Goal: Task Accomplishment & Management: Complete application form

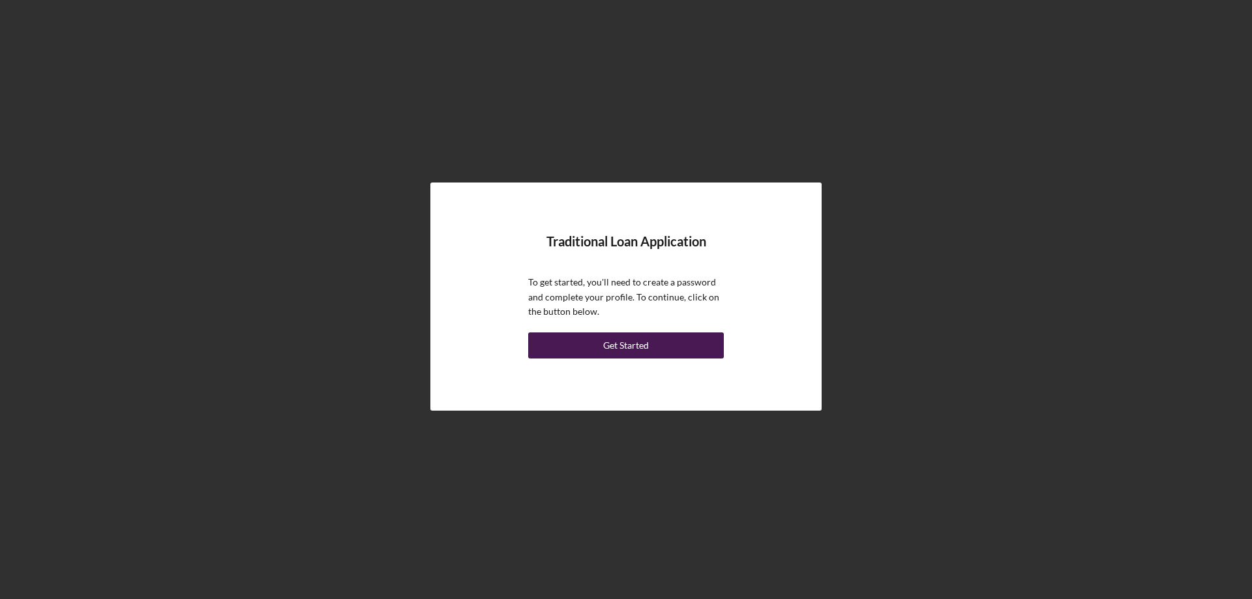
click at [621, 344] on div "Get Started" at bounding box center [626, 346] width 46 height 26
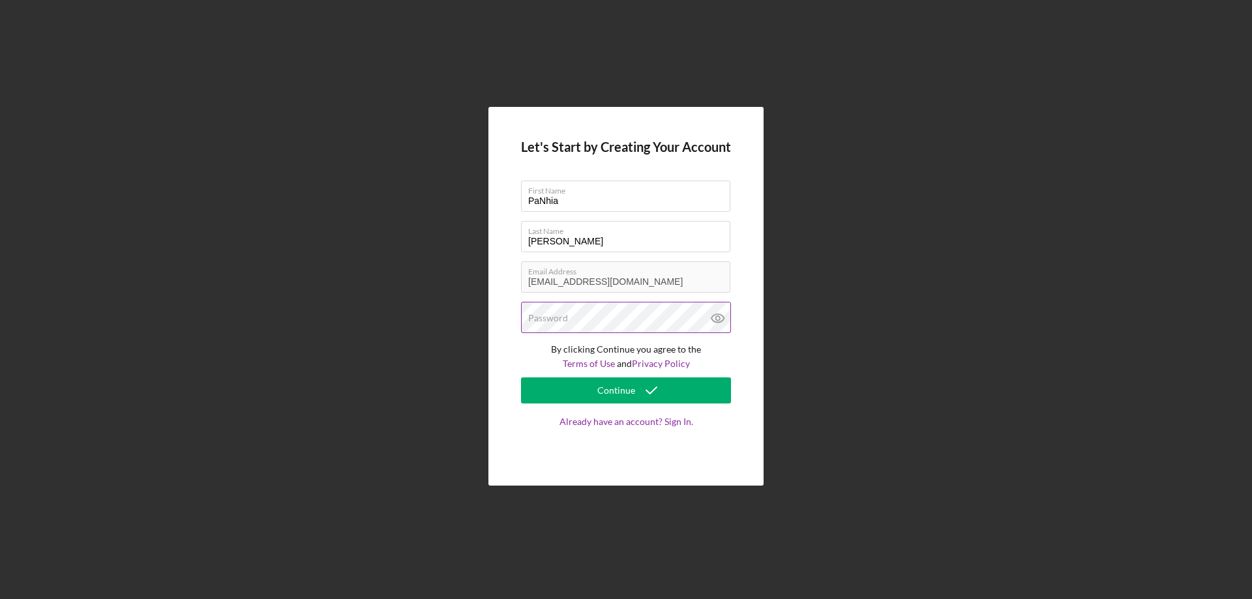
click at [606, 309] on div "Password" at bounding box center [626, 318] width 210 height 33
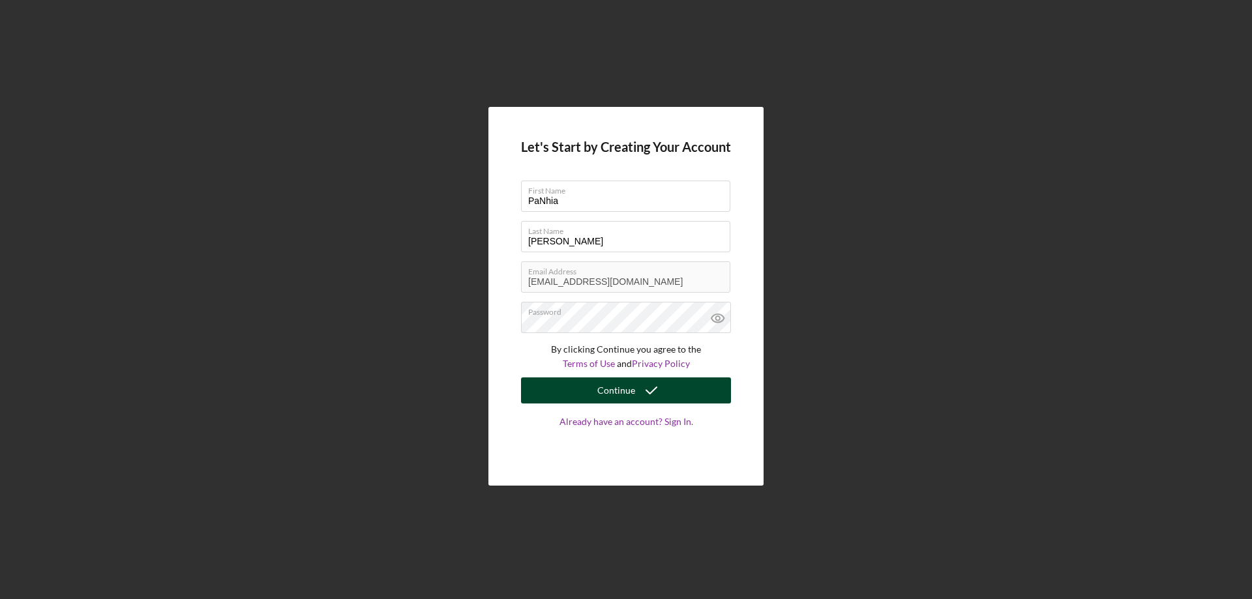
click at [644, 388] on icon "submit" at bounding box center [651, 390] width 33 height 33
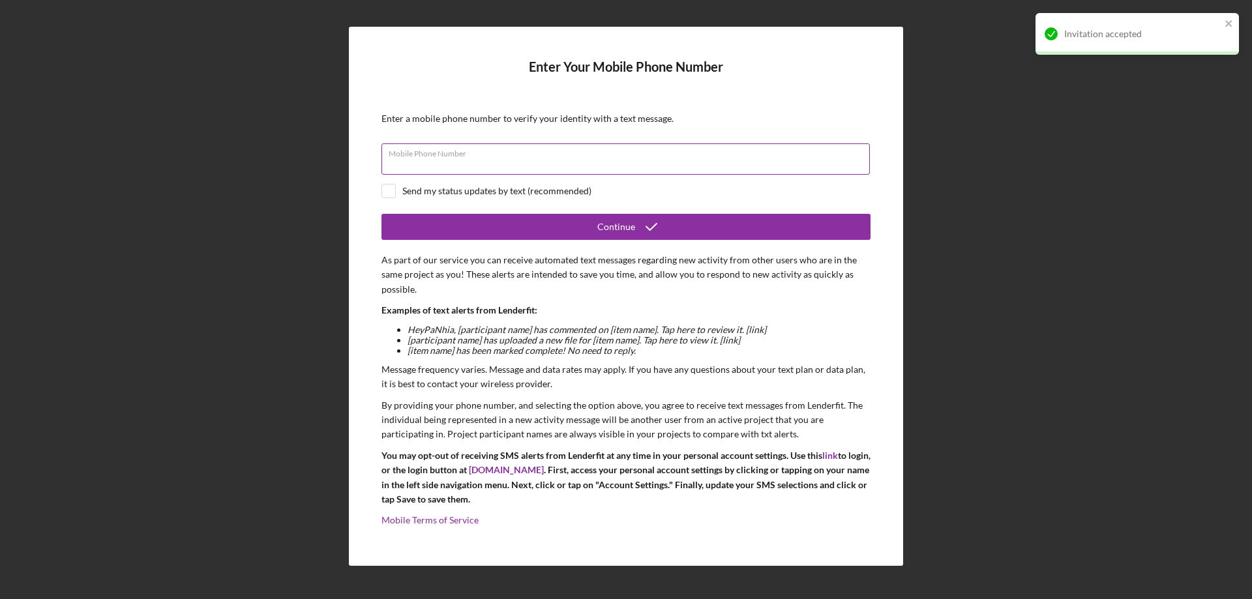
click at [547, 161] on input "Mobile Phone Number" at bounding box center [626, 158] width 489 height 31
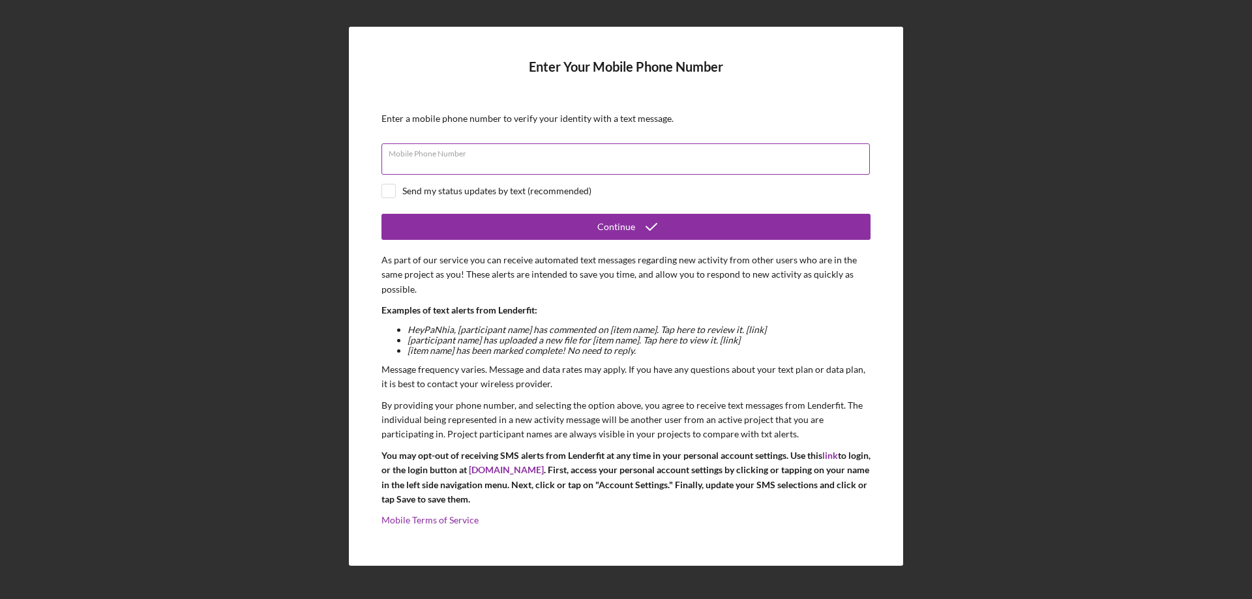
type input "[PHONE_NUMBER]"
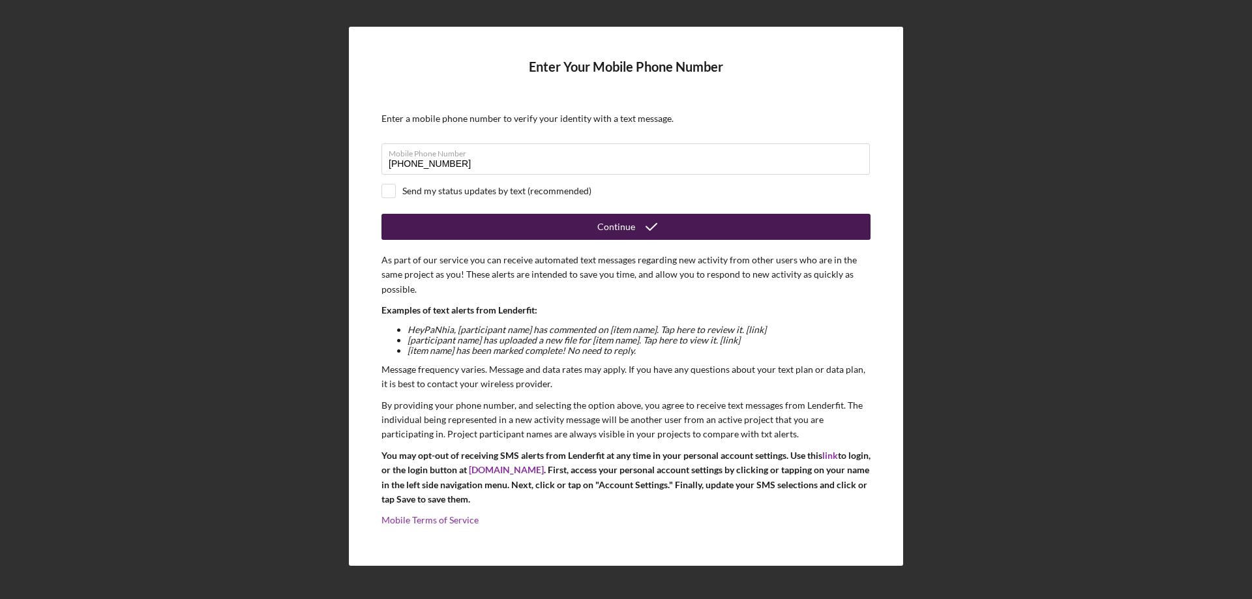
click at [519, 222] on button "Continue" at bounding box center [626, 227] width 489 height 26
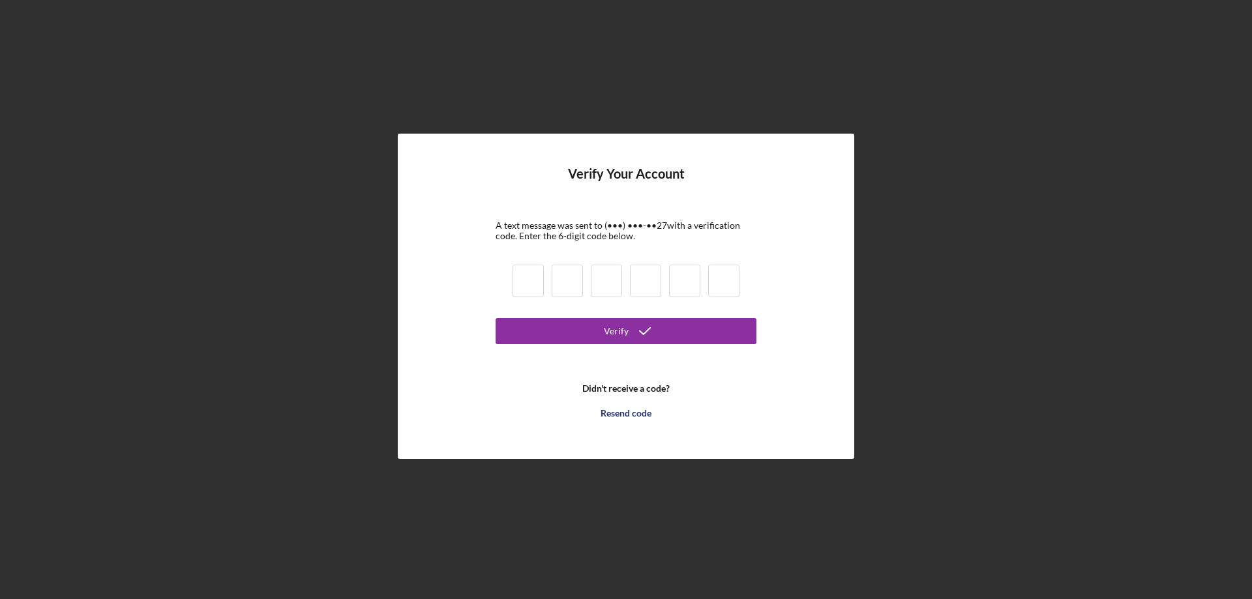
click at [533, 289] on input at bounding box center [528, 281] width 31 height 33
type input "0"
type input "7"
type input "4"
type input "8"
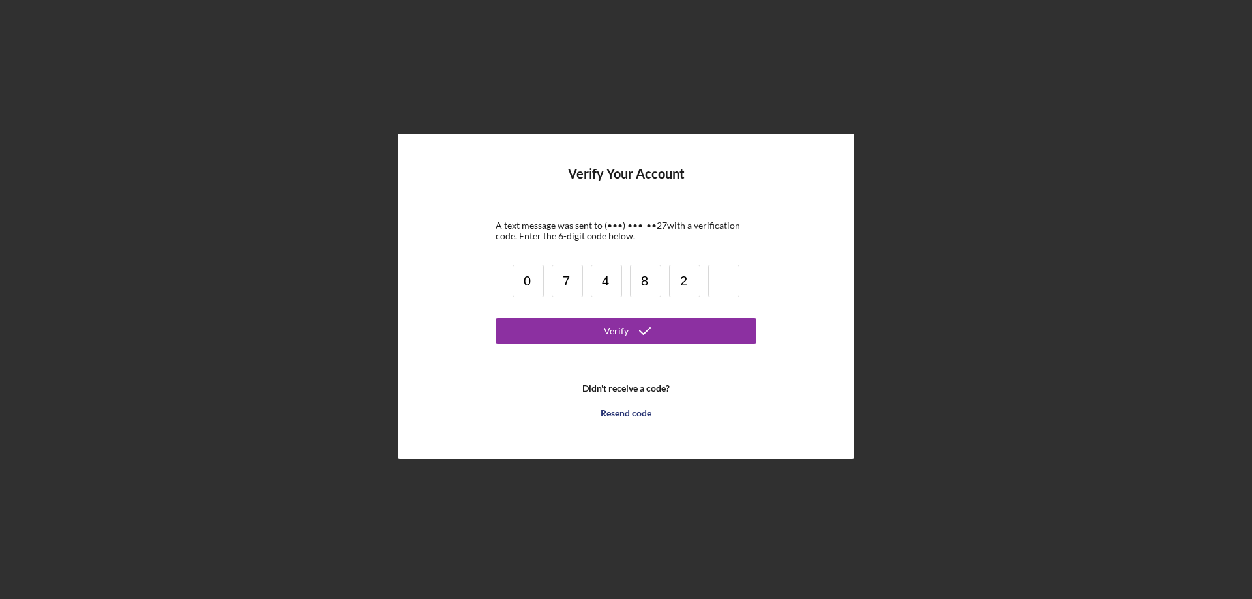
type input "2"
click at [584, 320] on button "Verify" at bounding box center [626, 331] width 261 height 26
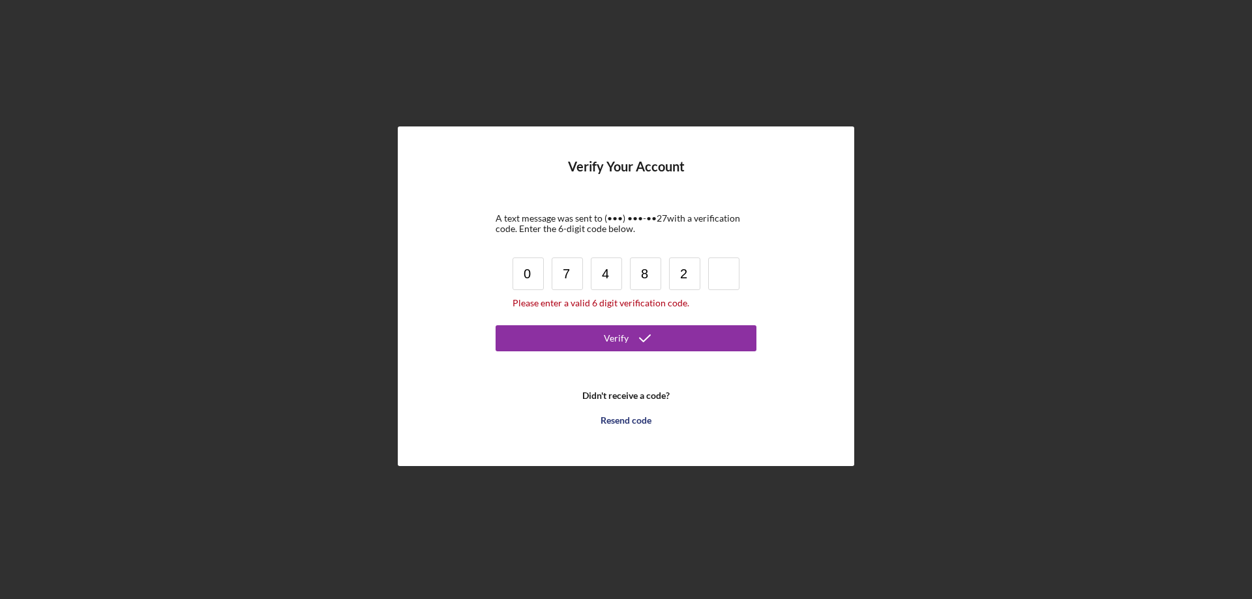
click at [717, 268] on input at bounding box center [723, 274] width 31 height 33
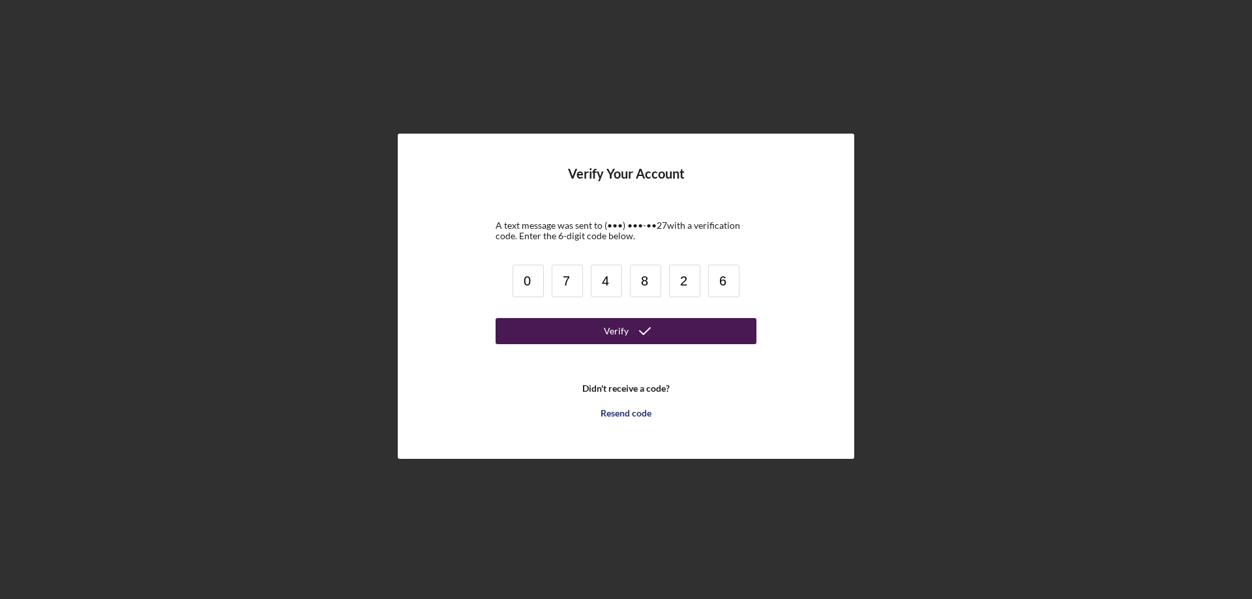
type input "6"
click at [713, 337] on button "Verify" at bounding box center [626, 331] width 261 height 26
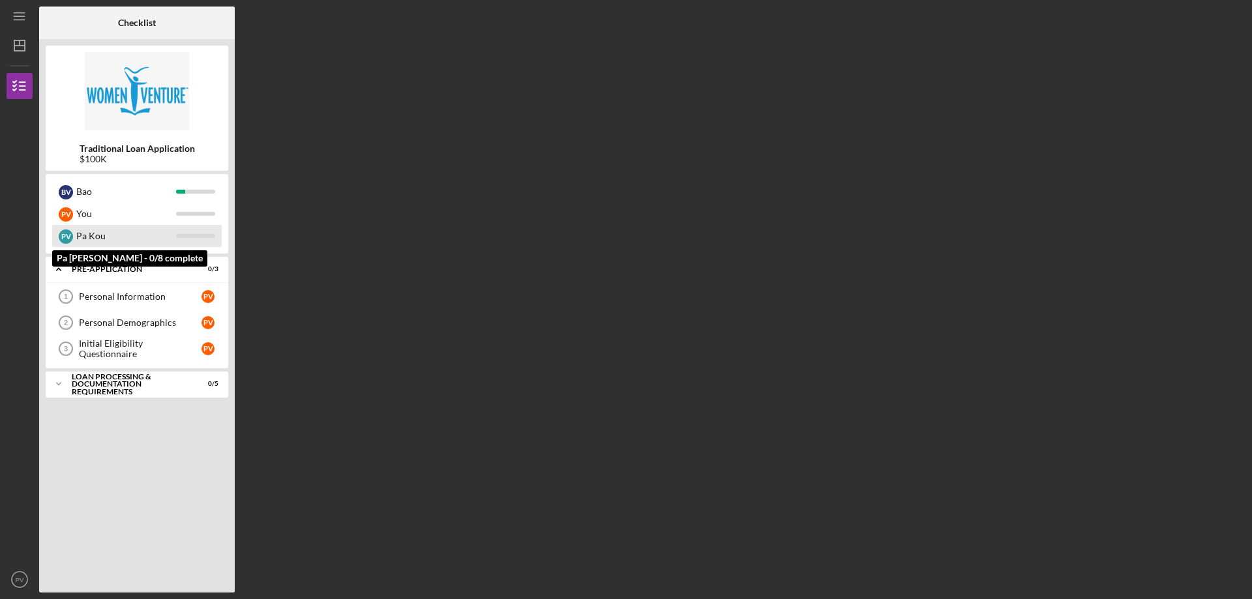
click at [117, 236] on div "Pa Kou" at bounding box center [126, 236] width 100 height 22
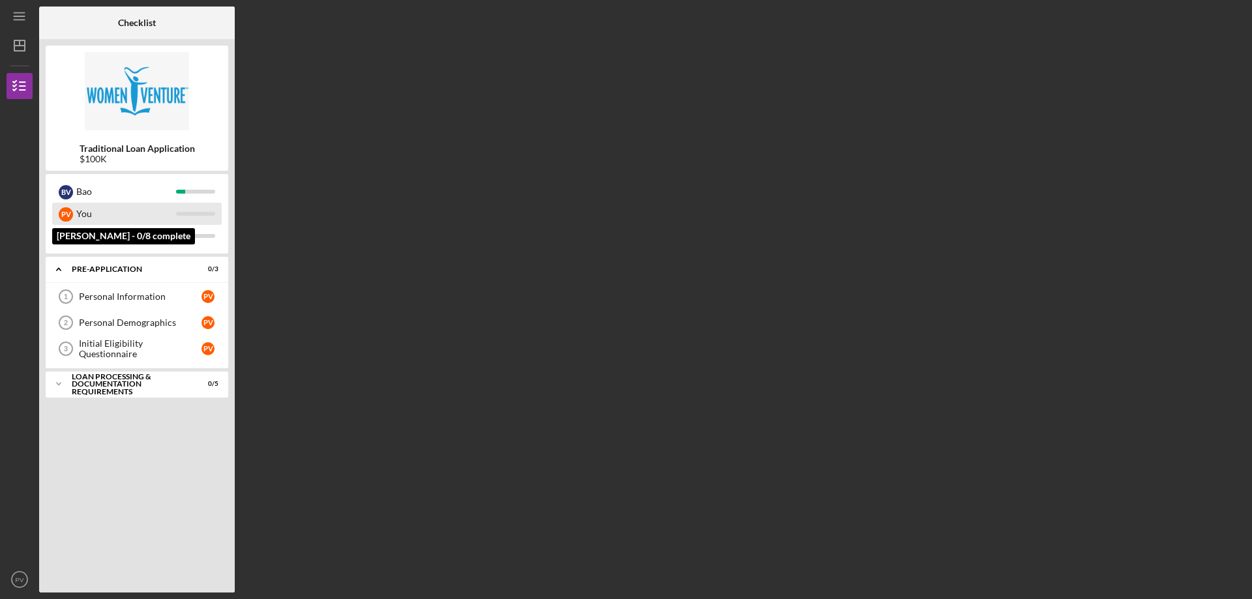
click at [115, 222] on div "You" at bounding box center [126, 214] width 100 height 22
click at [82, 212] on div "You" at bounding box center [126, 214] width 100 height 22
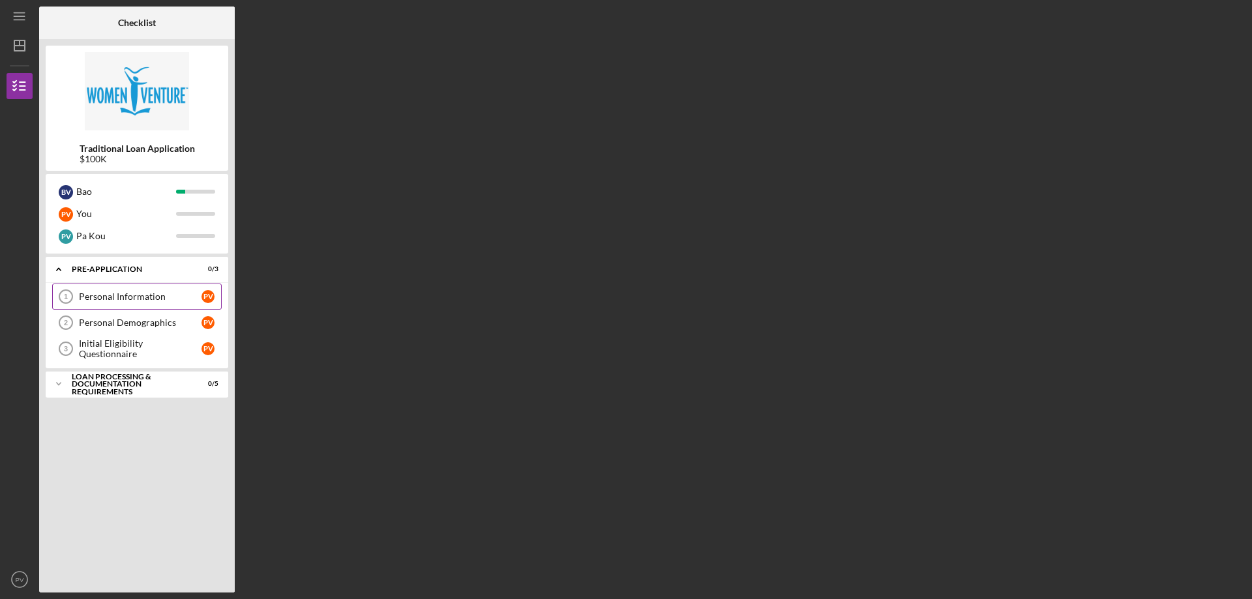
click at [162, 297] on div "Personal Information" at bounding box center [140, 297] width 123 height 10
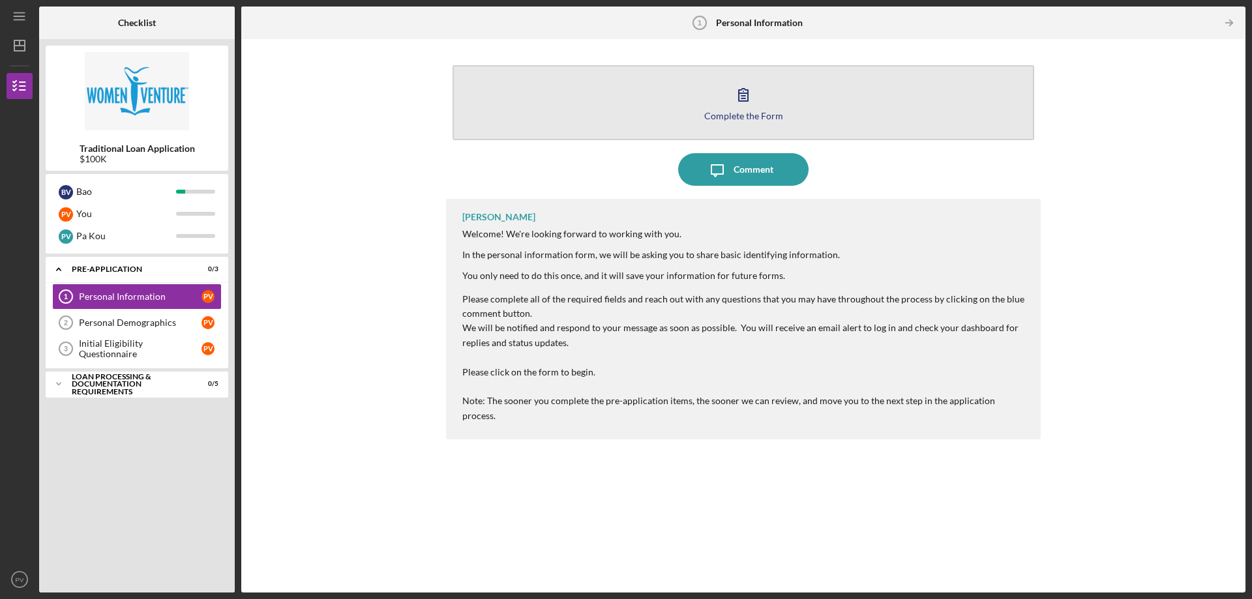
click at [742, 112] on div "Complete the Form" at bounding box center [743, 116] width 79 height 10
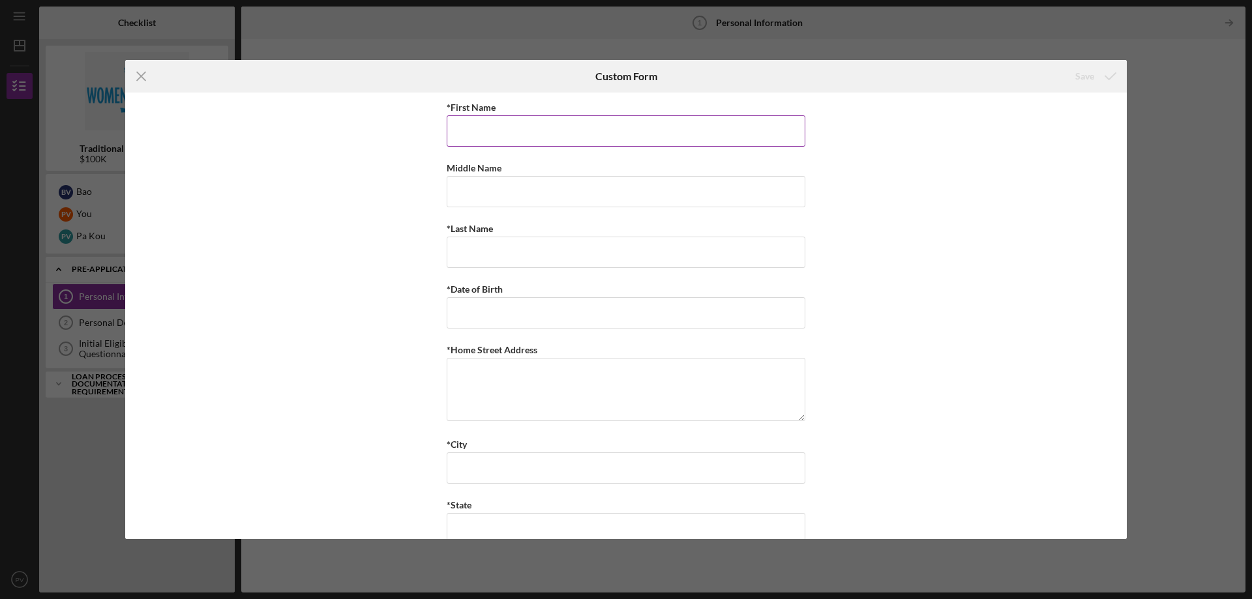
click at [710, 126] on input "*First Name" at bounding box center [626, 130] width 359 height 31
type input "PANHIA"
type input "[PERSON_NAME]"
type textarea "[STREET_ADDRESS]"
type input "St. [PERSON_NAME]"
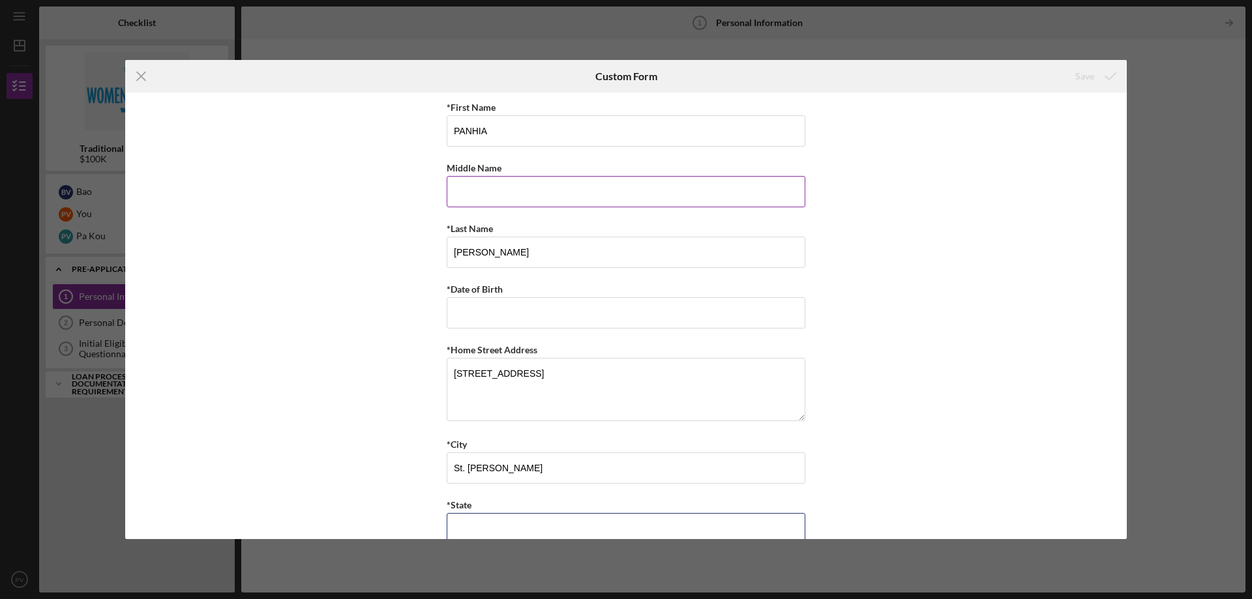
type input "MN"
type input "55106"
type input "MN"
type input "[PHONE_NUMBER]"
type input "[EMAIL_ADDRESS][DOMAIN_NAME]"
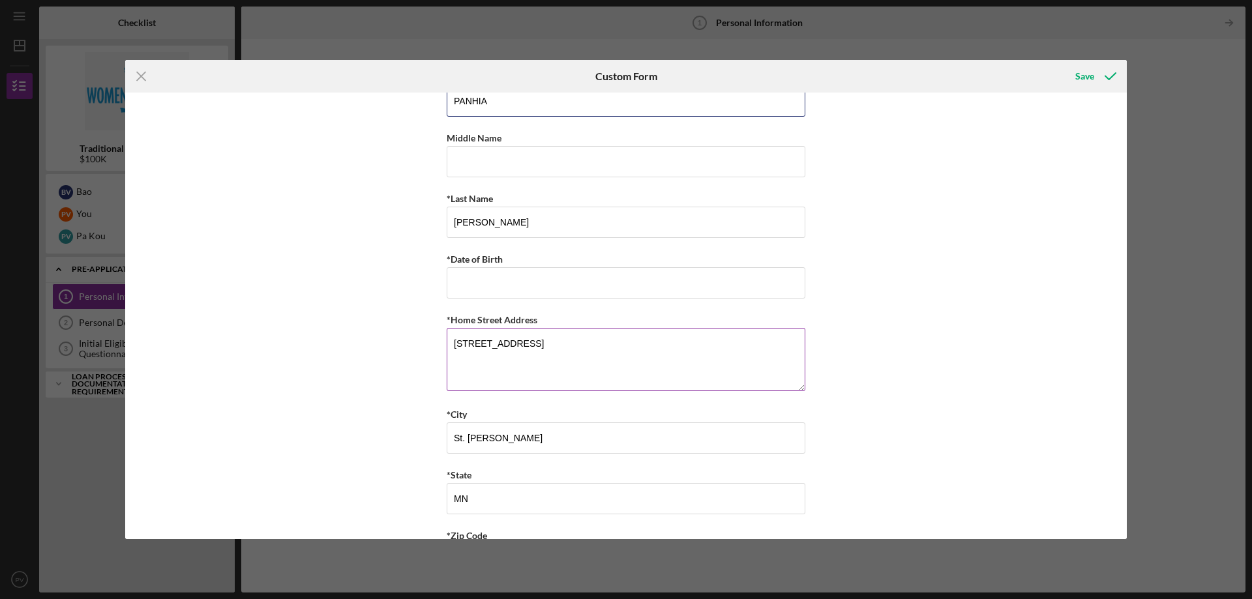
scroll to position [44, 0]
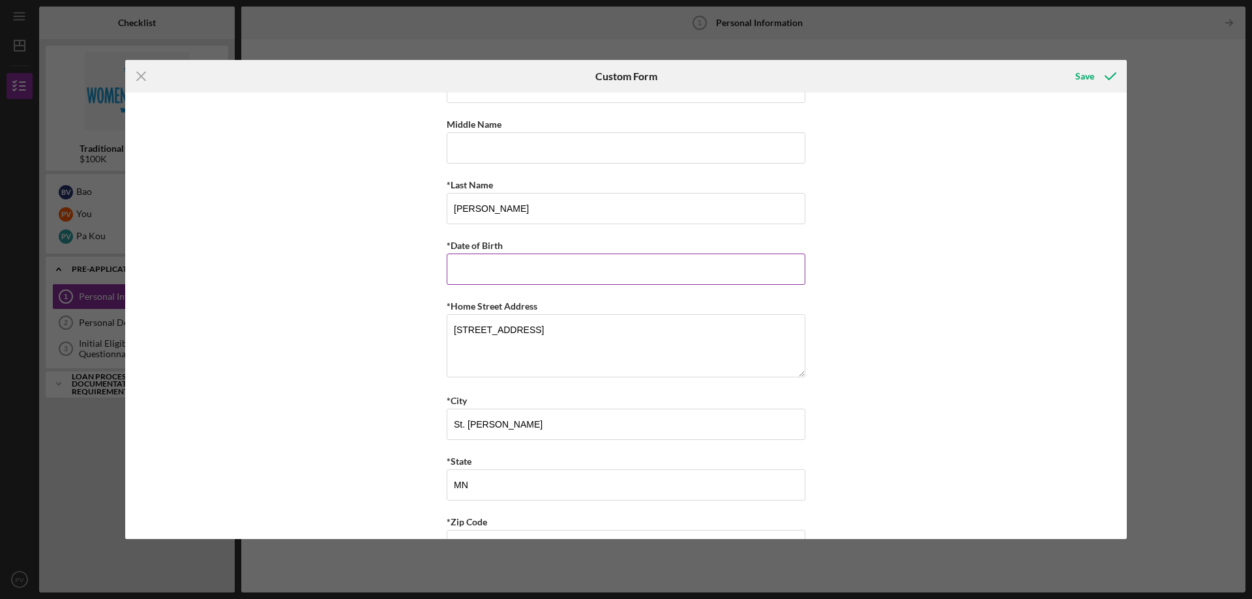
click at [612, 275] on input "*Date of Birth" at bounding box center [626, 269] width 359 height 31
type input "[DATE]"
click at [917, 317] on div "*First Name [PERSON_NAME] Middle Name *Last Name [PERSON_NAME] *Date of Birth […" at bounding box center [626, 316] width 1002 height 447
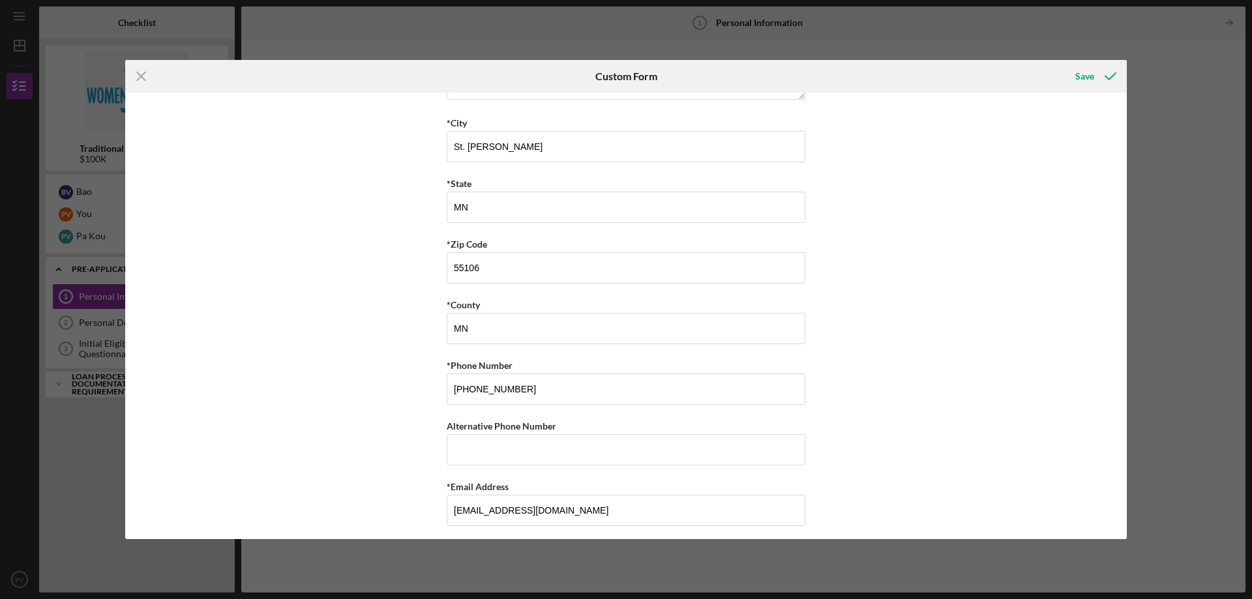
scroll to position [328, 0]
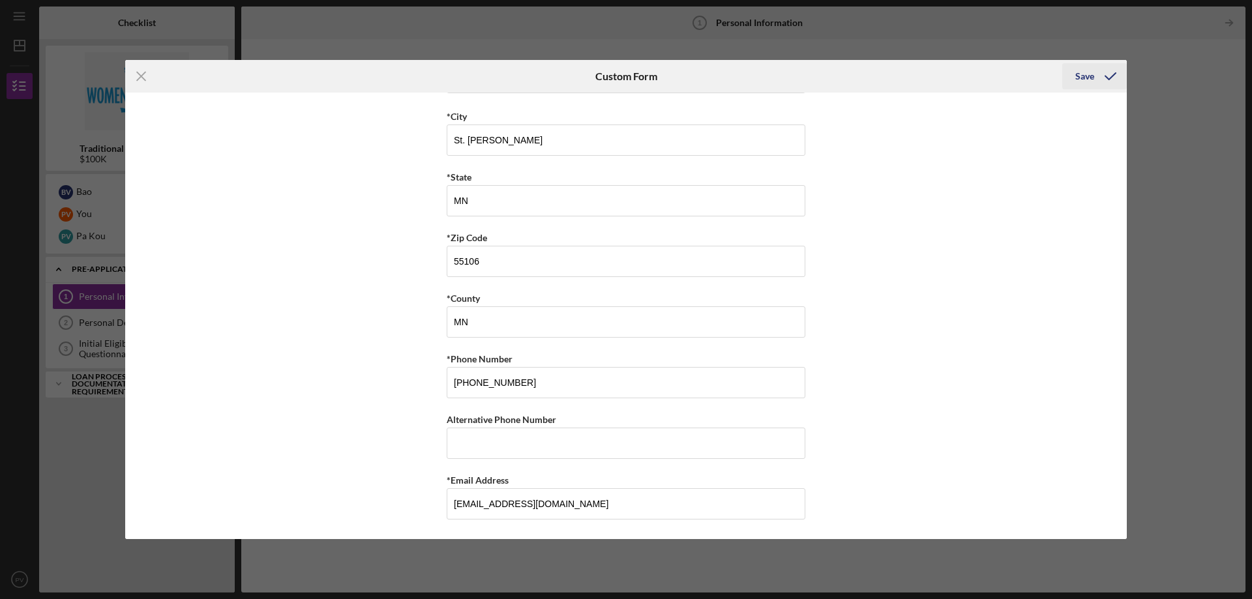
click at [1084, 82] on div "Save" at bounding box center [1084, 76] width 19 height 26
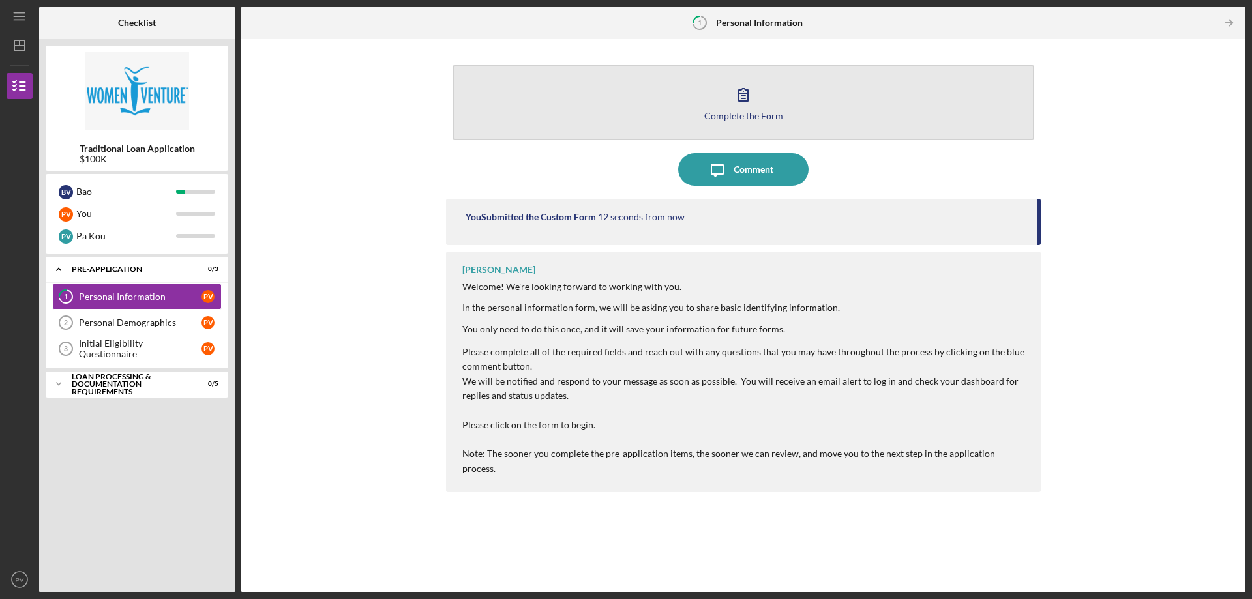
click at [729, 127] on button "Complete the Form Form" at bounding box center [744, 102] width 582 height 75
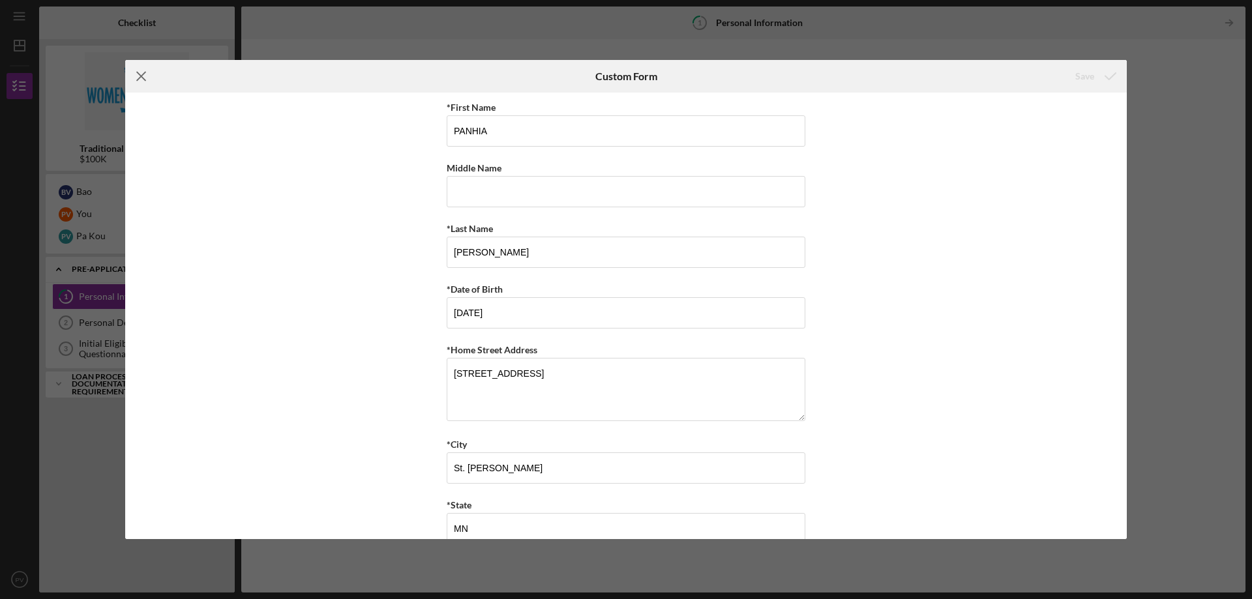
click at [142, 77] on line at bounding box center [141, 76] width 8 height 8
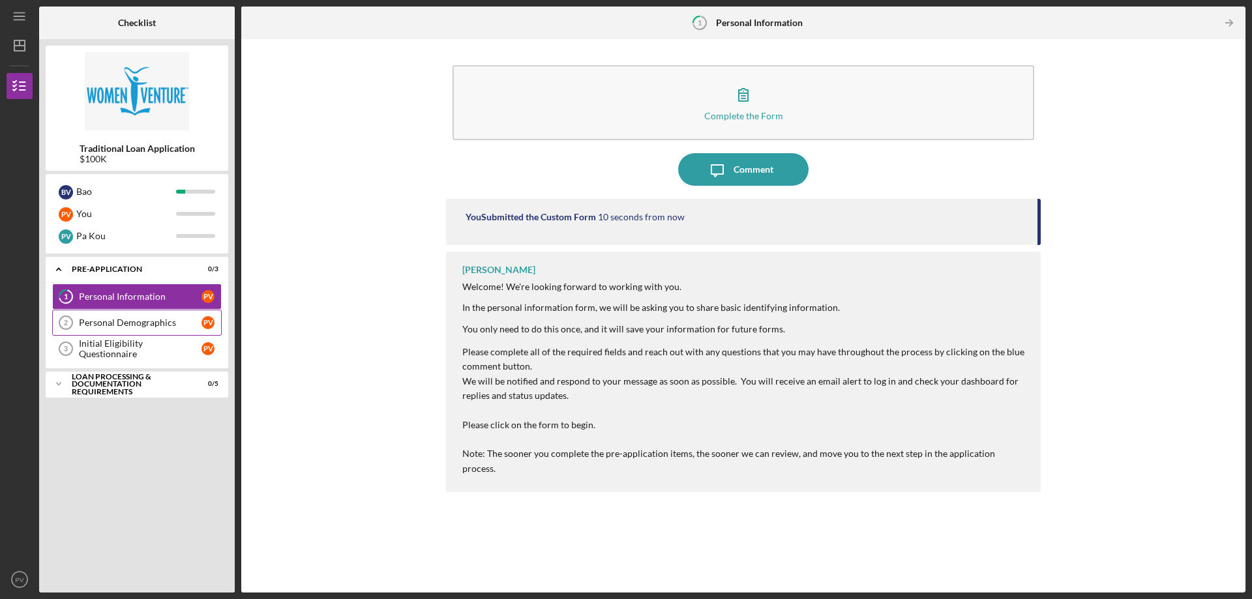
click at [121, 320] on div "Personal Demographics" at bounding box center [140, 323] width 123 height 10
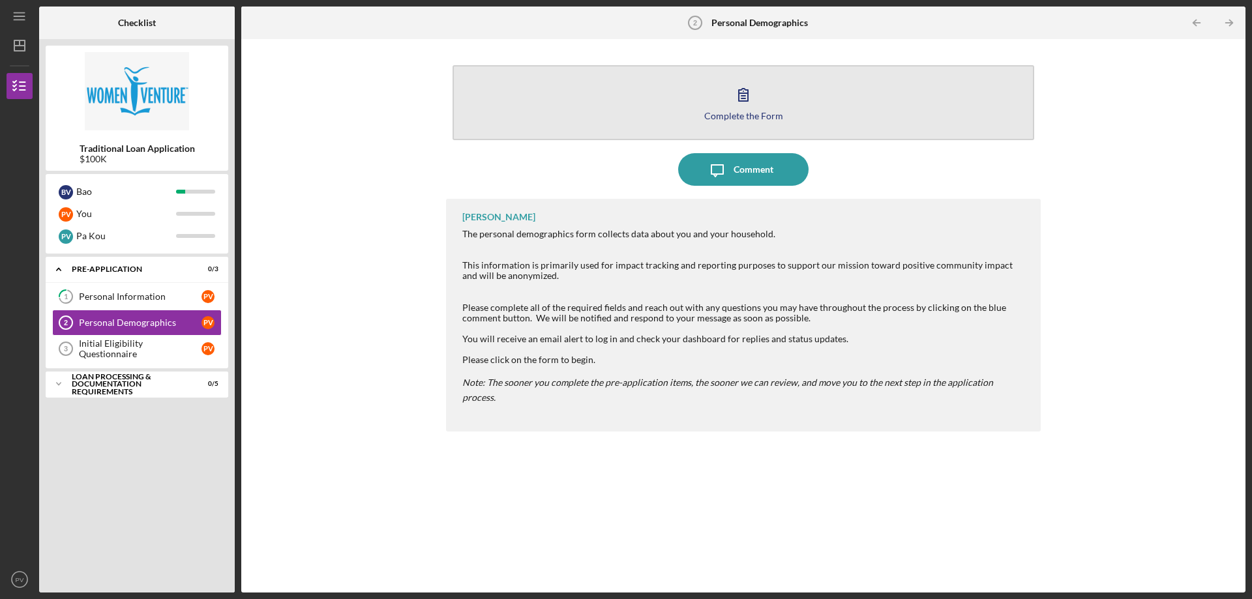
click at [755, 106] on icon "button" at bounding box center [743, 94] width 33 height 33
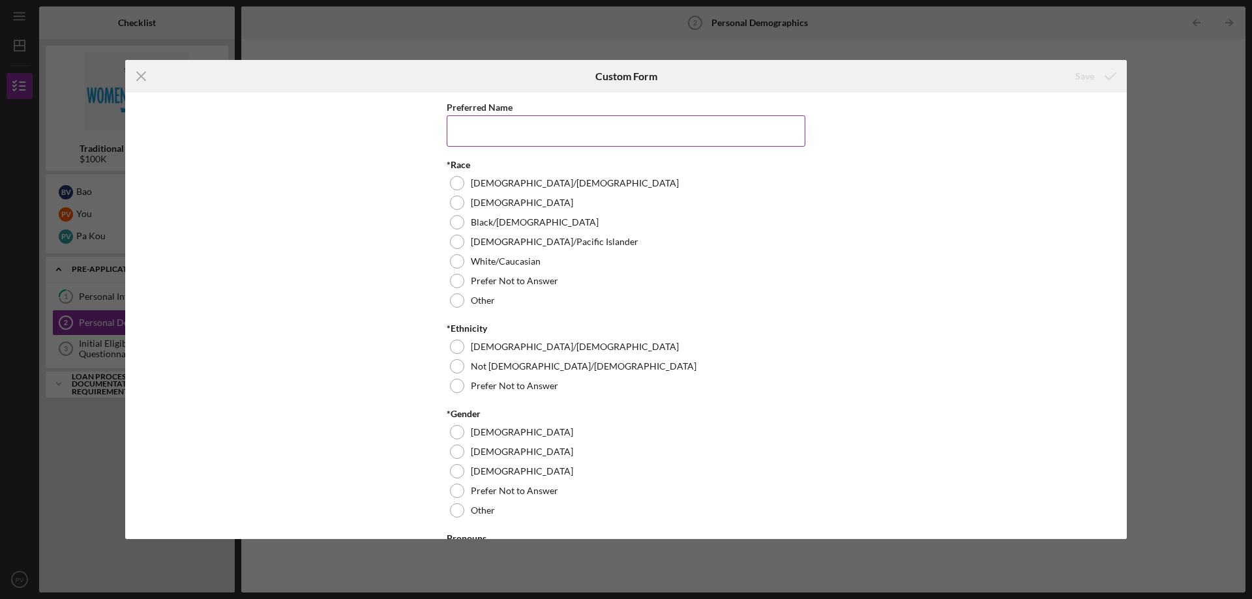
click at [581, 135] on input "Preferred Name" at bounding box center [626, 130] width 359 height 31
click at [489, 210] on div "[DEMOGRAPHIC_DATA]" at bounding box center [626, 203] width 359 height 20
click at [500, 368] on label "Not [DEMOGRAPHIC_DATA]/[DEMOGRAPHIC_DATA]" at bounding box center [584, 366] width 226 height 10
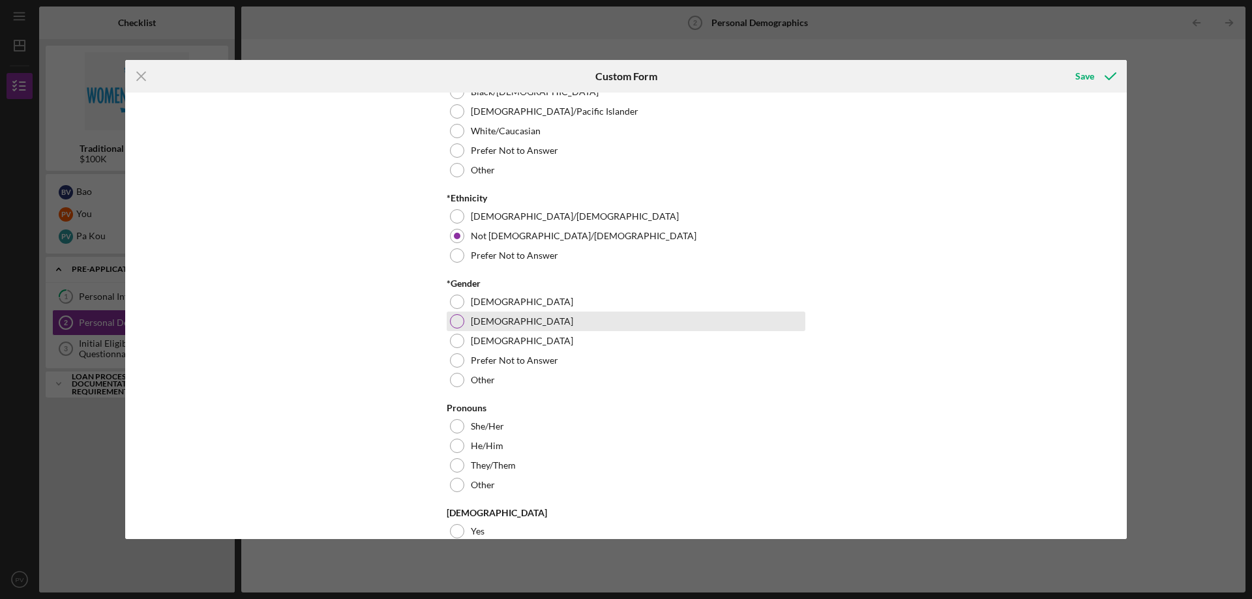
click at [481, 317] on label "[DEMOGRAPHIC_DATA]" at bounding box center [522, 321] width 102 height 10
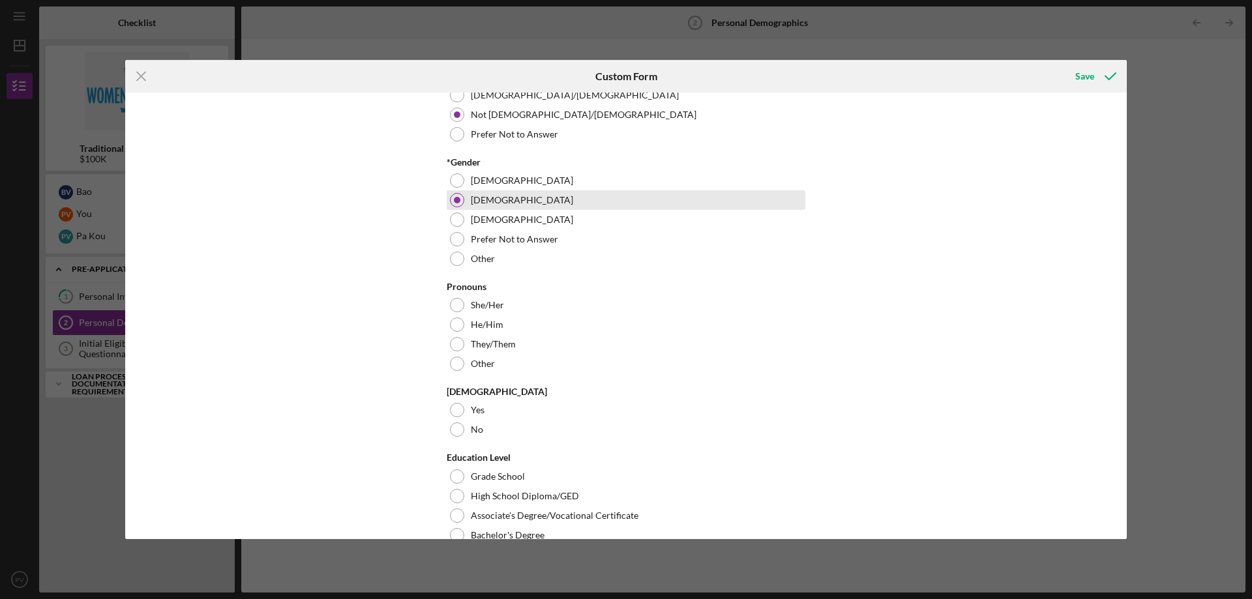
scroll to position [261, 0]
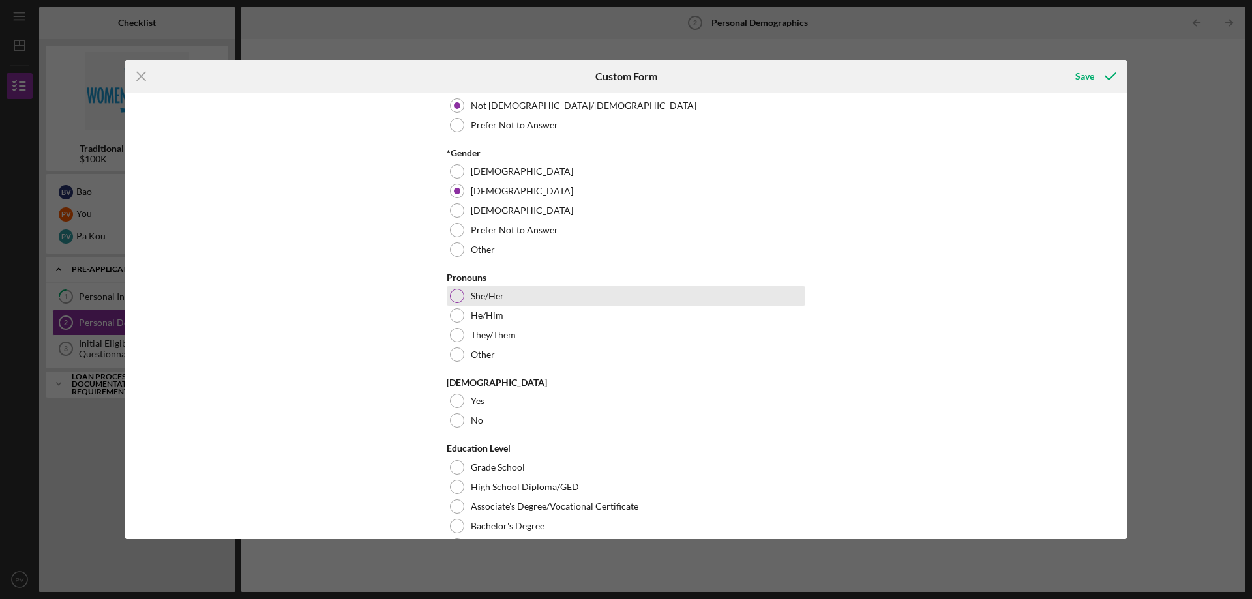
click at [477, 297] on label "She/Her" at bounding box center [487, 296] width 33 height 10
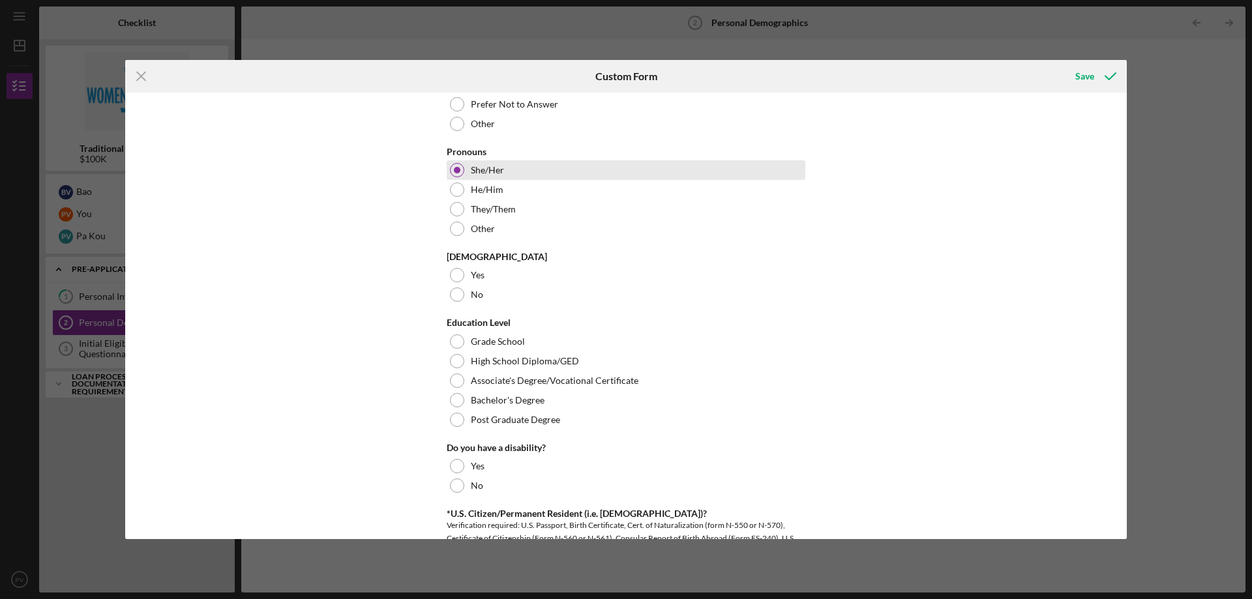
scroll to position [391, 0]
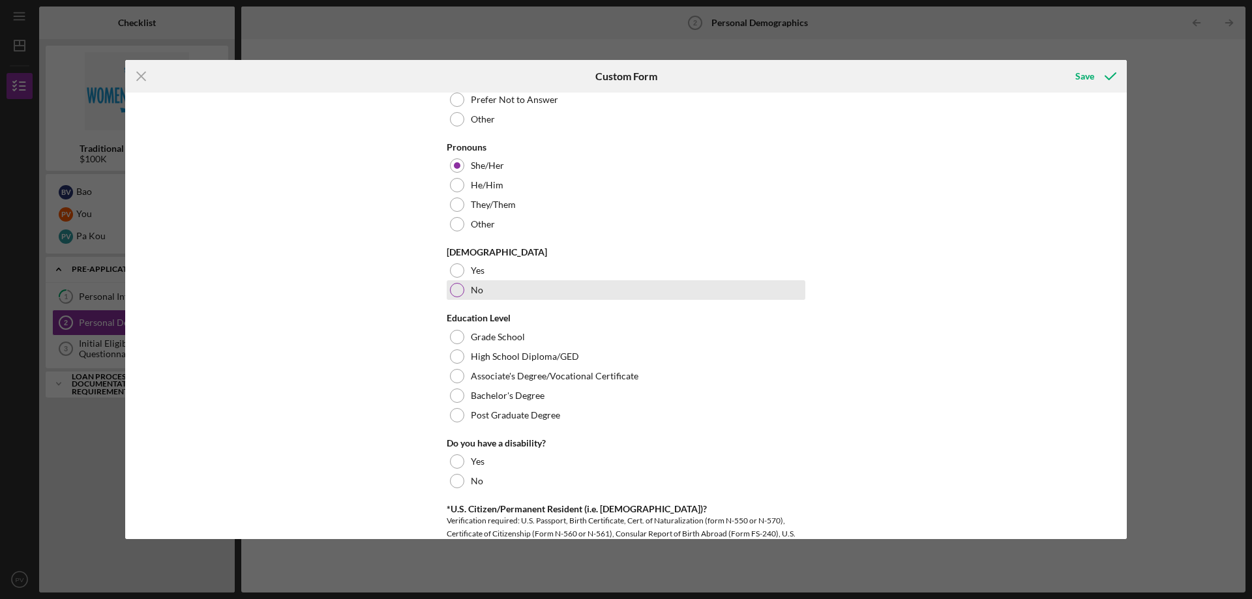
click at [475, 293] on label "No" at bounding box center [477, 290] width 12 height 10
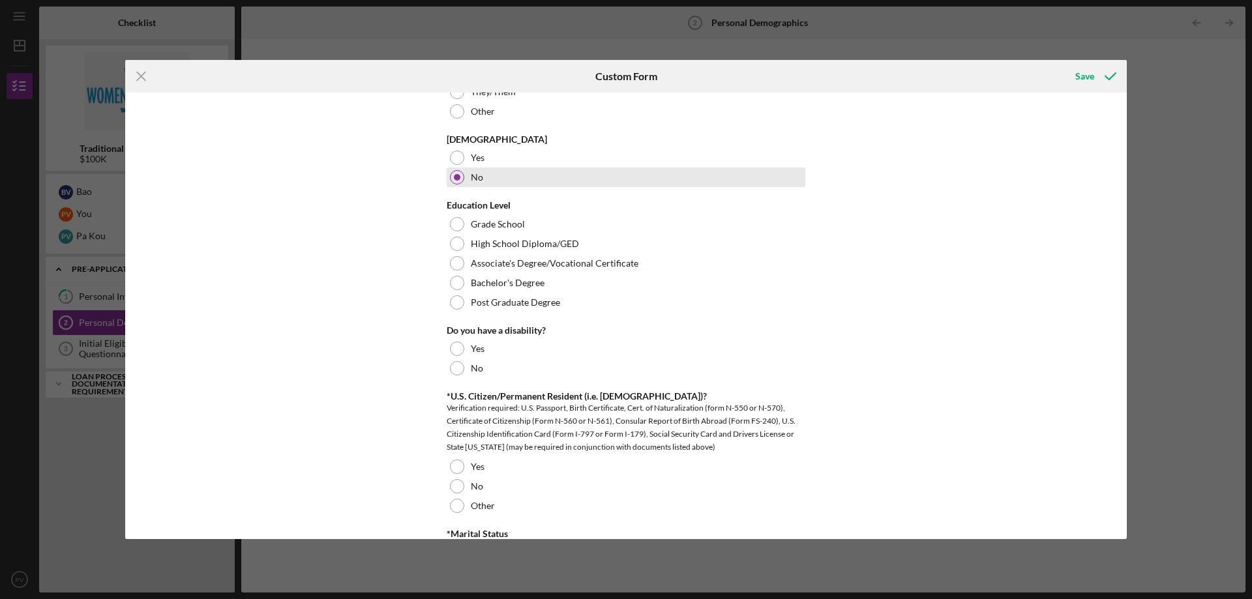
scroll to position [522, 0]
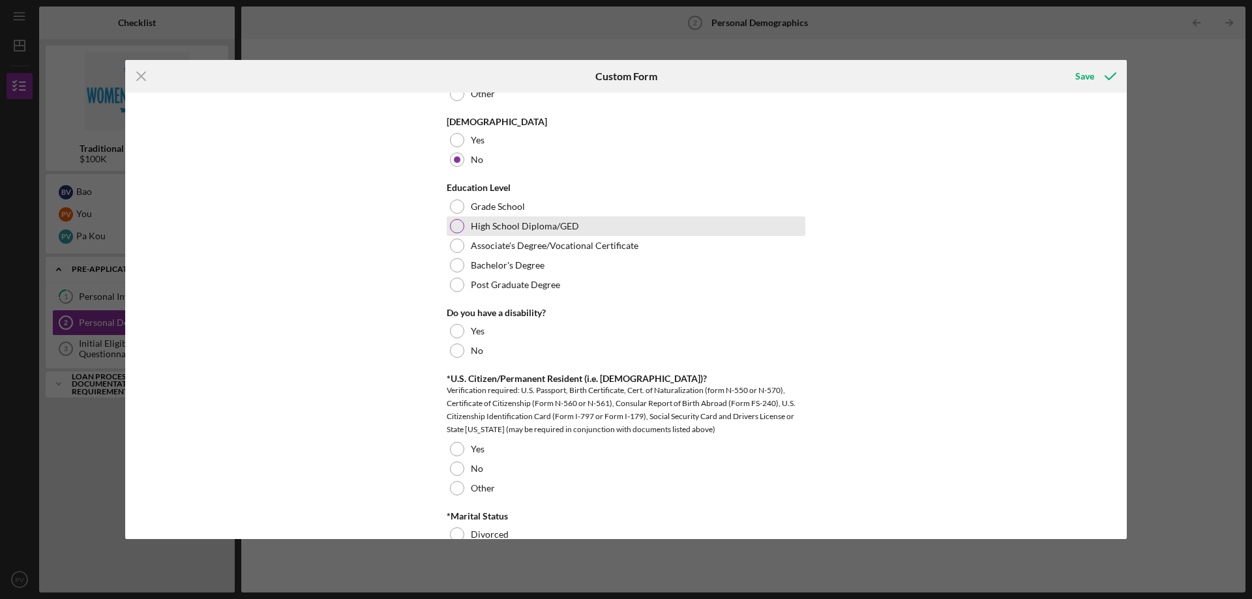
click at [498, 230] on label "High School Diploma/GED" at bounding box center [525, 226] width 108 height 10
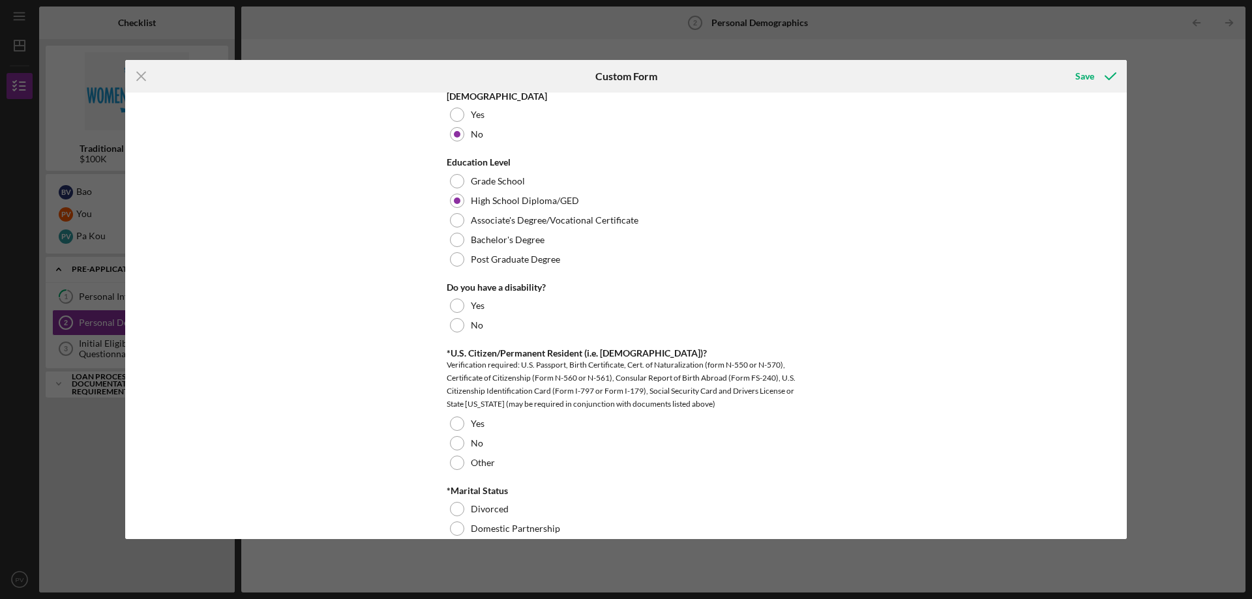
scroll to position [609, 0]
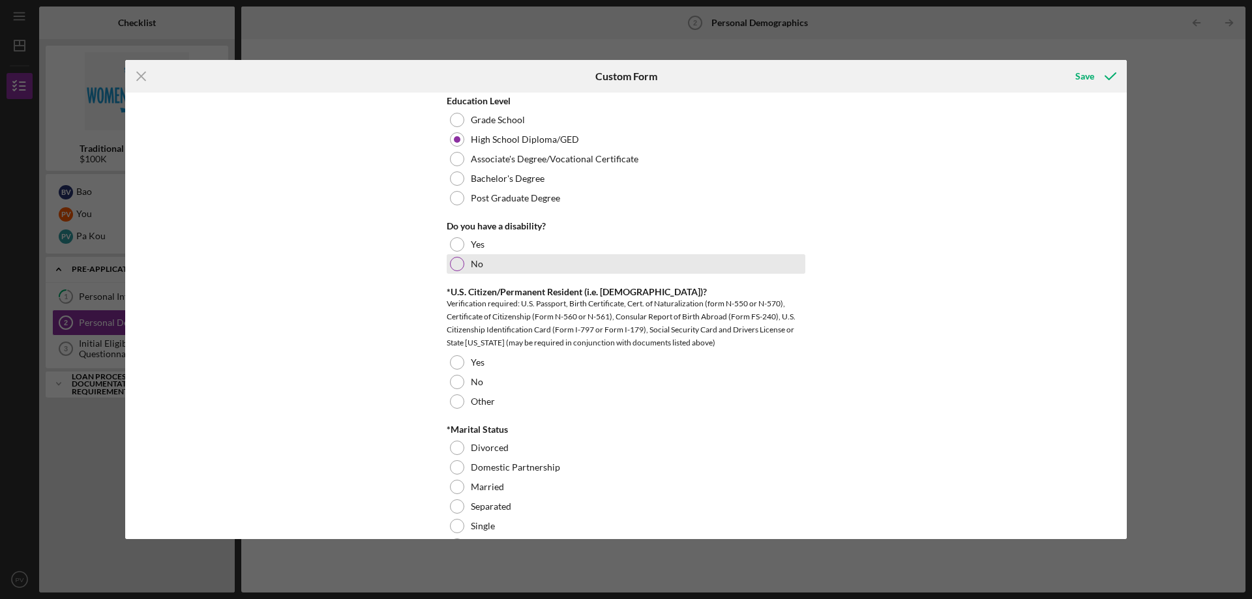
click at [473, 269] on label "No" at bounding box center [477, 264] width 12 height 10
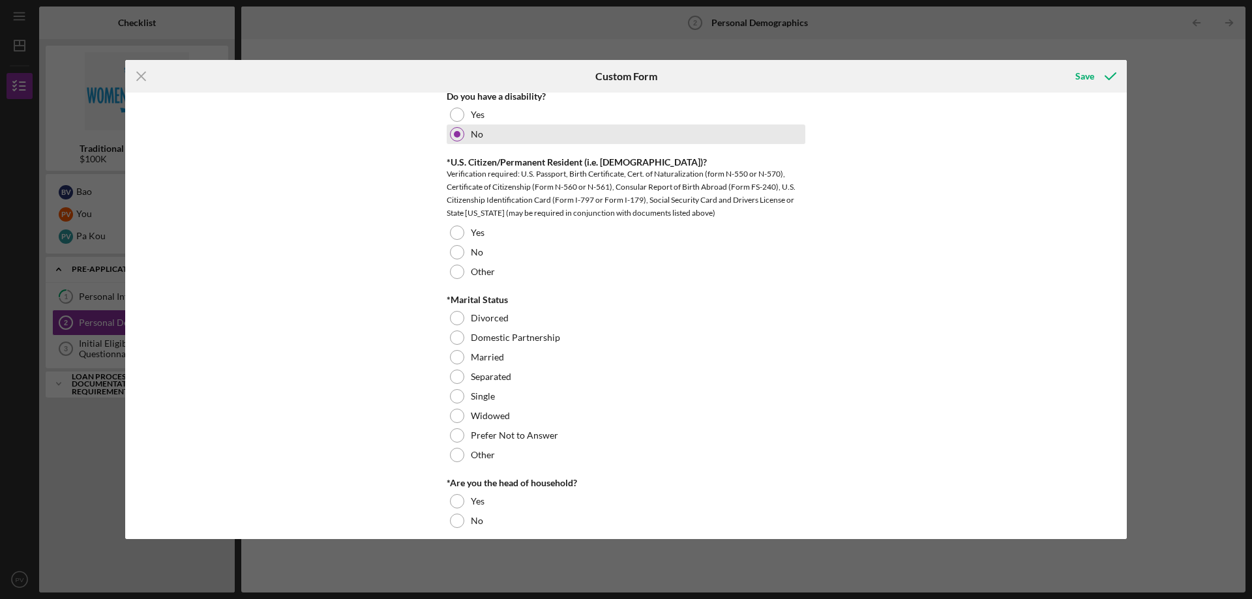
scroll to position [739, 0]
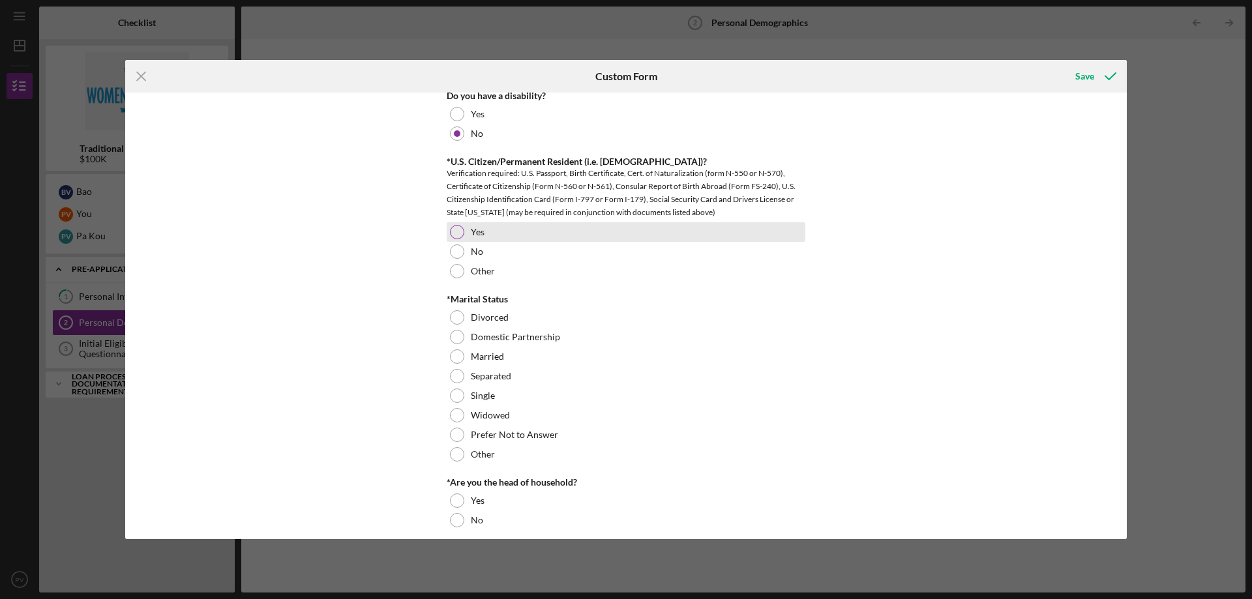
click at [472, 235] on label "Yes" at bounding box center [478, 232] width 14 height 10
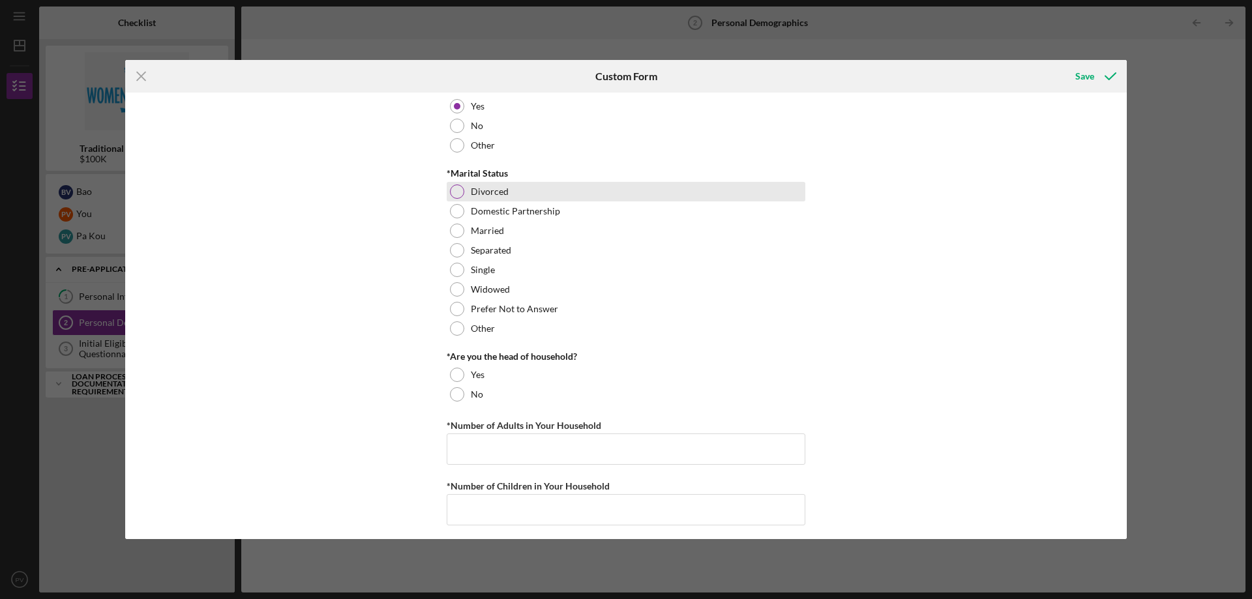
scroll to position [869, 0]
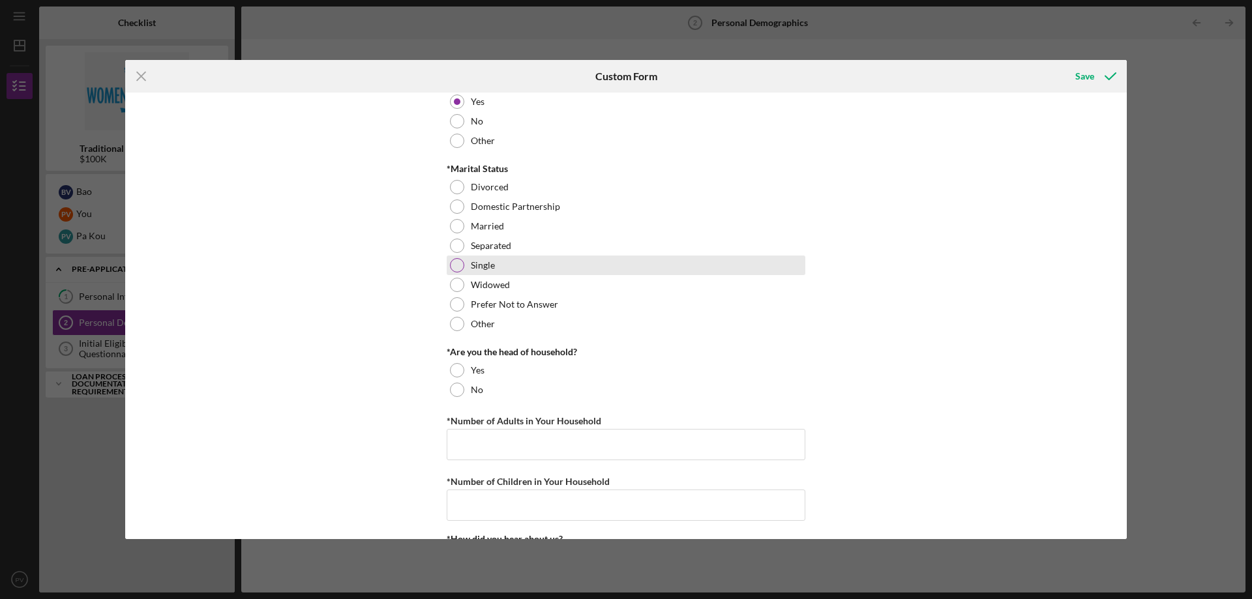
click at [484, 268] on label "Single" at bounding box center [483, 265] width 24 height 10
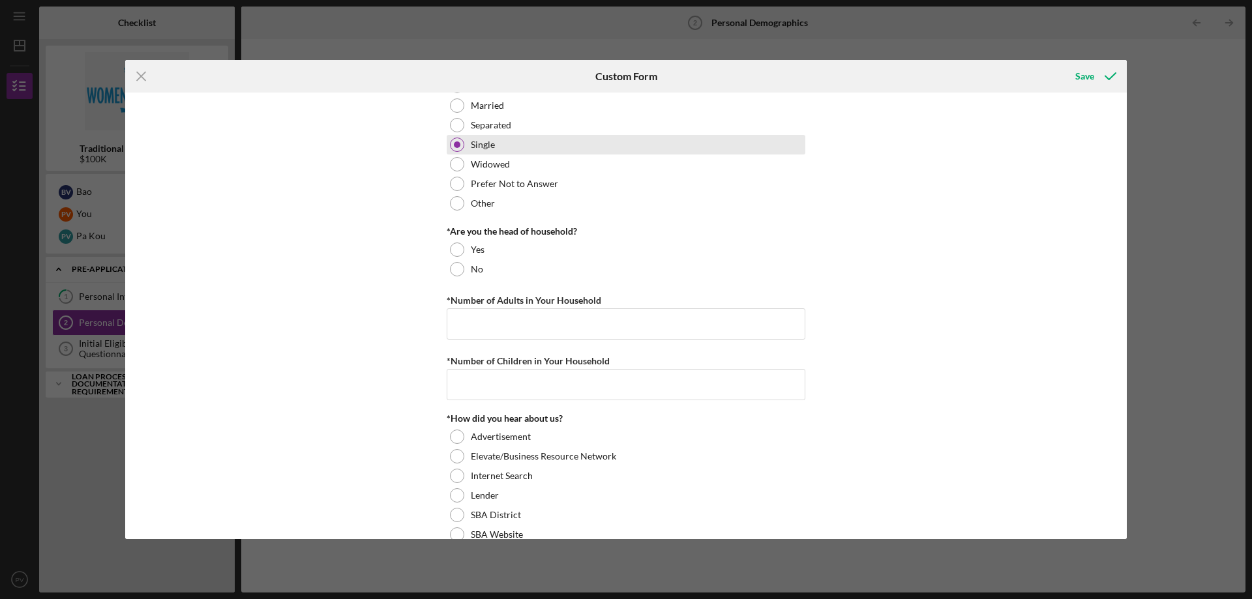
scroll to position [1000, 0]
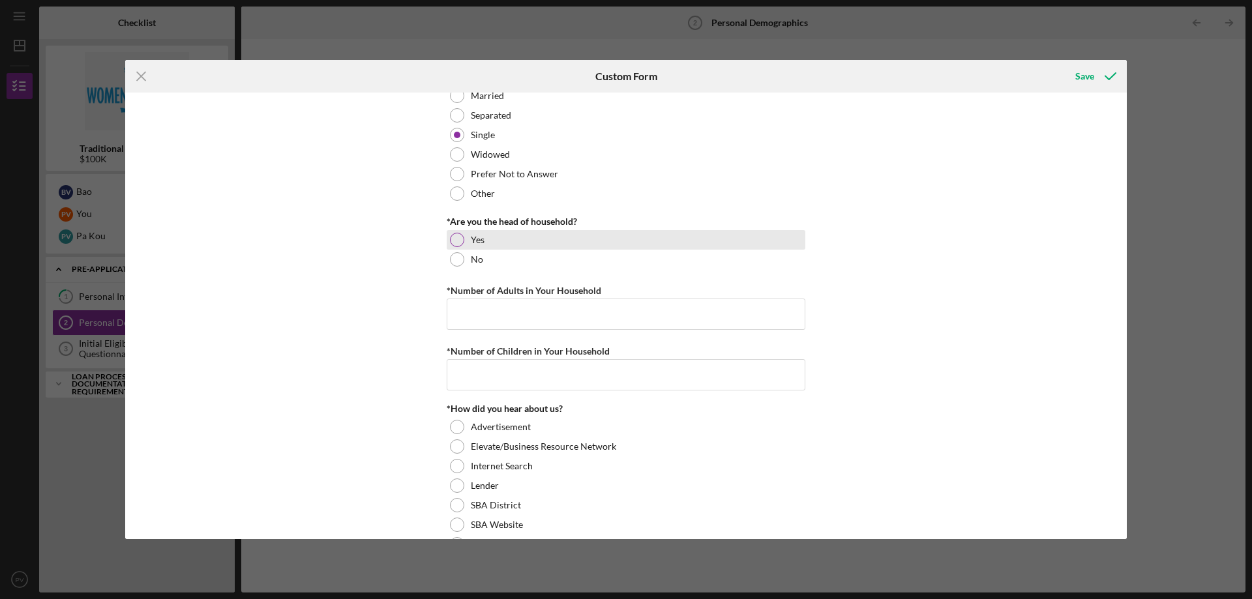
click at [468, 245] on div "Yes" at bounding box center [626, 240] width 359 height 20
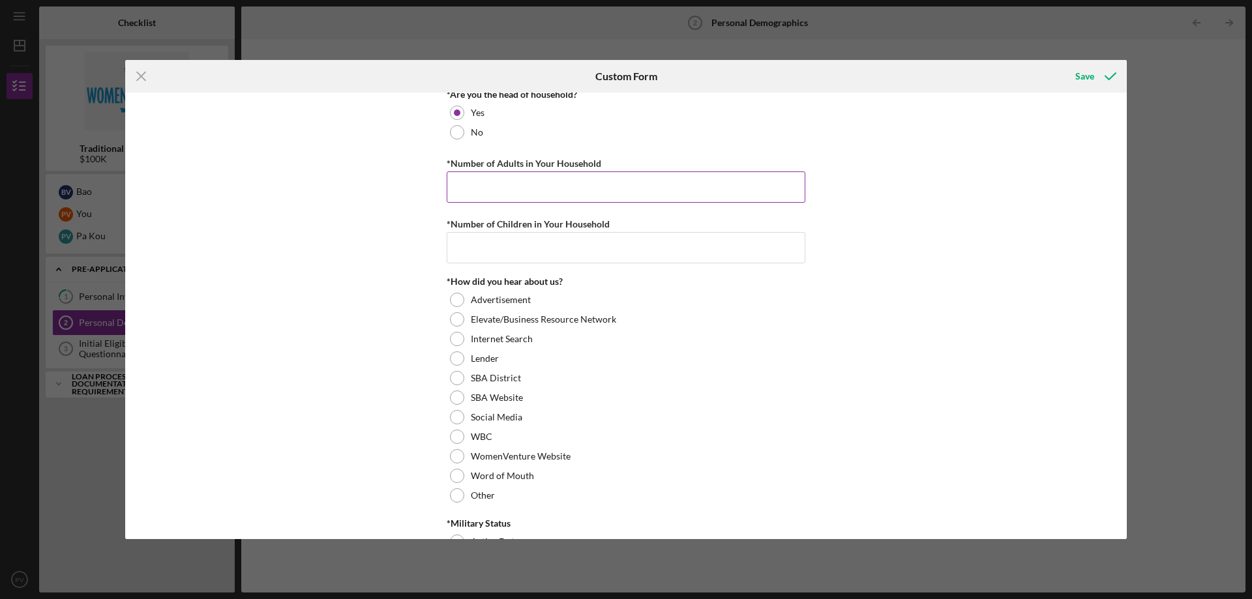
scroll to position [1130, 0]
click at [517, 192] on input "*Number of Adults in Your Household" at bounding box center [626, 183] width 359 height 31
drag, startPoint x: 517, startPoint y: 189, endPoint x: 355, endPoint y: 201, distance: 162.2
click at [355, 200] on div "Preferred Name *Race [DEMOGRAPHIC_DATA]/[DEMOGRAPHIC_DATA] Black/[DEMOGRAPHIC_D…" at bounding box center [626, 316] width 1002 height 447
type input "1"
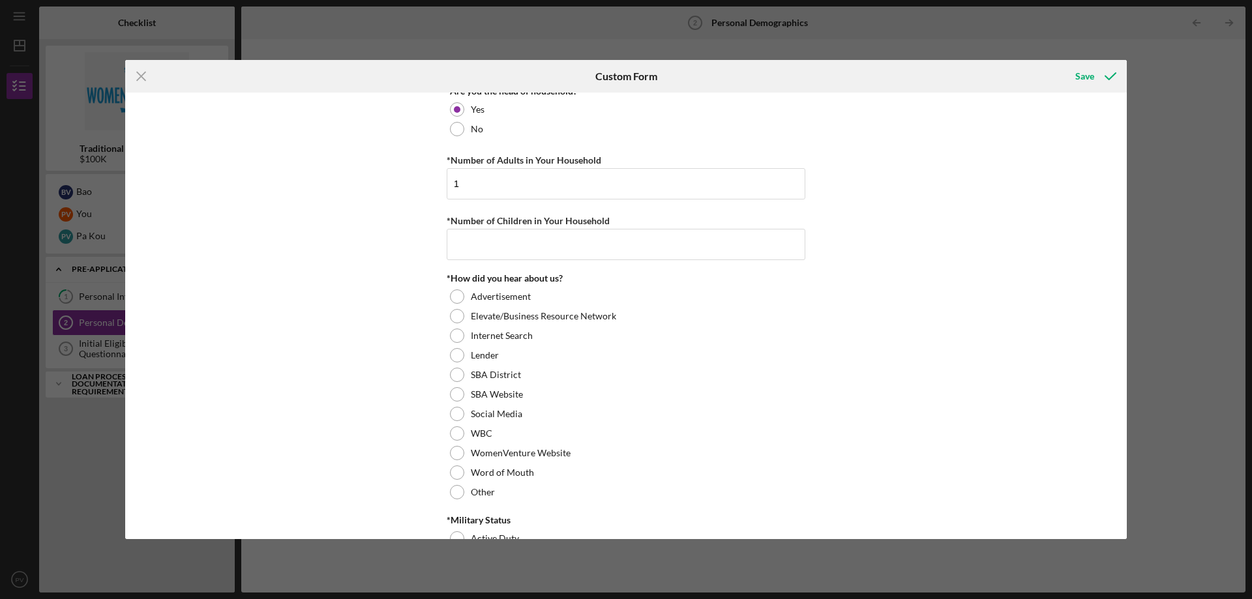
click at [355, 201] on div "Preferred Name *Race [DEMOGRAPHIC_DATA]/[DEMOGRAPHIC_DATA] Black/[DEMOGRAPHIC_D…" at bounding box center [626, 316] width 1002 height 447
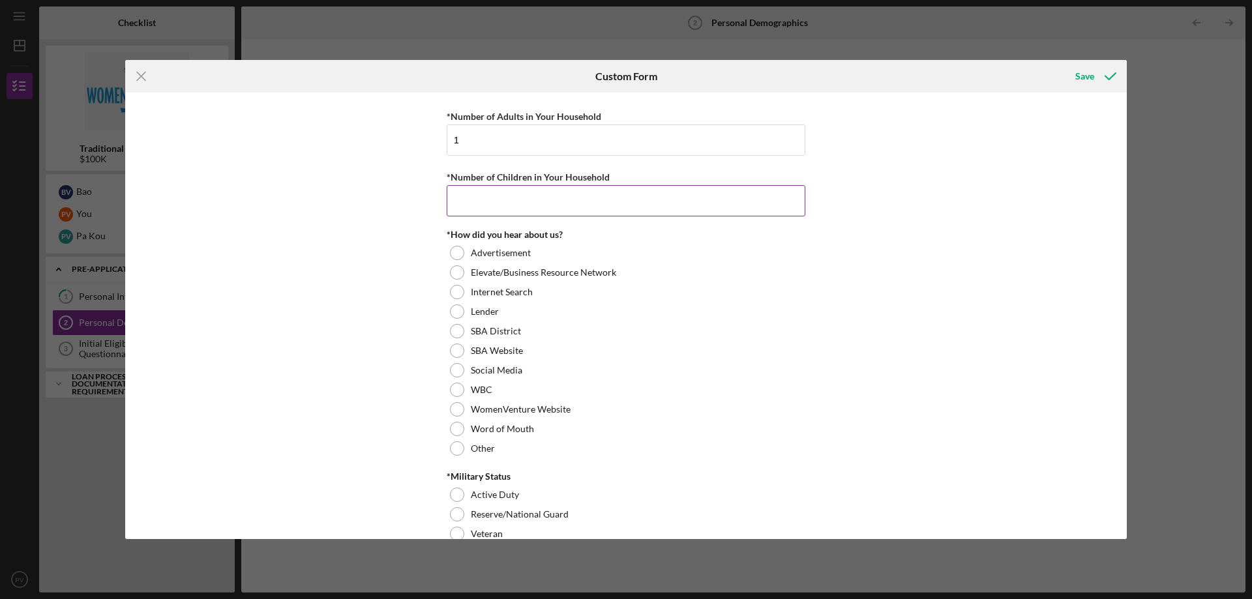
click at [494, 200] on input "*Number of Children in Your Household" at bounding box center [626, 200] width 359 height 31
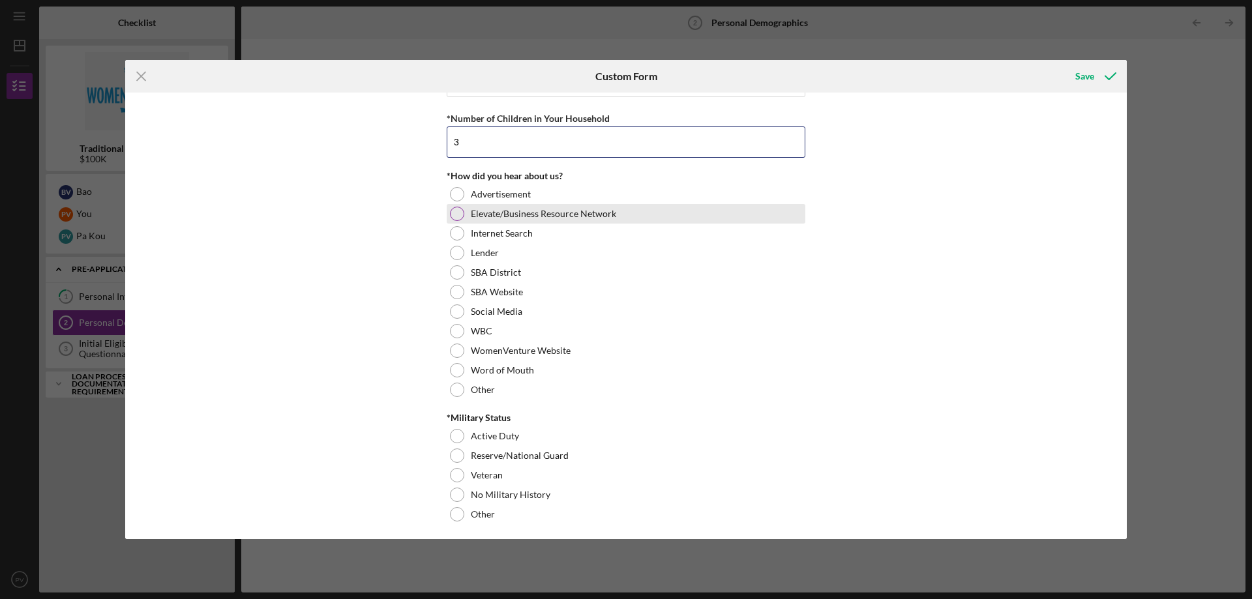
scroll to position [1237, 0]
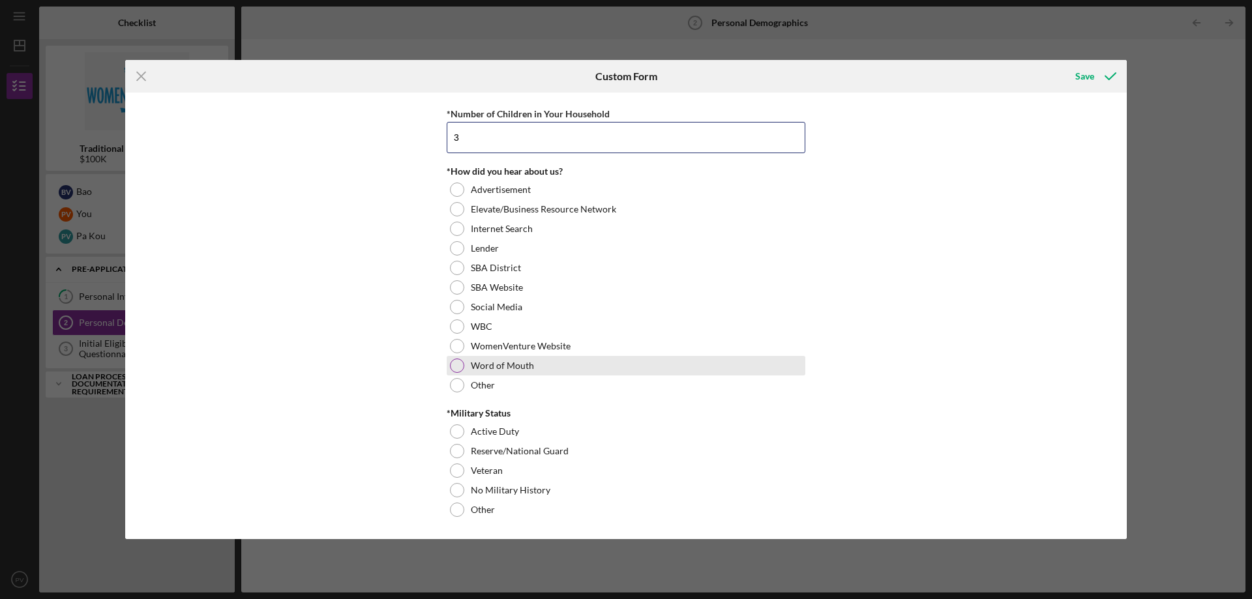
type input "3"
click at [474, 366] on label "Word of Mouth" at bounding box center [502, 366] width 63 height 10
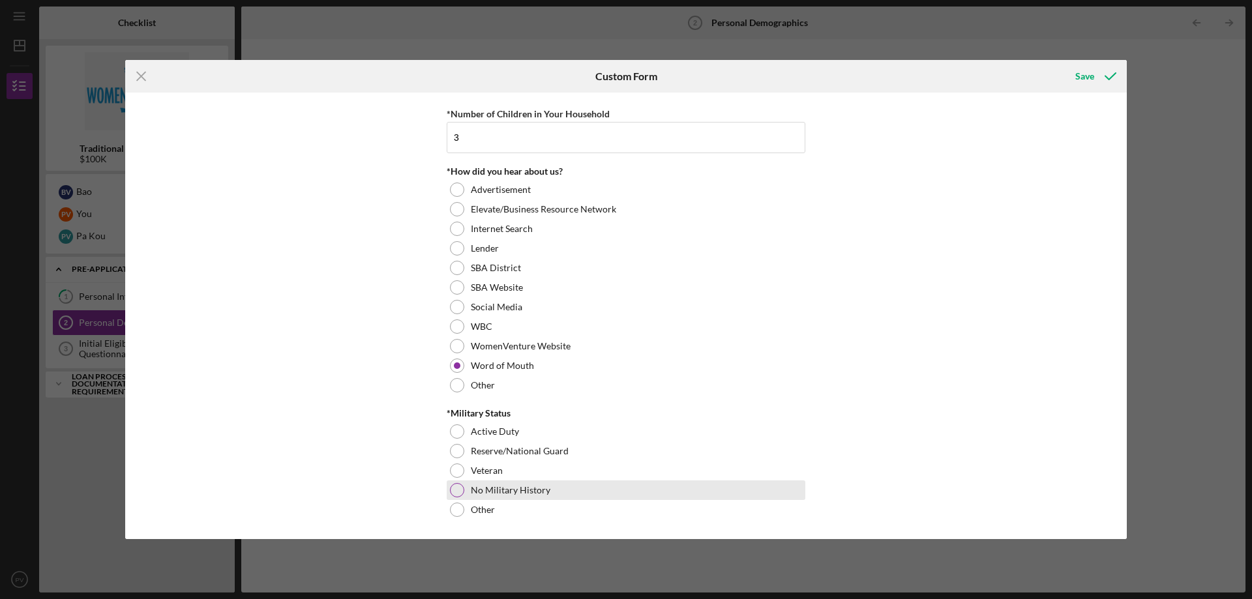
click at [487, 487] on label "No Military History" at bounding box center [511, 490] width 80 height 10
click at [1083, 71] on div "Save" at bounding box center [1084, 76] width 19 height 26
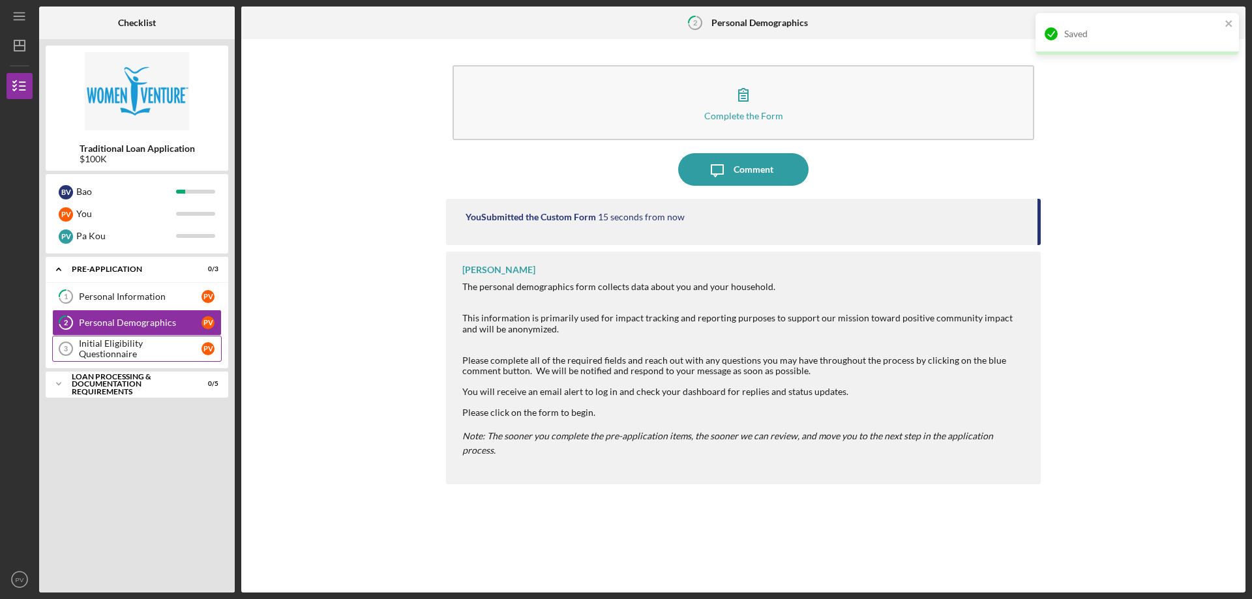
click at [175, 345] on div "Initial Eligibility Questionnaire" at bounding box center [140, 348] width 123 height 21
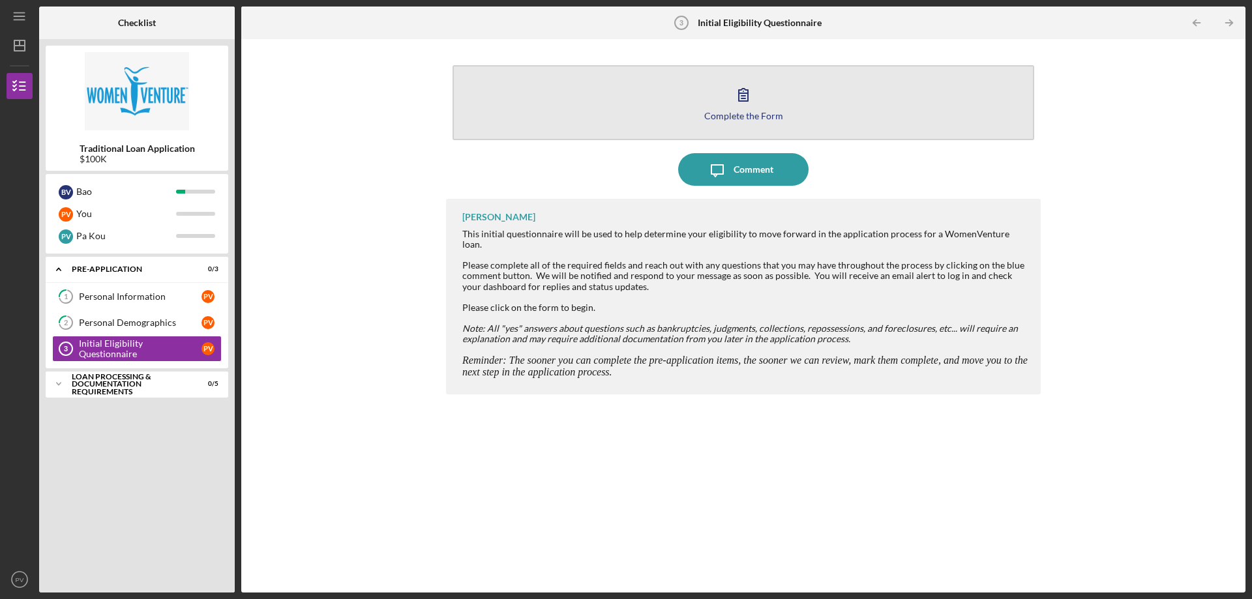
drag, startPoint x: 747, startPoint y: 163, endPoint x: 743, endPoint y: 99, distance: 64.0
click at [743, 99] on div "Complete the Form Form Icon/Message Comment [PERSON_NAME] This initial question…" at bounding box center [743, 316] width 595 height 541
click at [743, 99] on icon "button" at bounding box center [743, 95] width 9 height 12
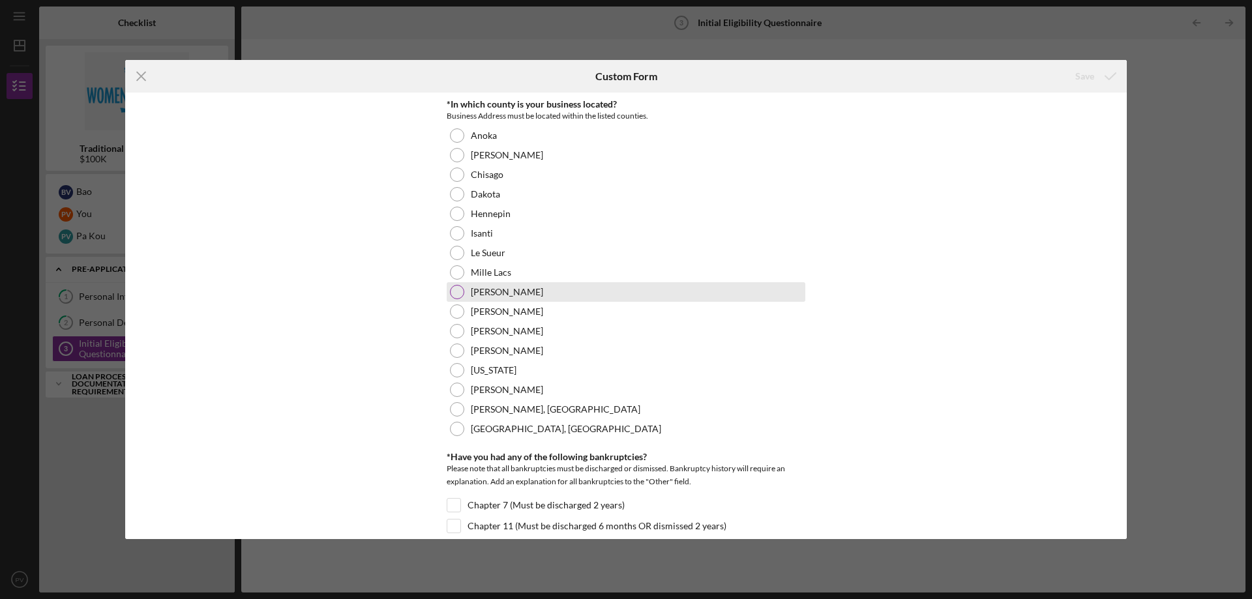
click at [487, 291] on label "[PERSON_NAME]" at bounding box center [507, 292] width 72 height 10
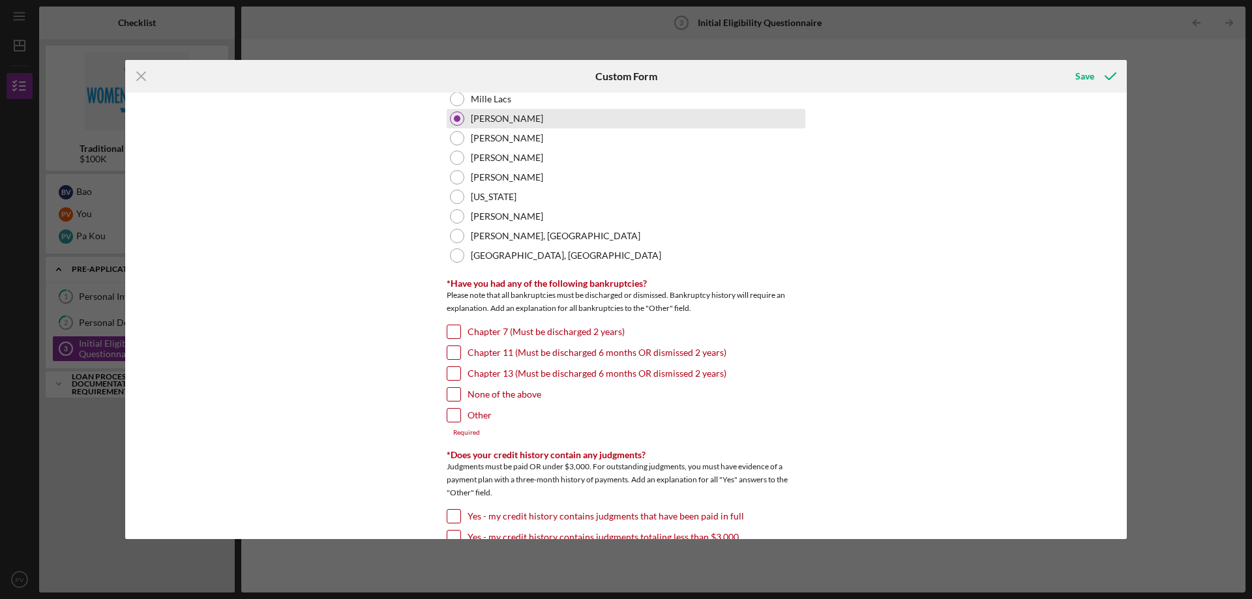
scroll to position [217, 0]
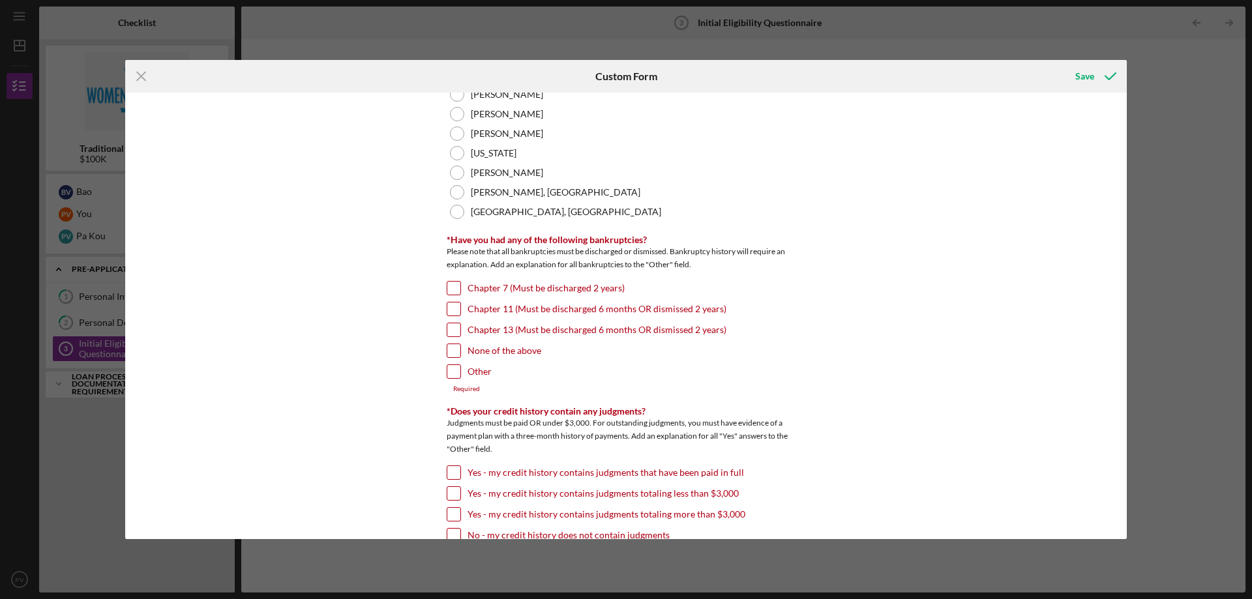
click at [458, 368] on input "Other" at bounding box center [453, 371] width 13 height 13
checkbox input "true"
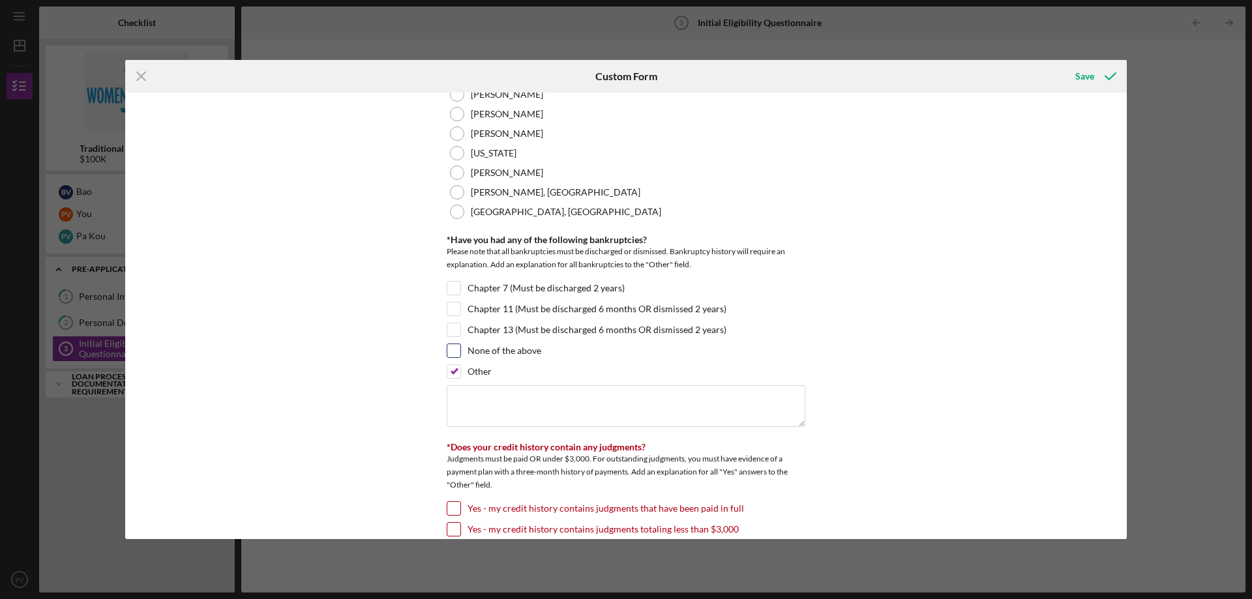
click at [462, 352] on div "None of the above" at bounding box center [626, 354] width 359 height 21
click at [454, 346] on input "None of the above" at bounding box center [453, 350] width 13 height 13
checkbox input "true"
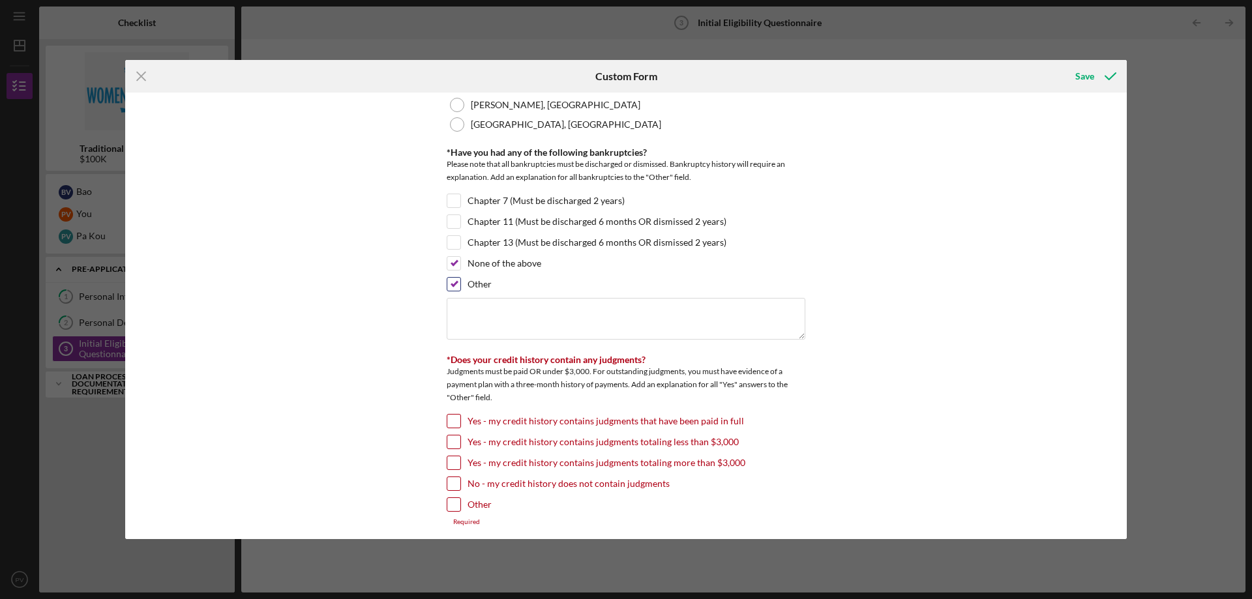
click at [451, 283] on input "Other" at bounding box center [453, 284] width 13 height 13
checkbox input "false"
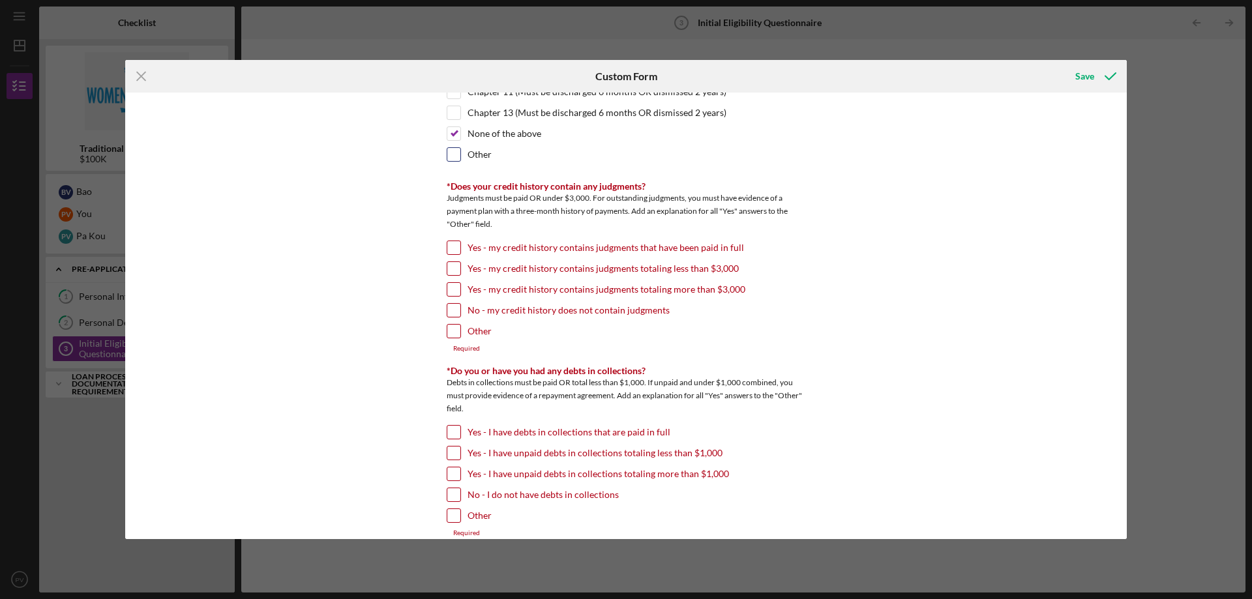
scroll to position [435, 0]
click at [452, 312] on input "No - my credit history does not contain judgments" at bounding box center [453, 309] width 13 height 13
checkbox input "true"
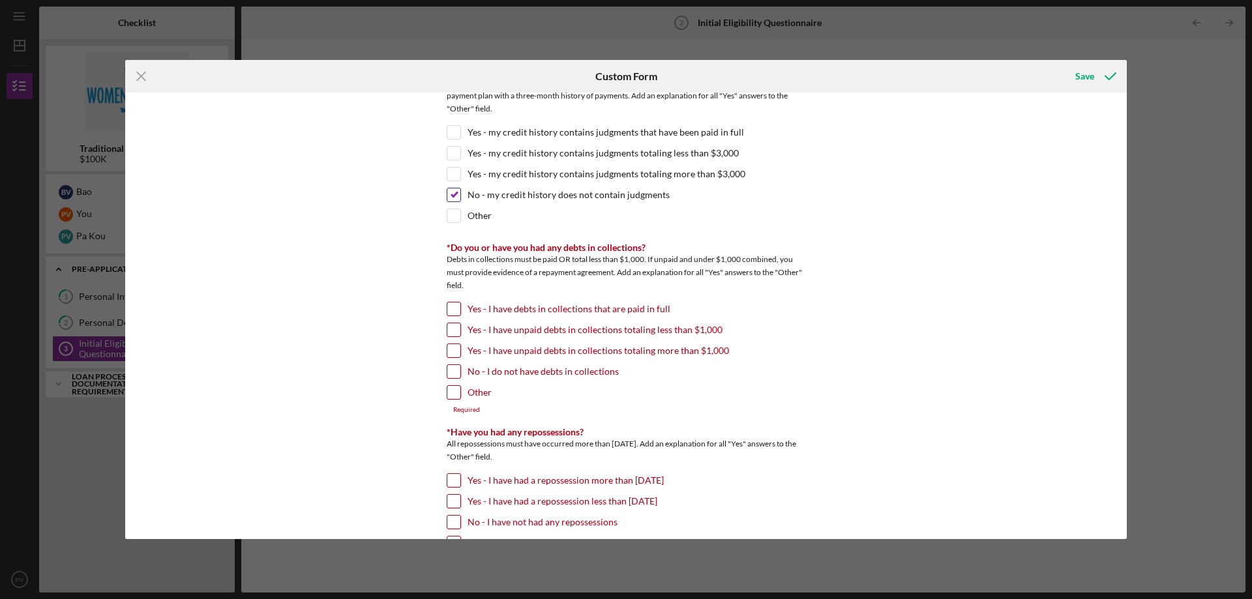
scroll to position [565, 0]
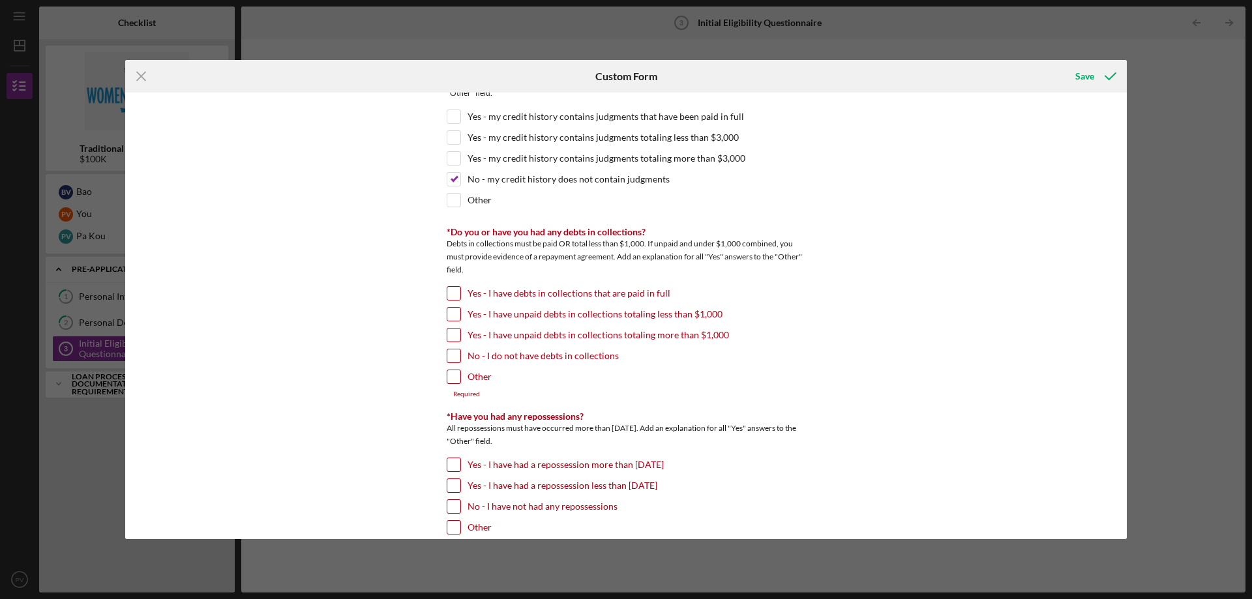
click at [455, 355] on input "No - I do not have debts in collections" at bounding box center [453, 356] width 13 height 13
checkbox input "true"
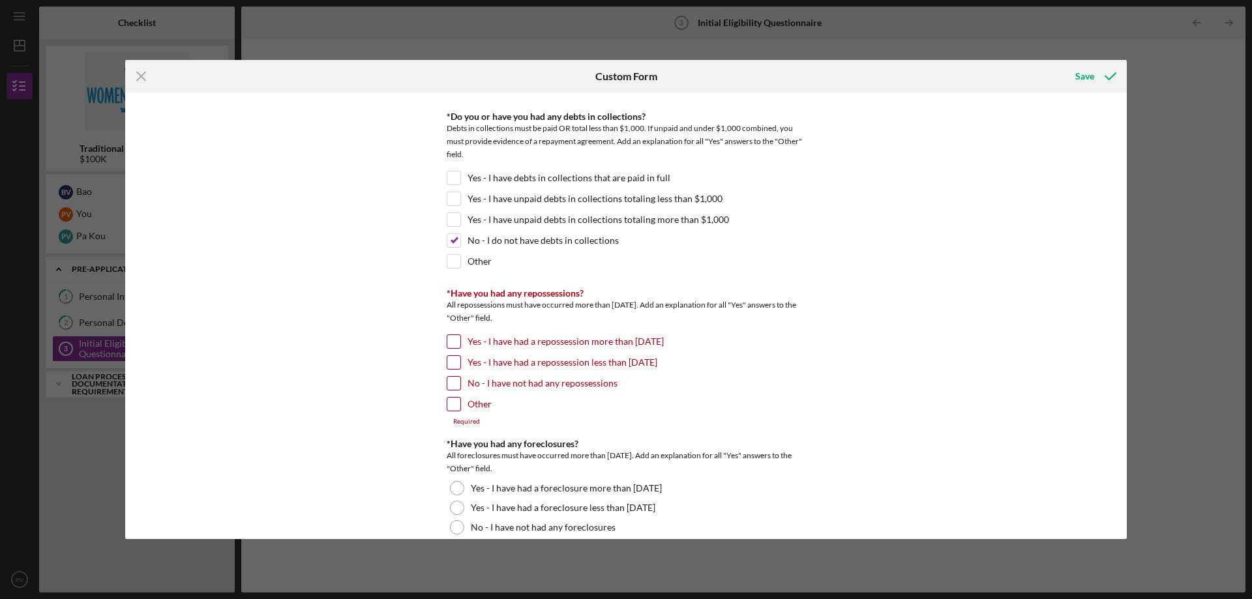
scroll to position [739, 0]
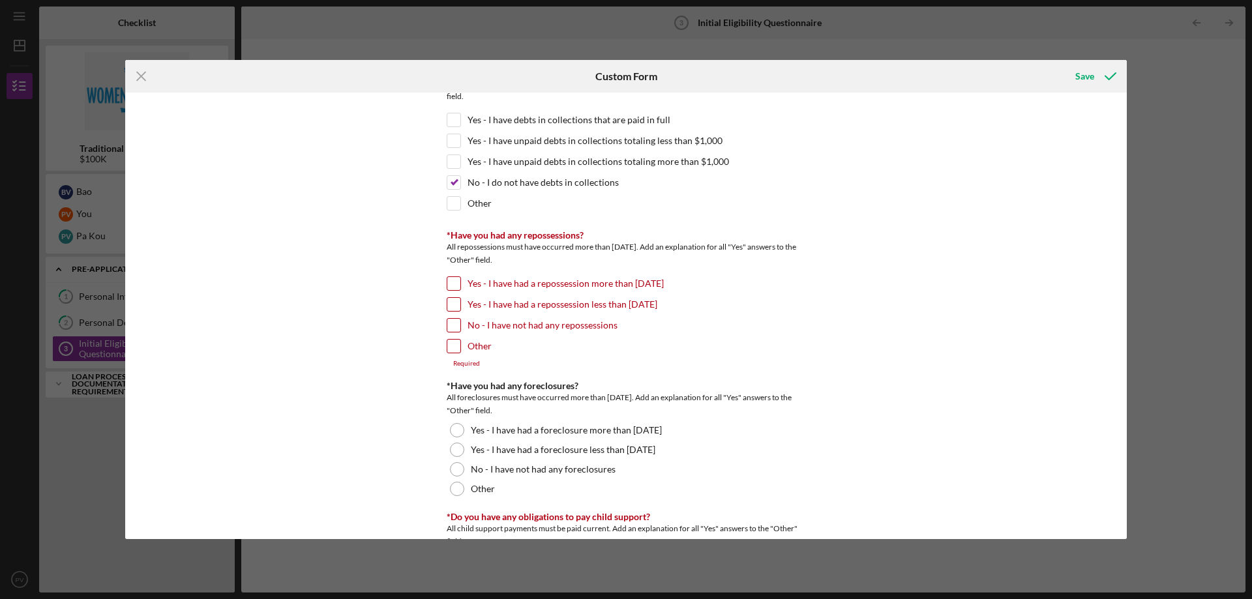
click at [452, 326] on input "No - I have not had any repossessions" at bounding box center [453, 325] width 13 height 13
checkbox input "true"
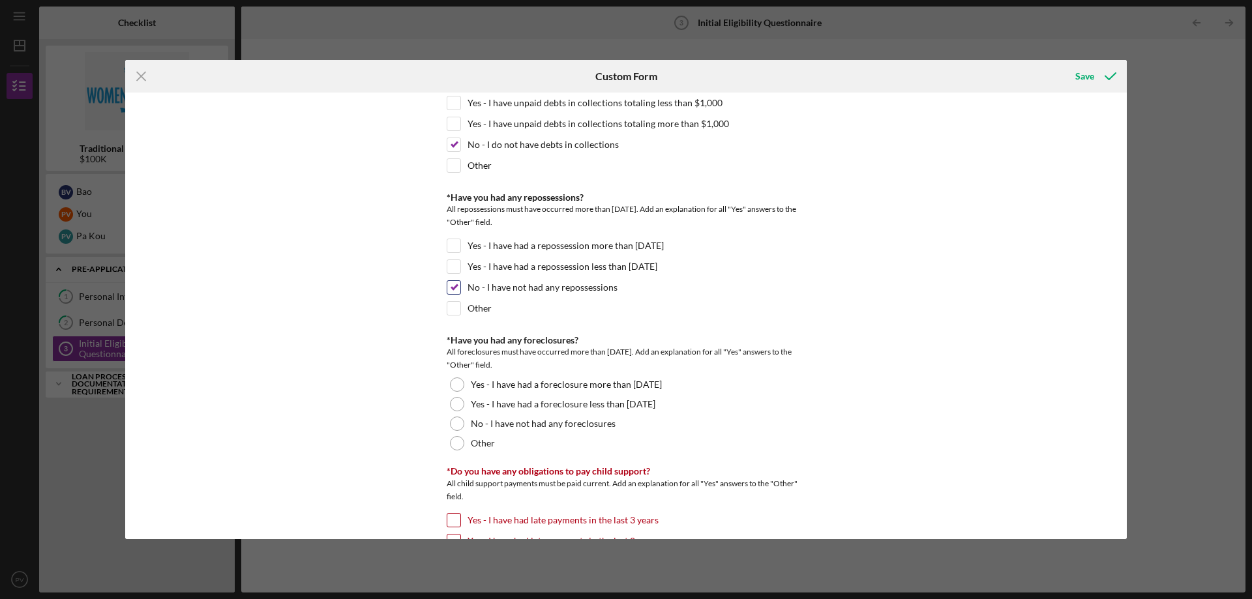
scroll to position [913, 0]
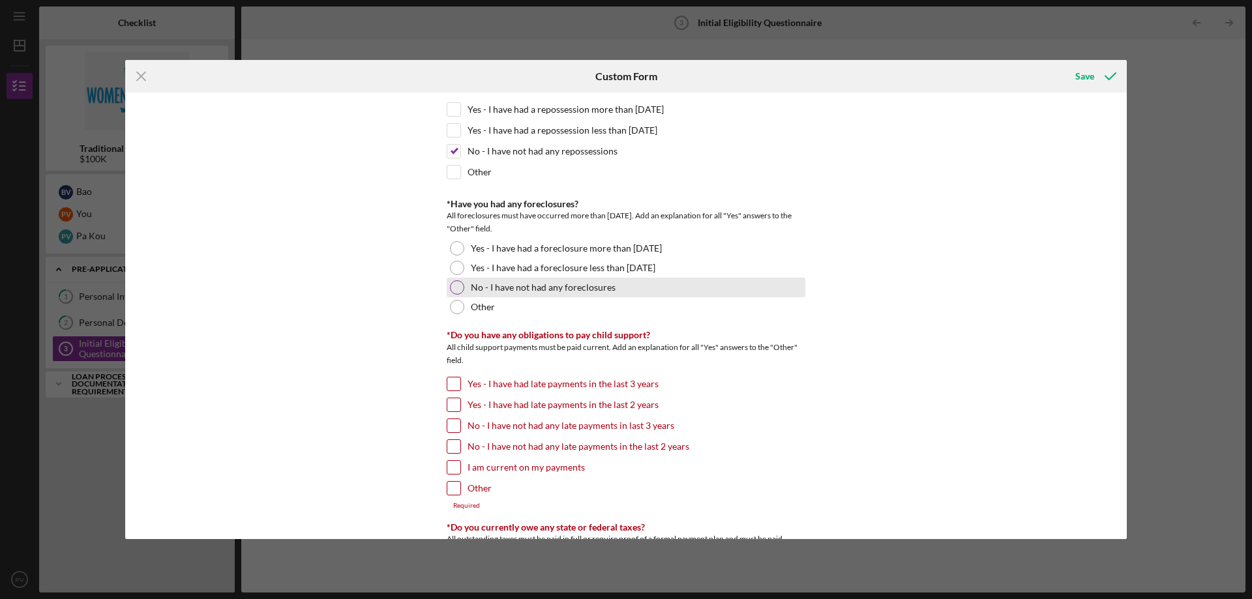
click at [459, 285] on div at bounding box center [457, 287] width 14 height 14
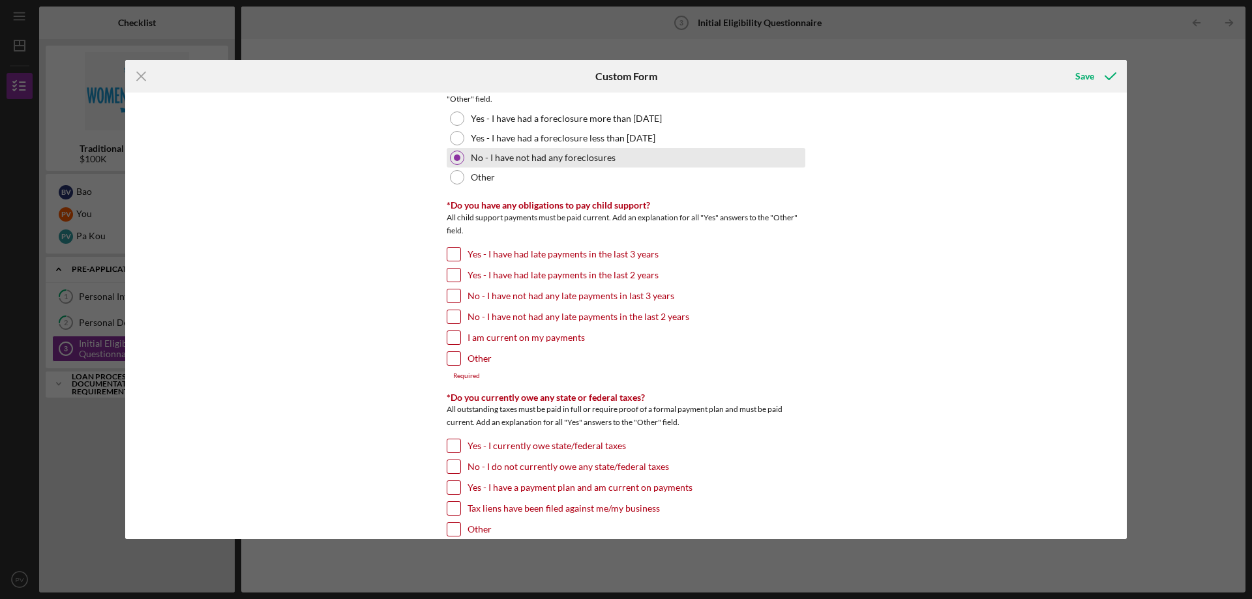
scroll to position [1044, 0]
click at [449, 318] on input "No - I have not had any late payments in the last 2 years" at bounding box center [453, 316] width 13 height 13
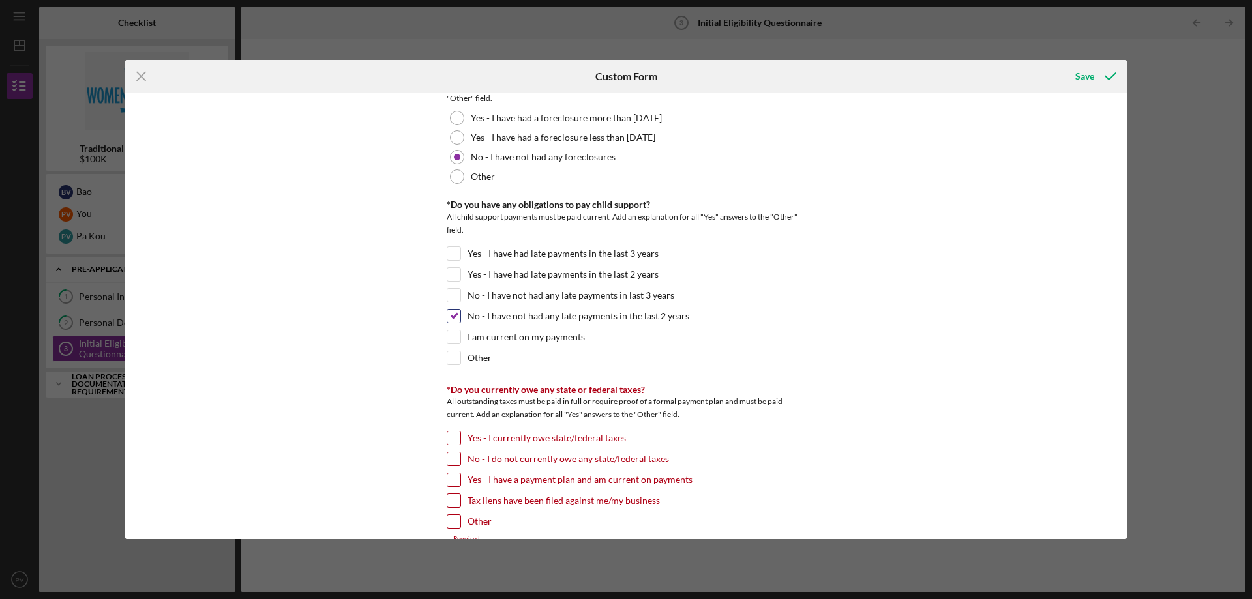
click at [455, 313] on input "No - I have not had any late payments in the last 2 years" at bounding box center [453, 316] width 13 height 13
checkbox input "false"
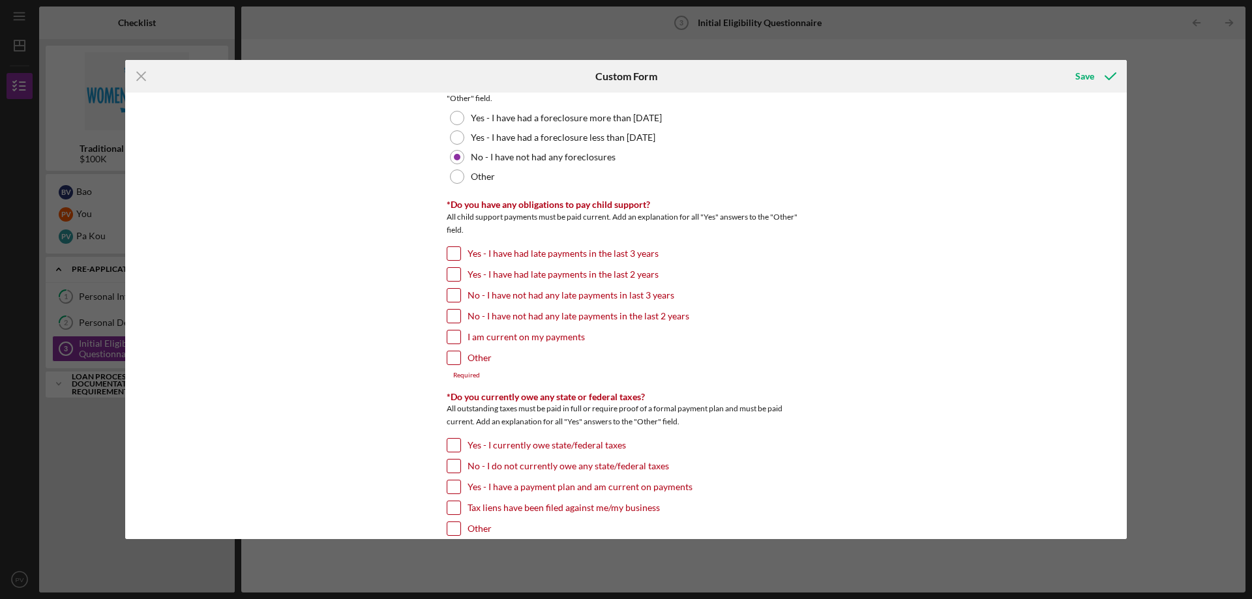
click at [455, 338] on input "I am current on my payments" at bounding box center [453, 337] width 13 height 13
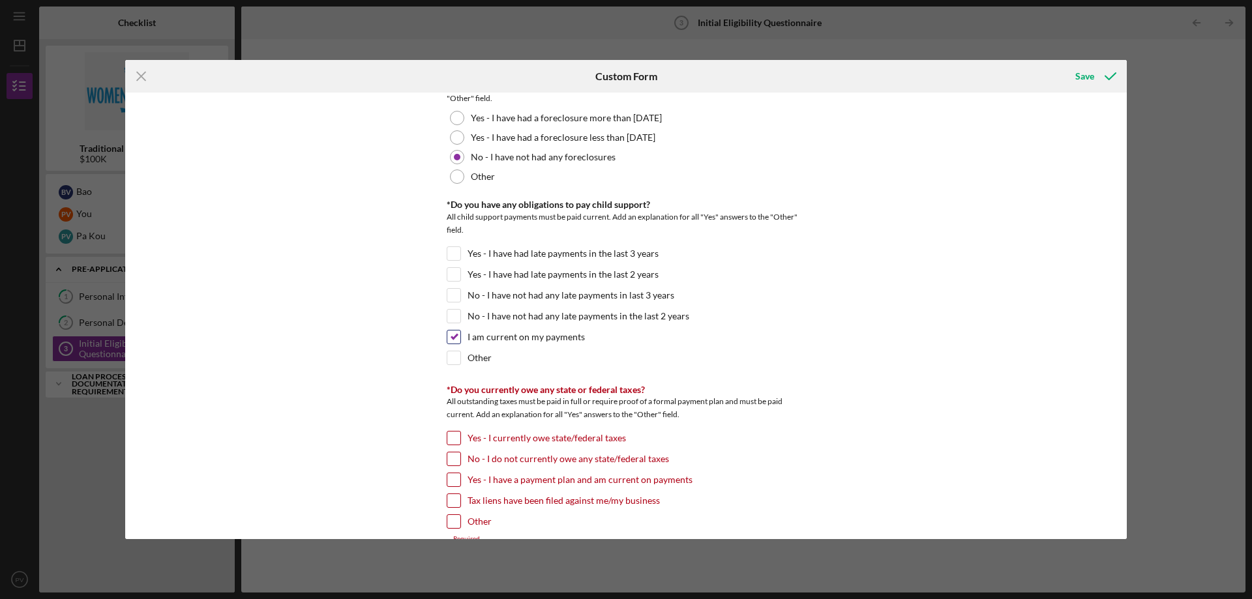
click at [455, 332] on input "I am current on my payments" at bounding box center [453, 337] width 13 height 13
checkbox input "false"
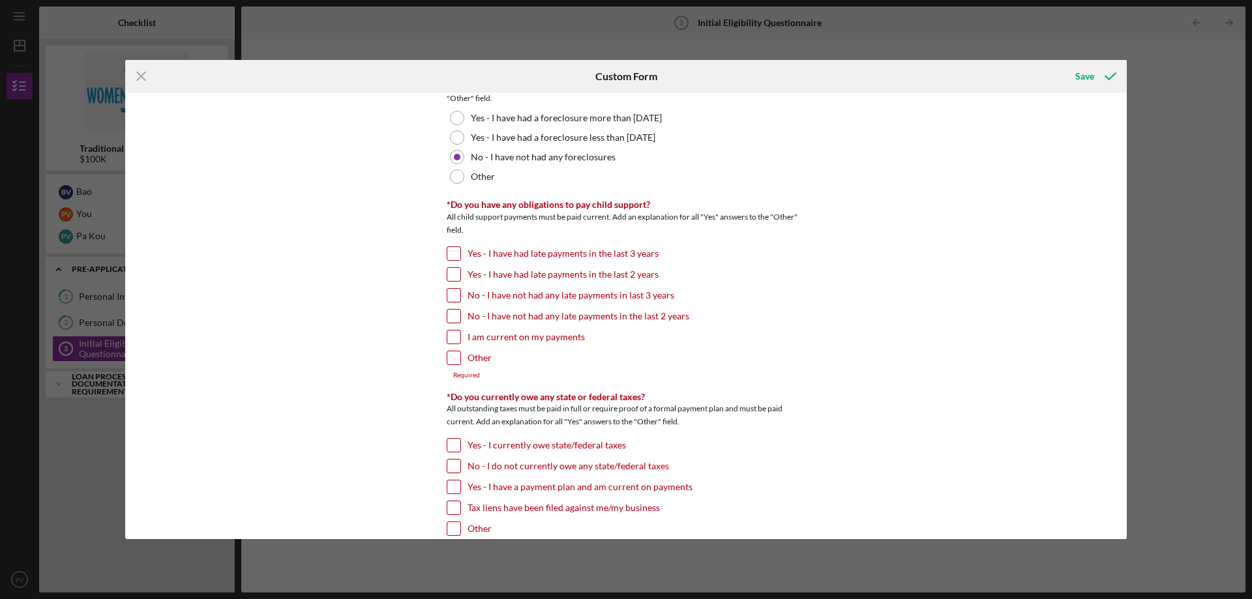
click at [453, 301] on input "No - I have not had any late payments in last 3 years" at bounding box center [453, 295] width 13 height 13
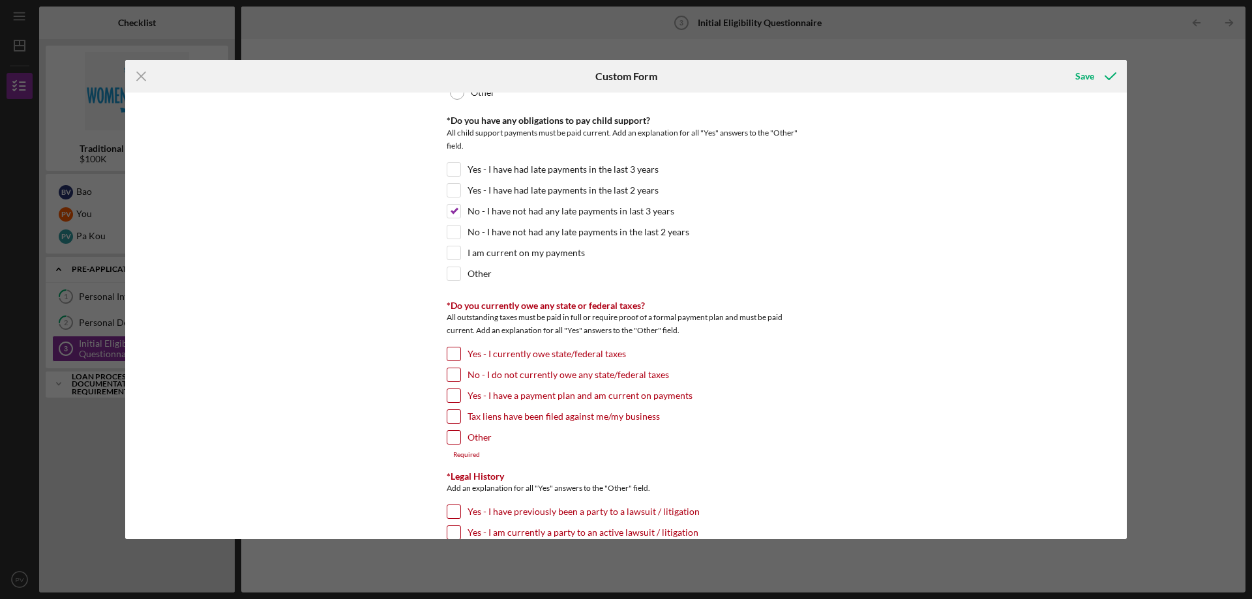
scroll to position [1130, 0]
click at [451, 210] on input "No - I have not had any late payments in last 3 years" at bounding box center [453, 208] width 13 height 13
checkbox input "false"
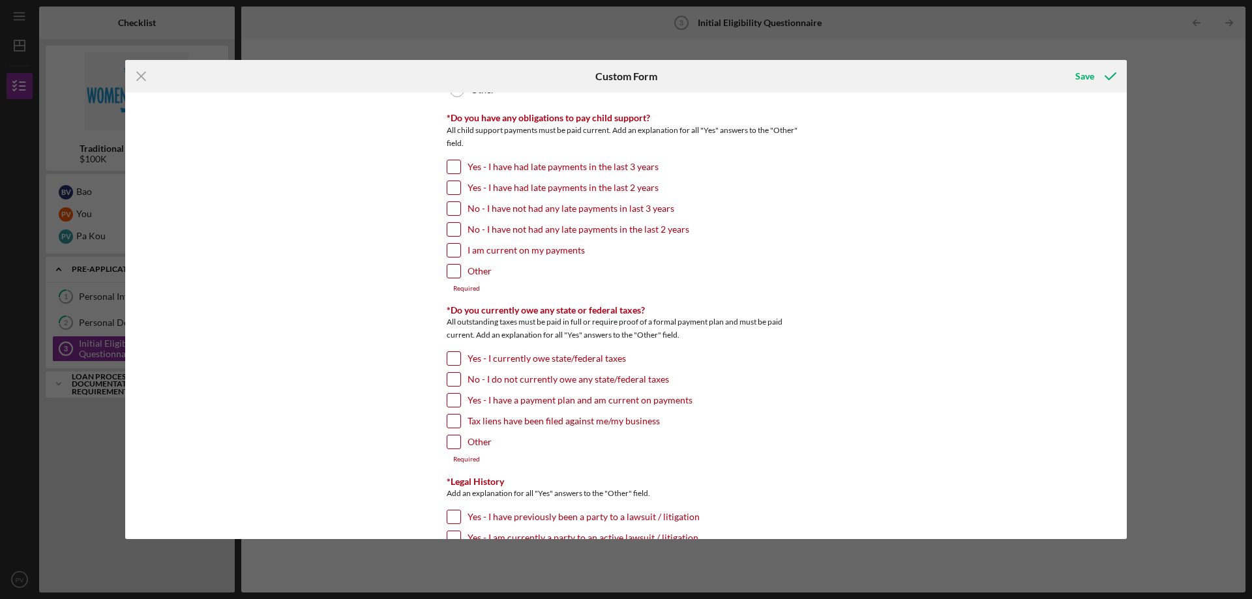
click at [453, 270] on input "Other" at bounding box center [453, 271] width 13 height 13
checkbox input "true"
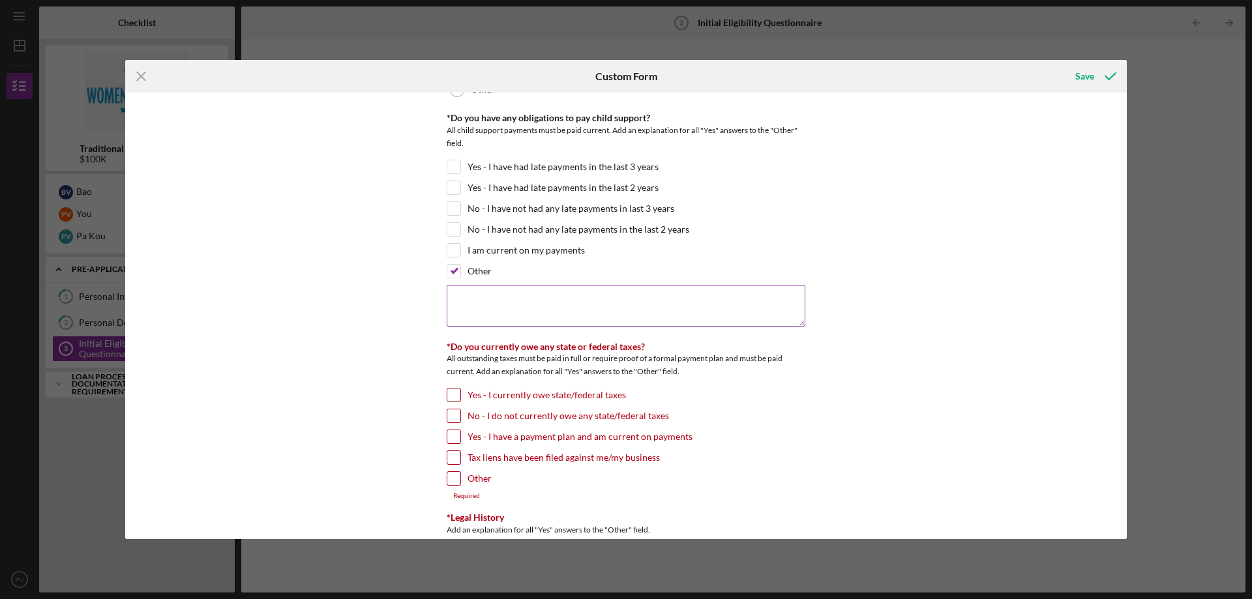
click at [485, 307] on textarea at bounding box center [626, 306] width 359 height 42
type textarea "I DO NOT HAVE CHILD SUPPORT OBLIGATIONS"
click at [376, 393] on div "*In which county is your business located? Business Address must be located wit…" at bounding box center [626, 316] width 1002 height 447
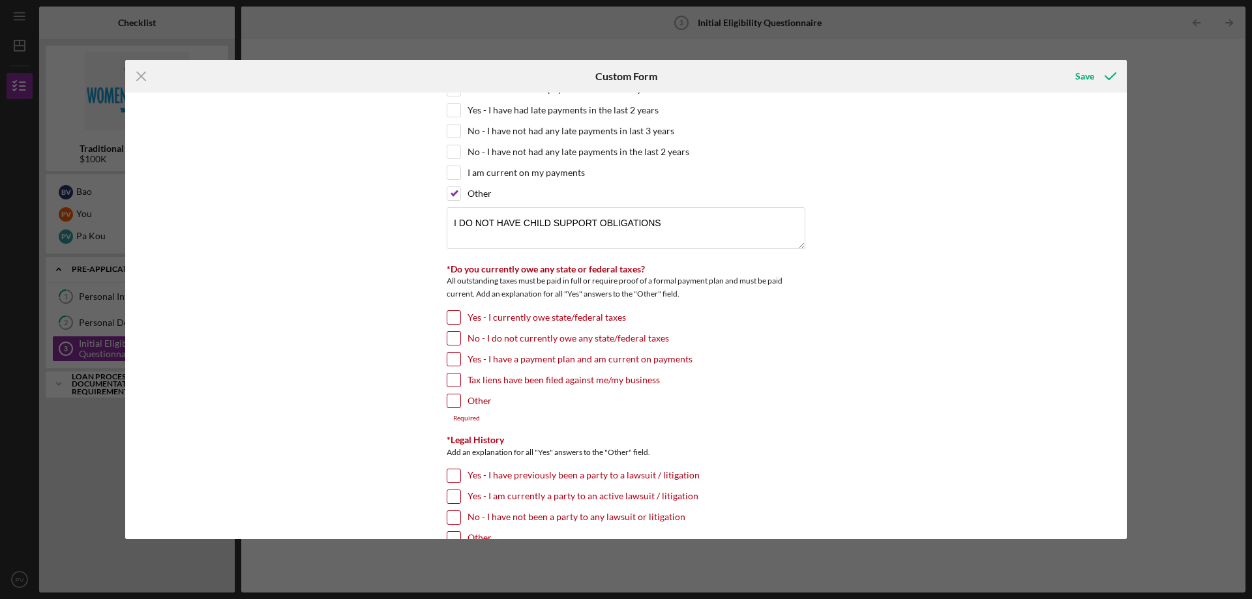
scroll to position [1218, 0]
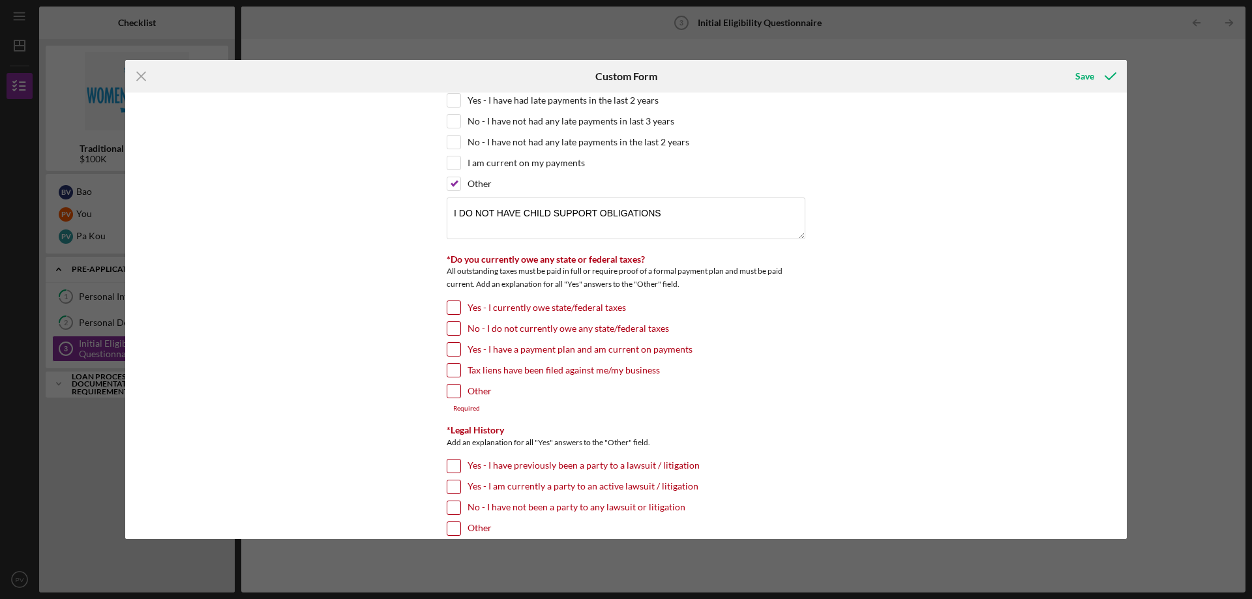
click at [449, 330] on input "No - I do not currently owe any state/federal taxes" at bounding box center [453, 328] width 13 height 13
checkbox input "true"
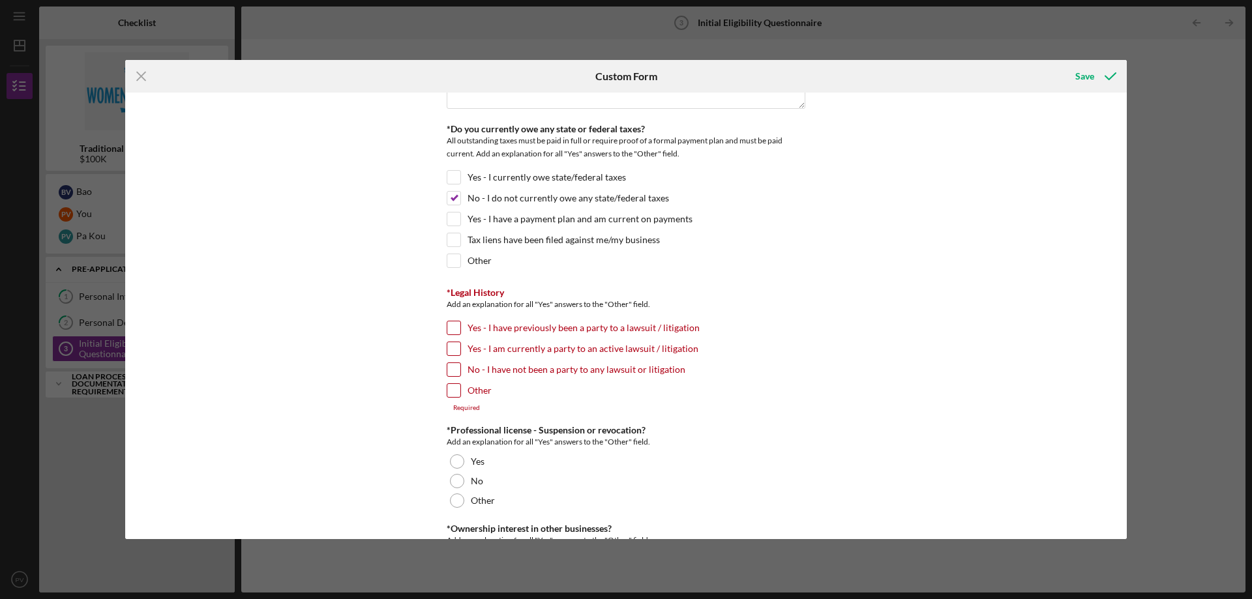
scroll to position [1391, 0]
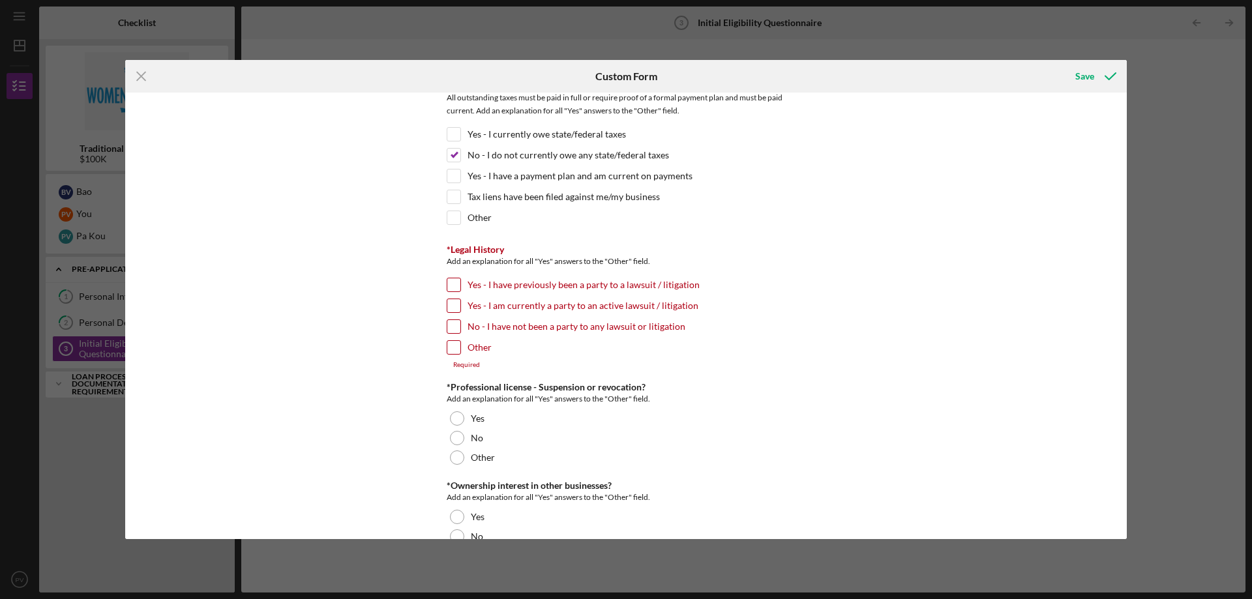
click at [449, 331] on input "No - I have not been a party to any lawsuit or litigation" at bounding box center [453, 326] width 13 height 13
checkbox input "true"
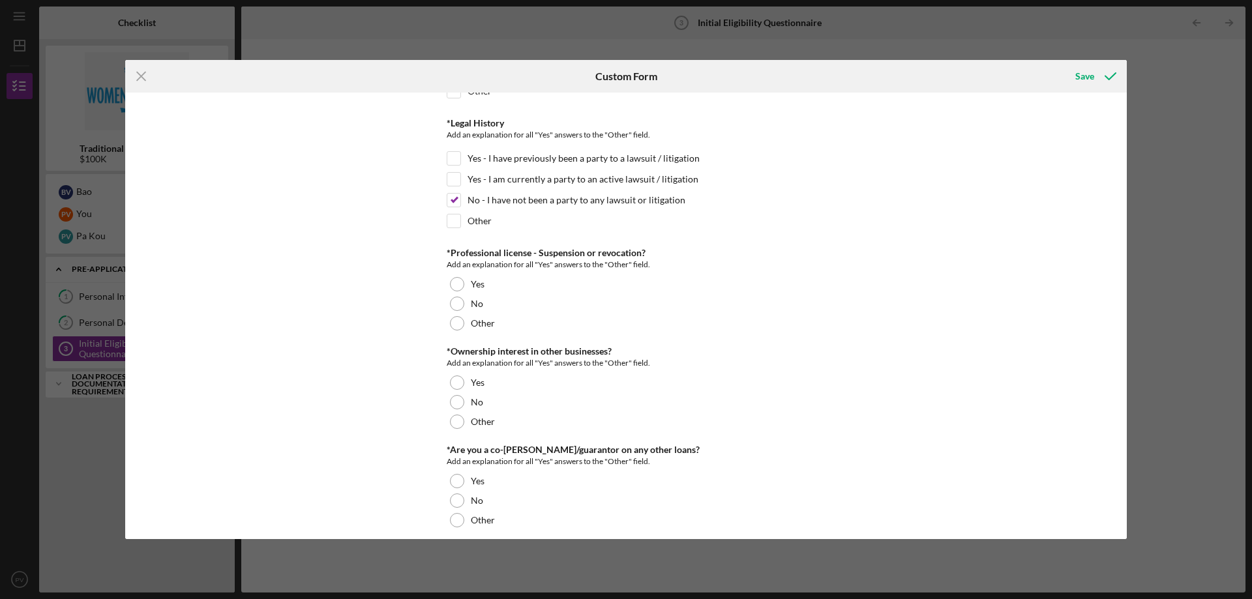
scroll to position [1522, 0]
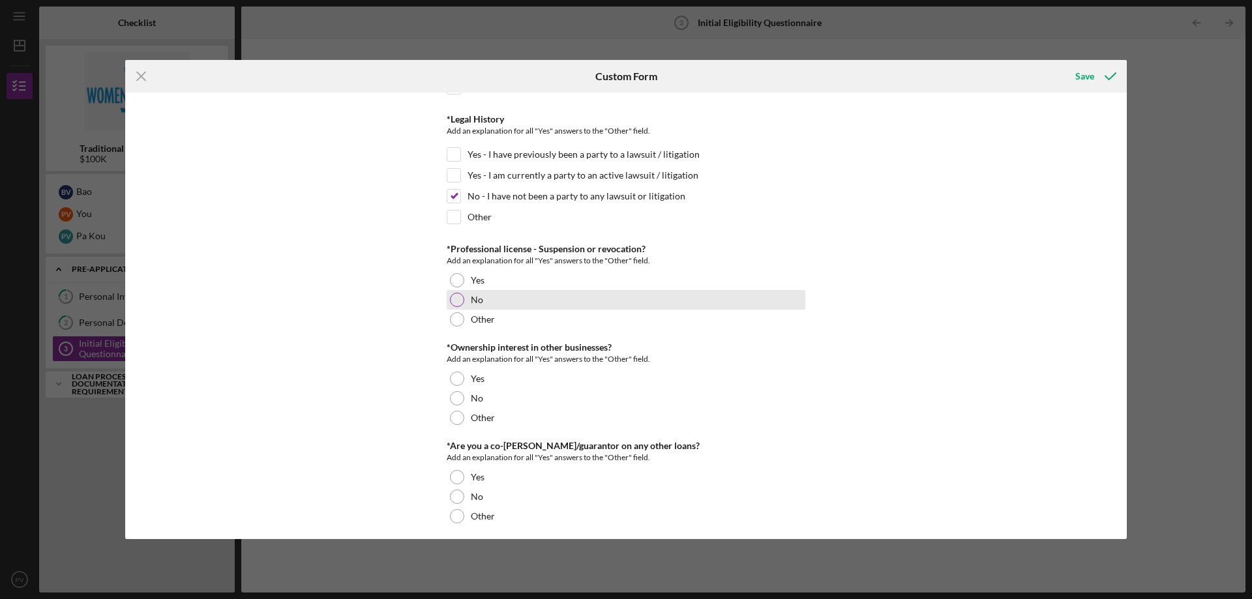
click at [450, 302] on div at bounding box center [457, 300] width 14 height 14
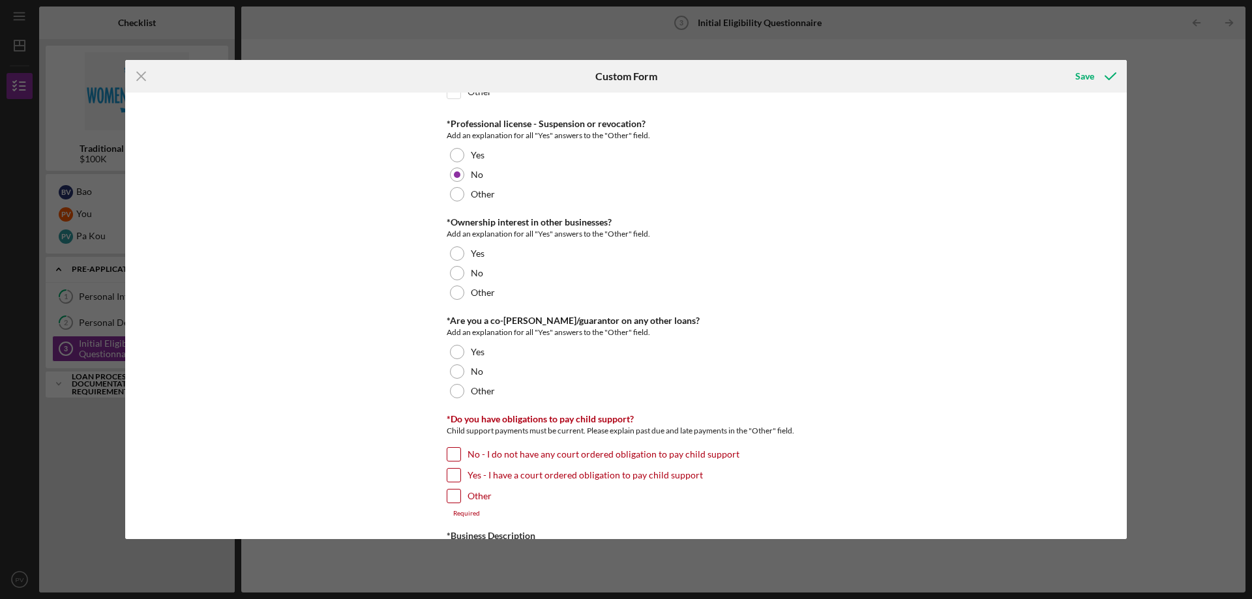
scroll to position [1652, 0]
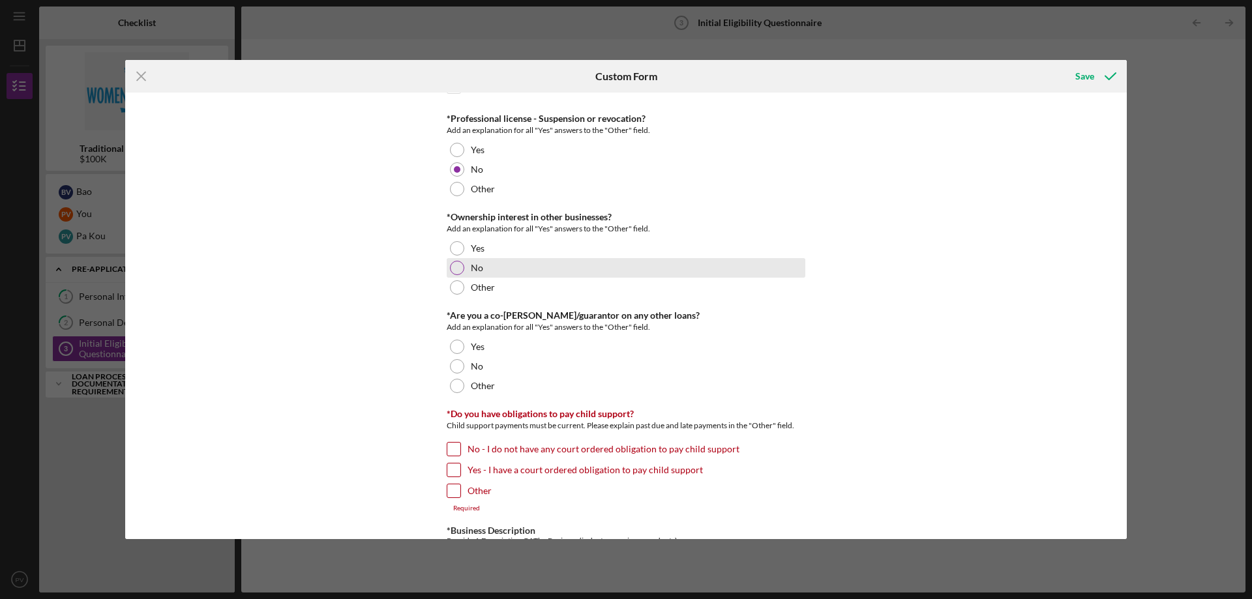
click at [451, 268] on div at bounding box center [457, 268] width 14 height 14
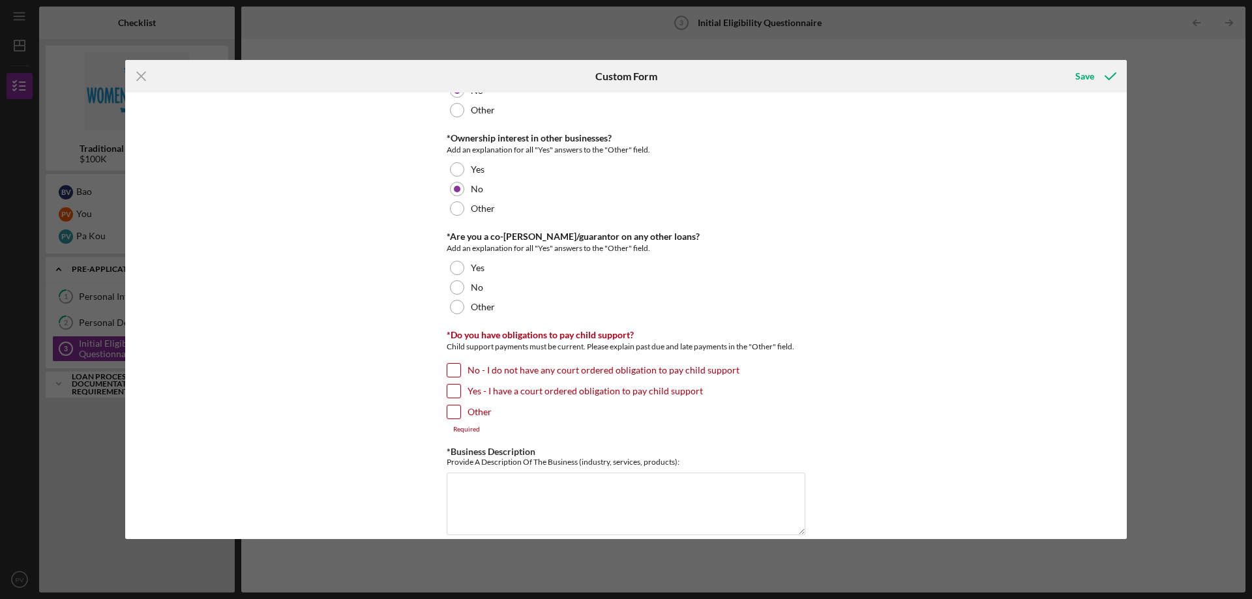
scroll to position [1739, 0]
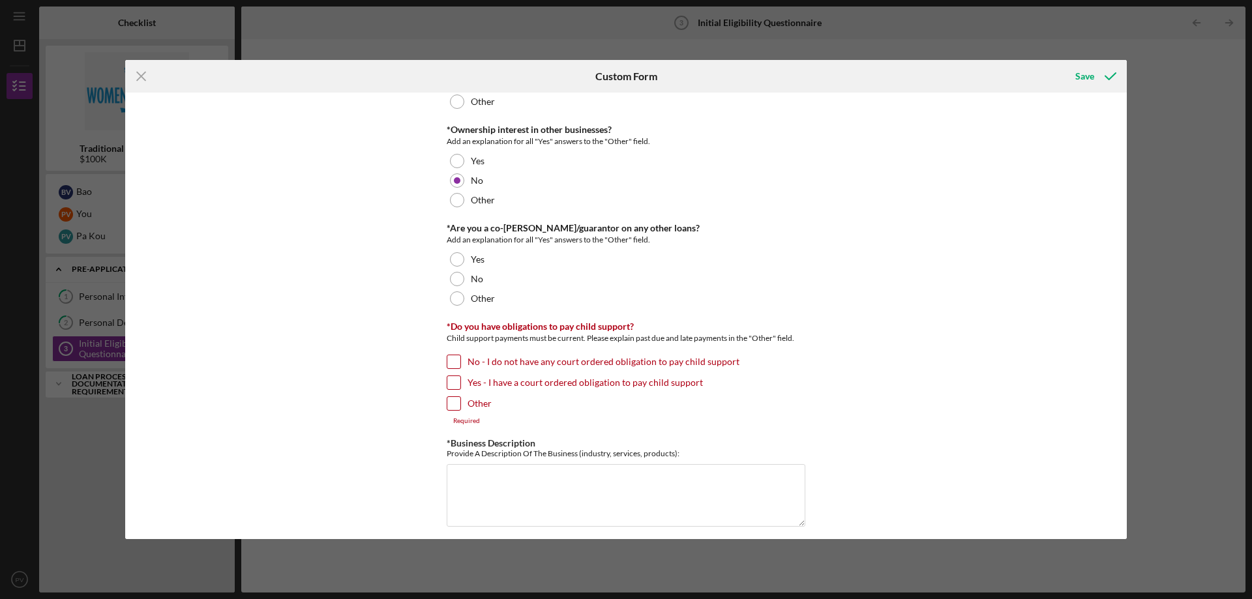
drag, startPoint x: 453, startPoint y: 279, endPoint x: 436, endPoint y: 293, distance: 22.2
click at [454, 280] on div at bounding box center [457, 279] width 14 height 14
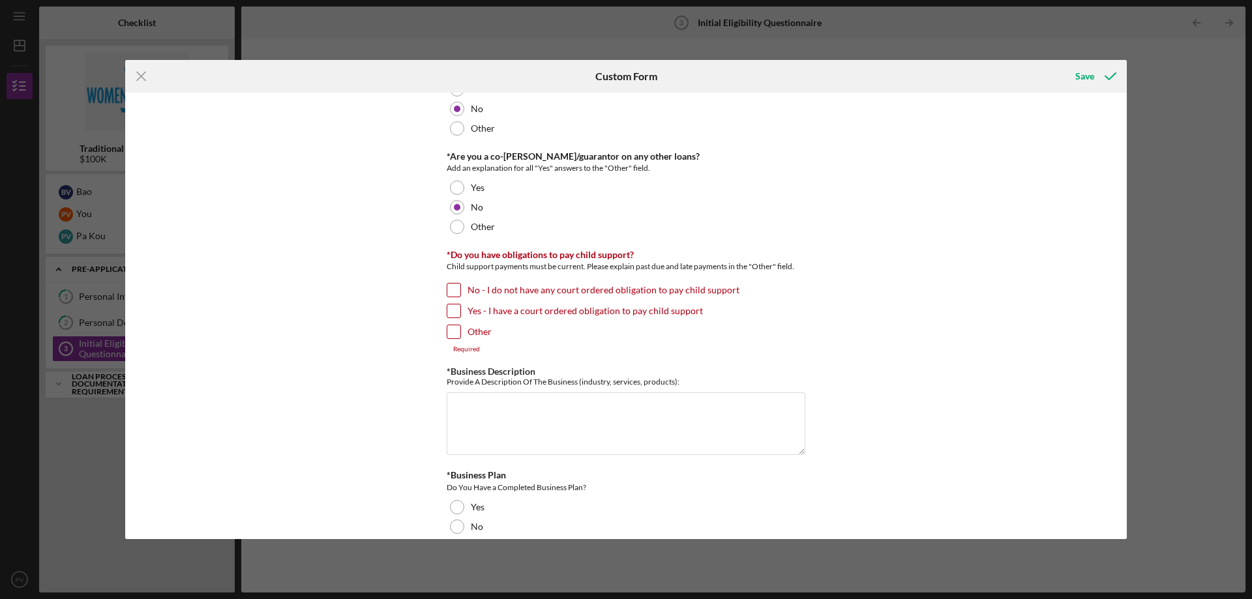
scroll to position [1826, 0]
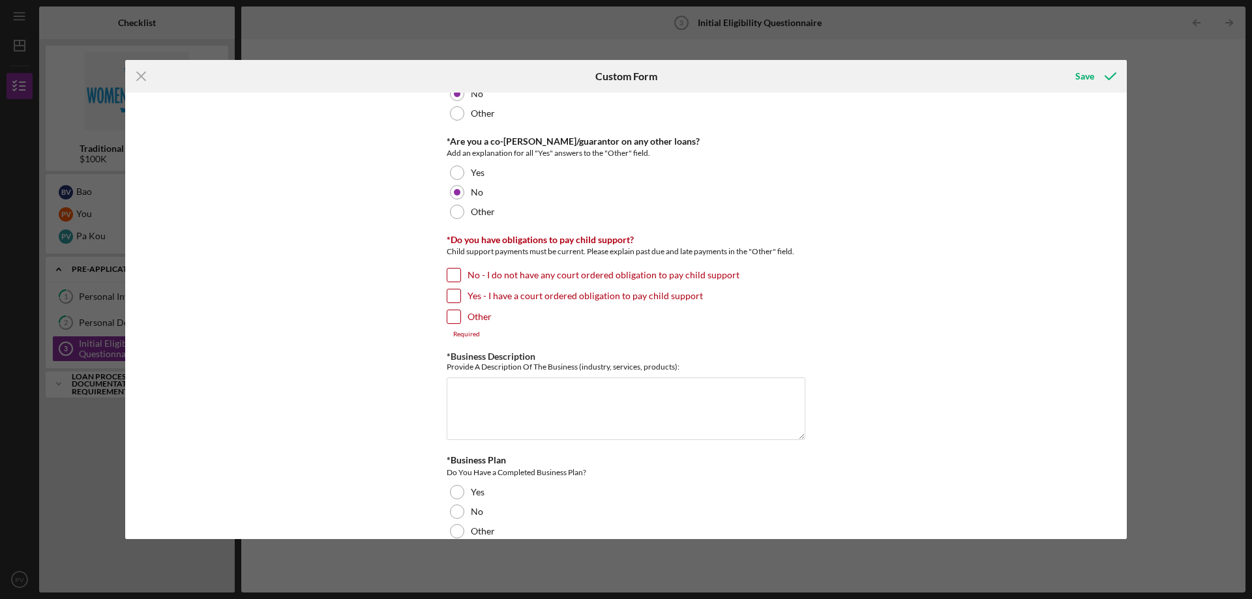
click at [451, 275] on input "No - I do not have any court ordered obligation to pay child support" at bounding box center [453, 275] width 13 height 13
checkbox input "true"
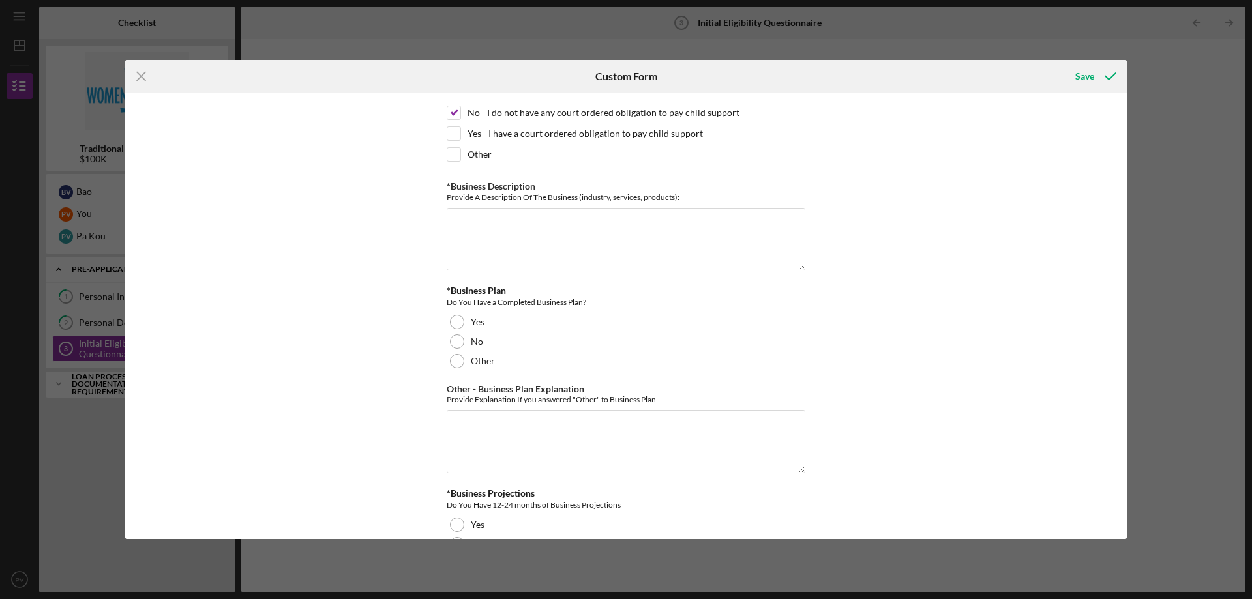
scroll to position [2000, 0]
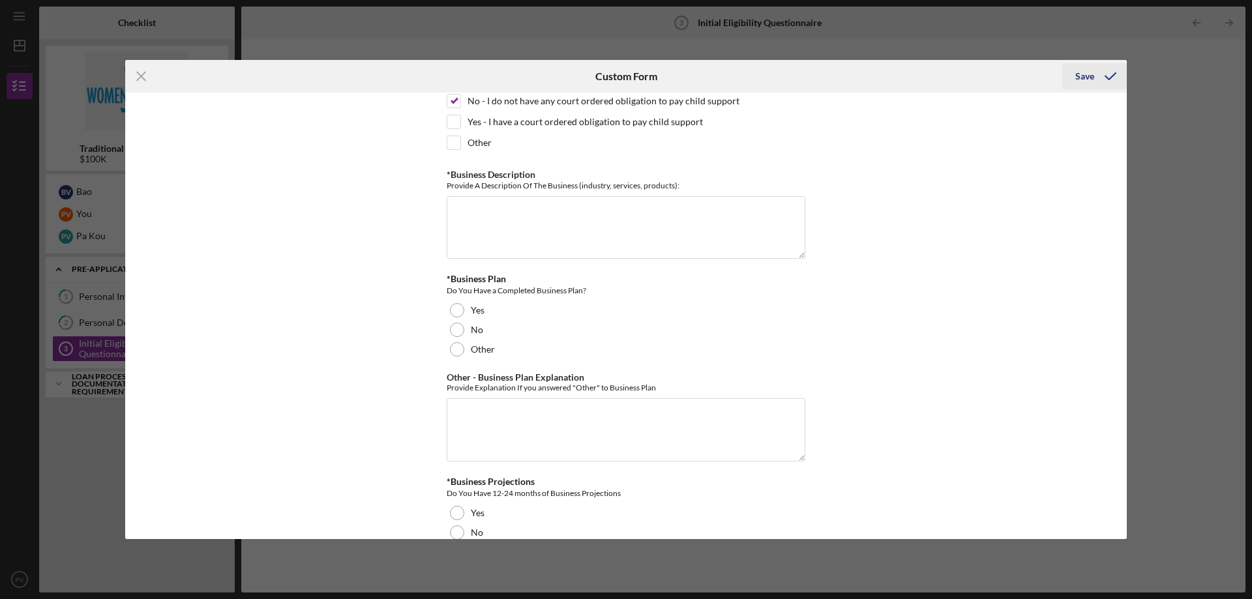
click at [1079, 78] on div "Save" at bounding box center [1084, 76] width 19 height 26
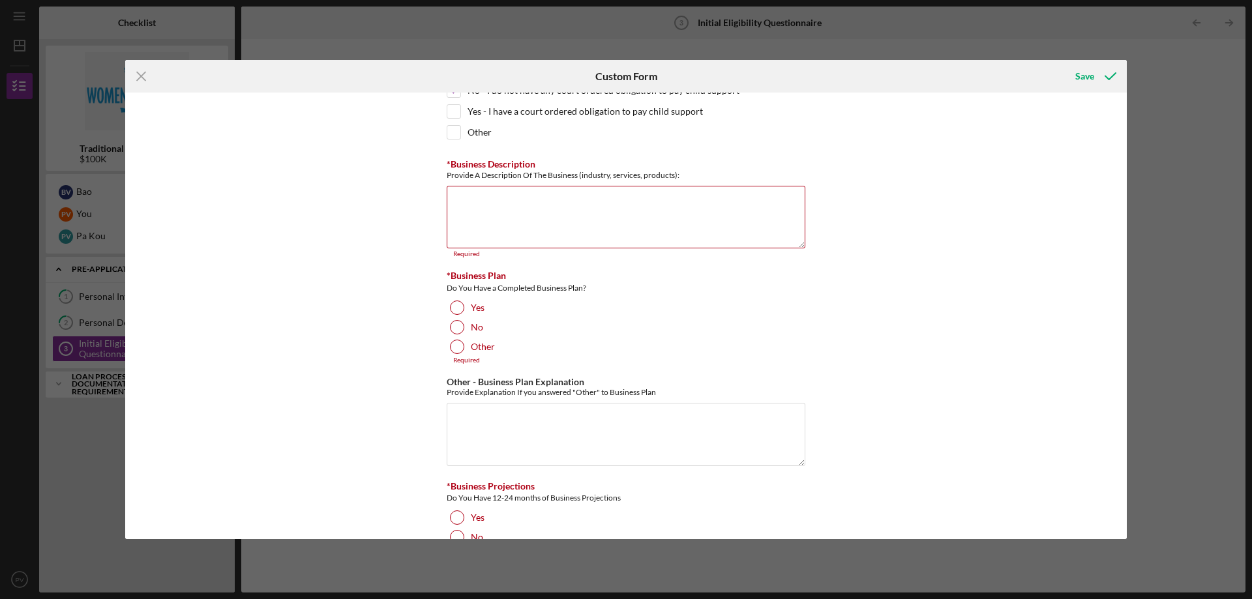
scroll to position [1991, 0]
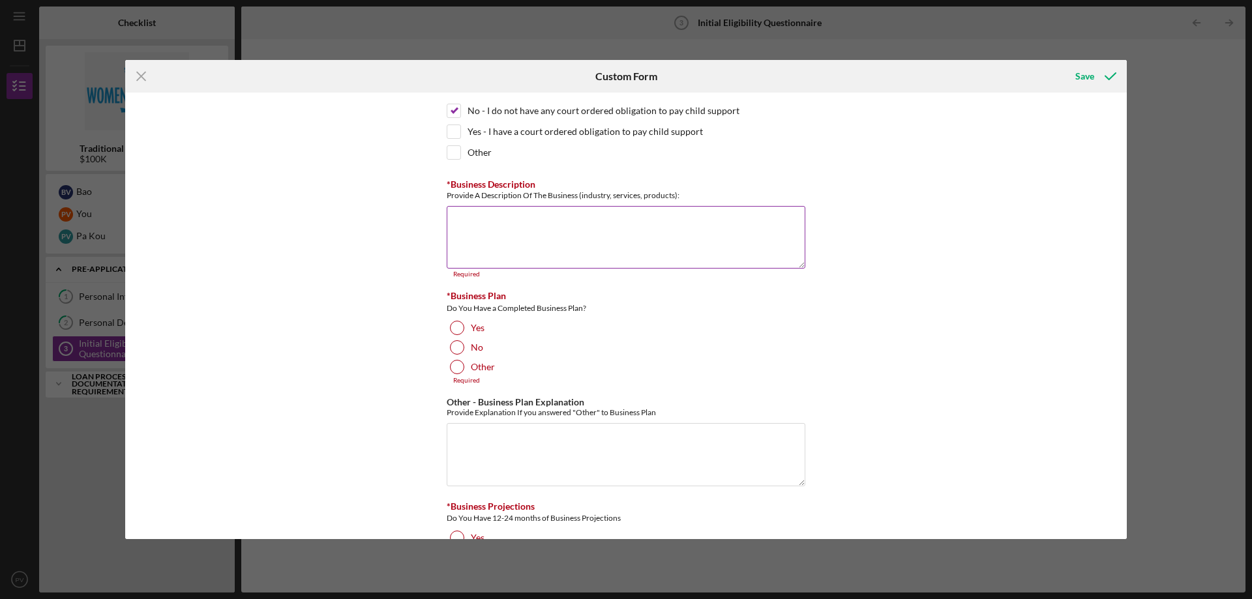
click at [674, 230] on textarea "*Business Description" at bounding box center [626, 237] width 359 height 63
paste textarea "Elite Zen Spa is a sanctuary where relaxation meets rejuvenation. We provide a …"
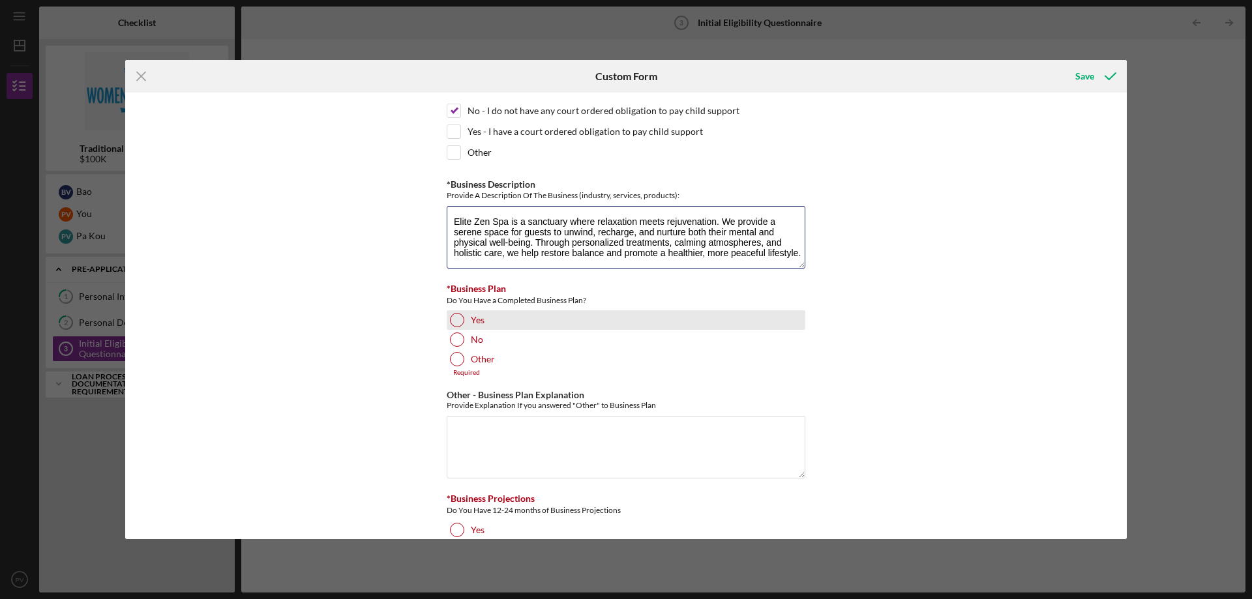
type textarea "Elite Zen Spa is a sanctuary where relaxation meets rejuvenation. We provide a …"
click at [466, 318] on div "Yes" at bounding box center [626, 320] width 359 height 20
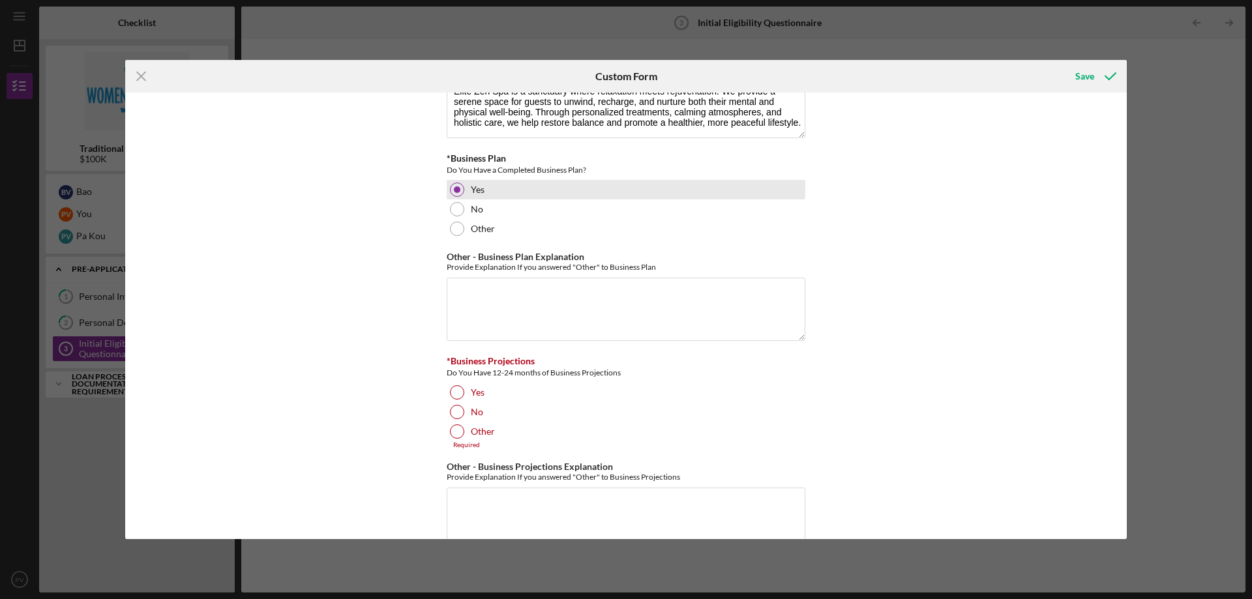
scroll to position [2208, 0]
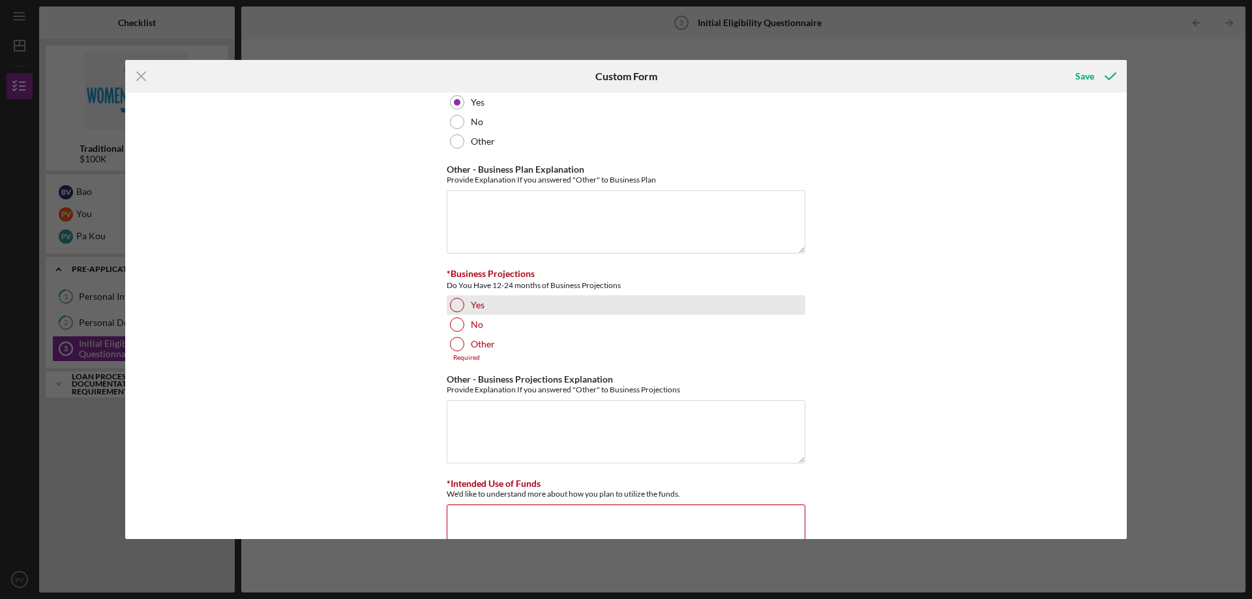
click at [468, 308] on div "Yes" at bounding box center [626, 305] width 359 height 20
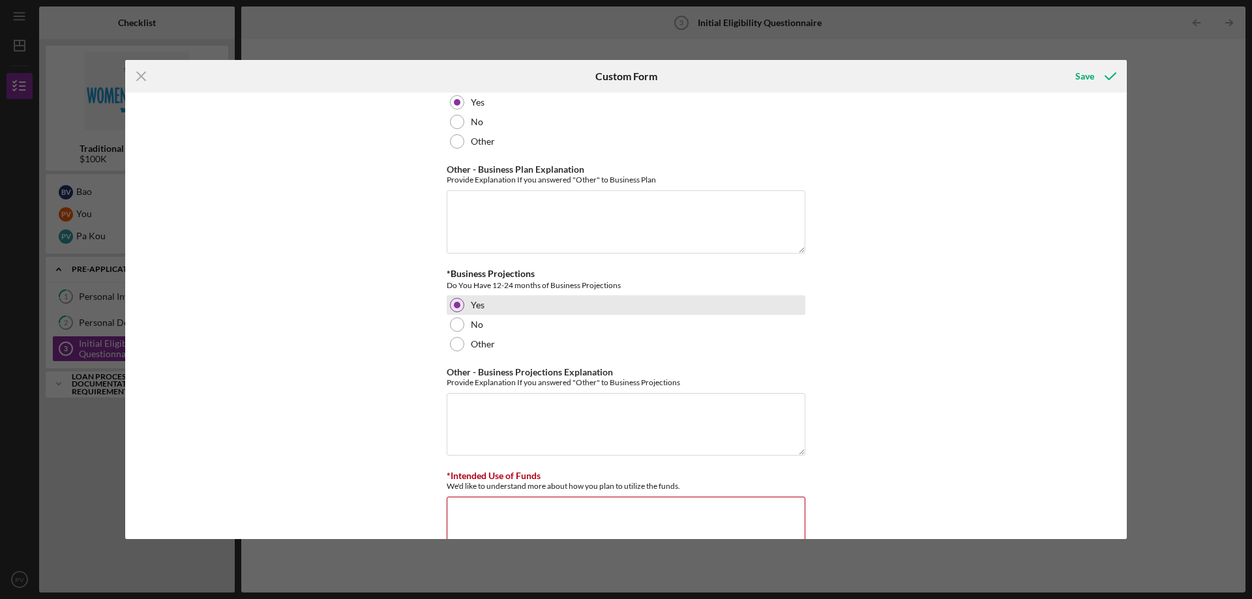
scroll to position [2258, 0]
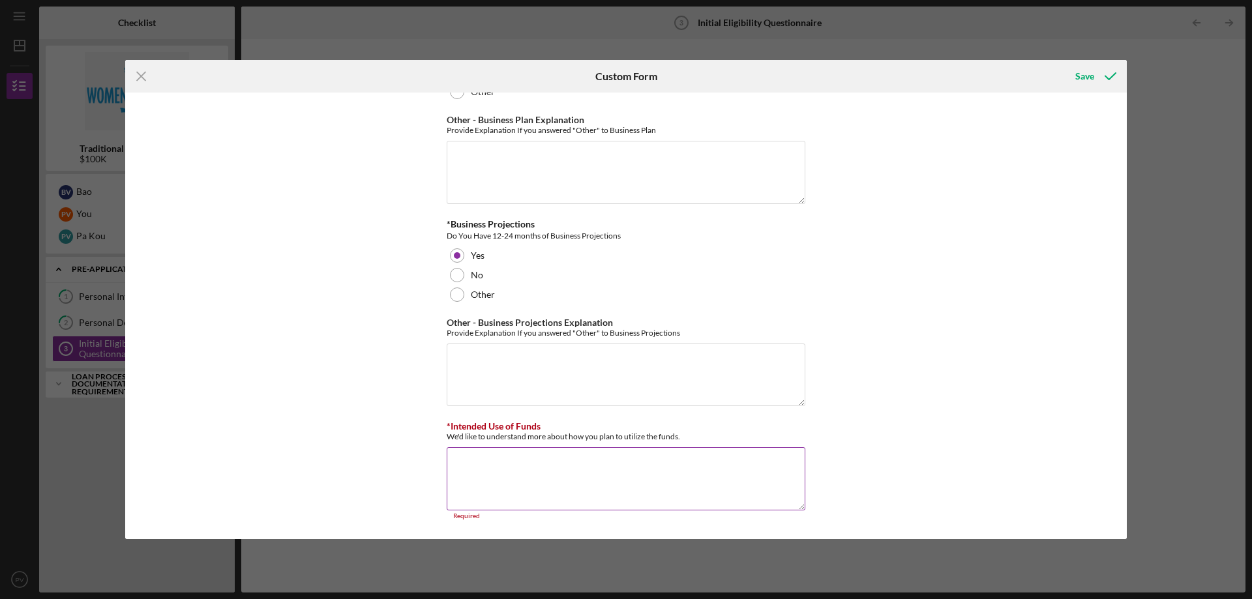
click at [543, 481] on textarea "*Intended Use of Funds" at bounding box center [626, 478] width 359 height 63
click at [547, 390] on textarea "Other - Business Projections Explanation" at bounding box center [626, 375] width 359 height 63
click at [549, 466] on textarea "*Intended Use of Funds" at bounding box center [626, 478] width 359 height 63
paste textarea "The allocated business funds will be utilized to expand our spa facilities and …"
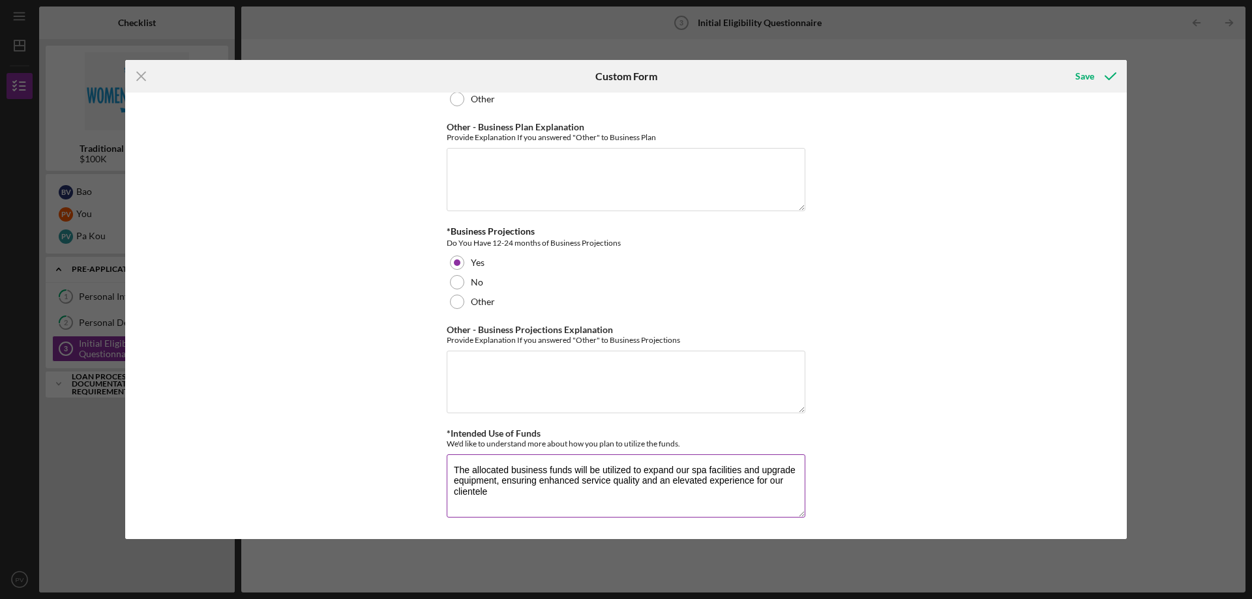
scroll to position [2251, 0]
type textarea "The allocated business funds will be utilized to expand our spa facilities and …"
click at [935, 419] on div "*In which county is your business located? Business Address must be located wit…" at bounding box center [626, 316] width 1002 height 447
click at [1098, 74] on icon "submit" at bounding box center [1110, 76] width 33 height 33
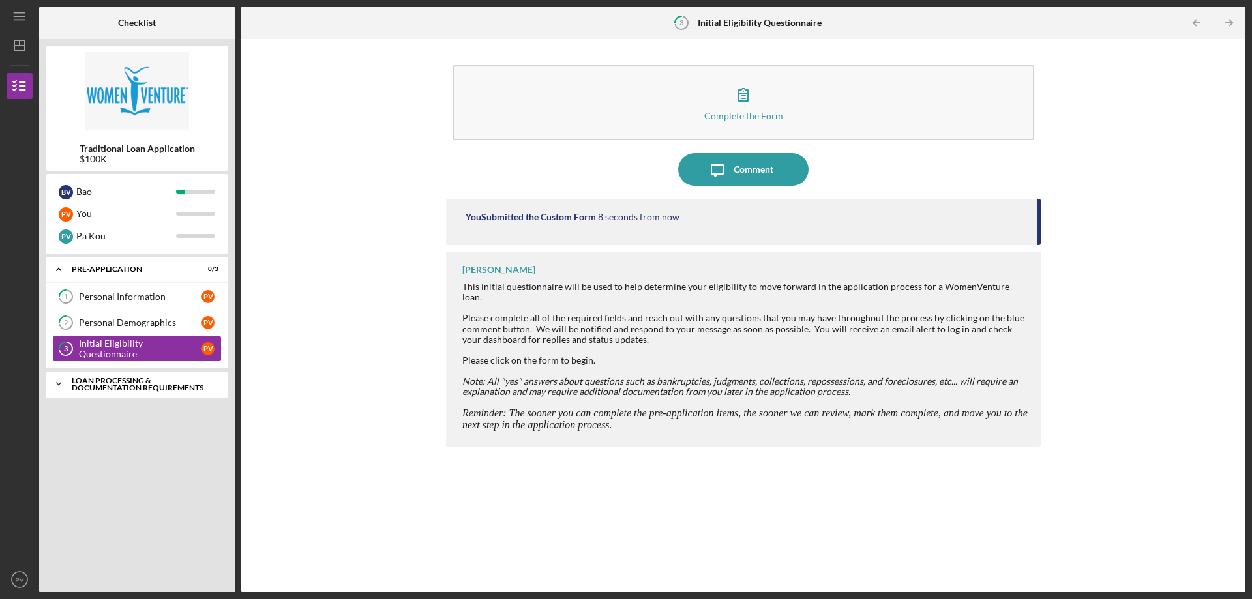
click at [143, 387] on div "Loan Processing & Documentation Requirements" at bounding box center [142, 384] width 140 height 15
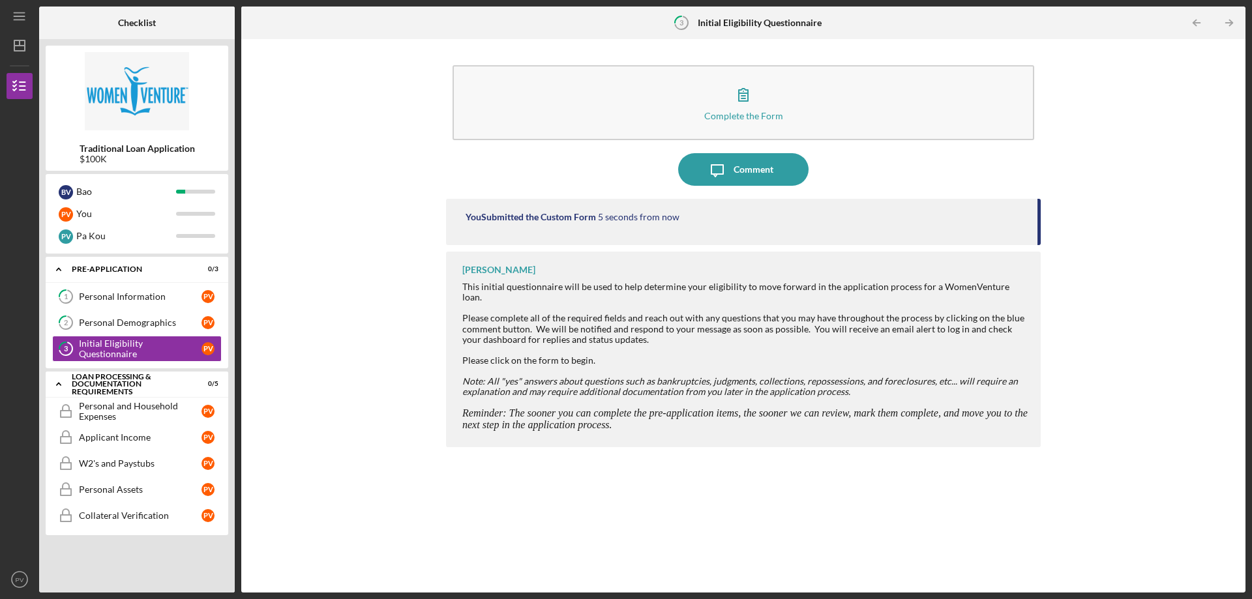
click at [385, 290] on div "Complete the Form Form Icon/Message Comment You Submitted the Custom Form 5 sec…" at bounding box center [743, 316] width 991 height 541
click at [562, 225] on div "You Submitted the Custom Form 2 seconds from now" at bounding box center [743, 222] width 595 height 46
